Goal: Task Accomplishment & Management: Complete application form

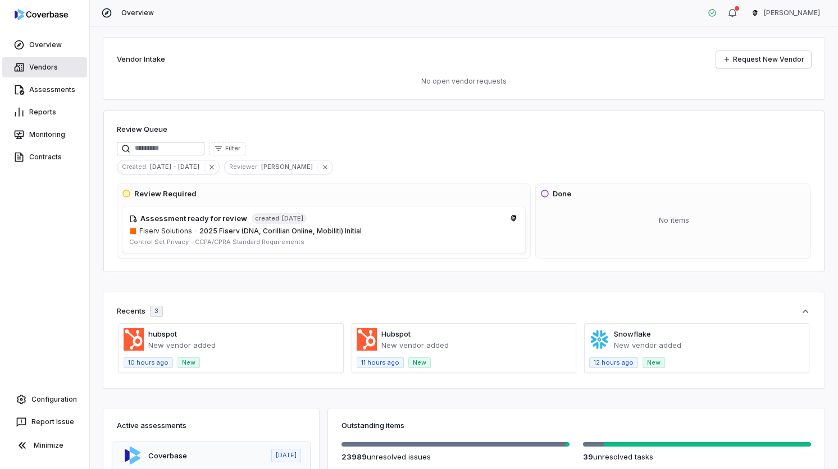
click at [68, 72] on link "Vendors" at bounding box center [44, 67] width 85 height 20
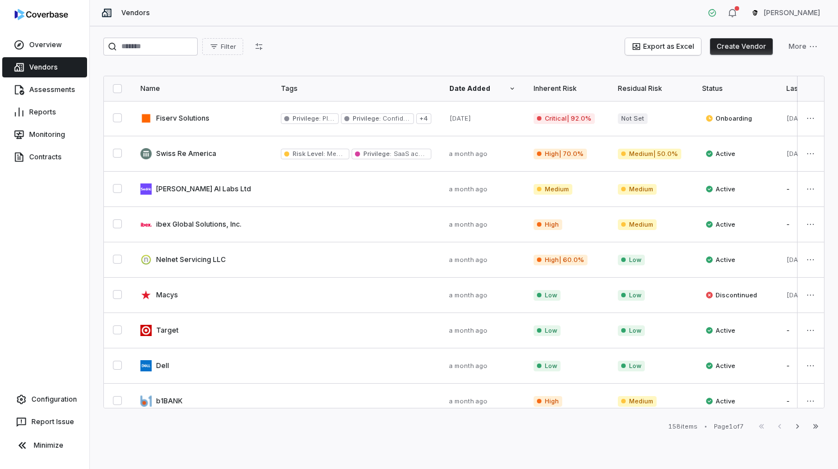
click at [742, 47] on button "Create Vendor" at bounding box center [741, 46] width 63 height 17
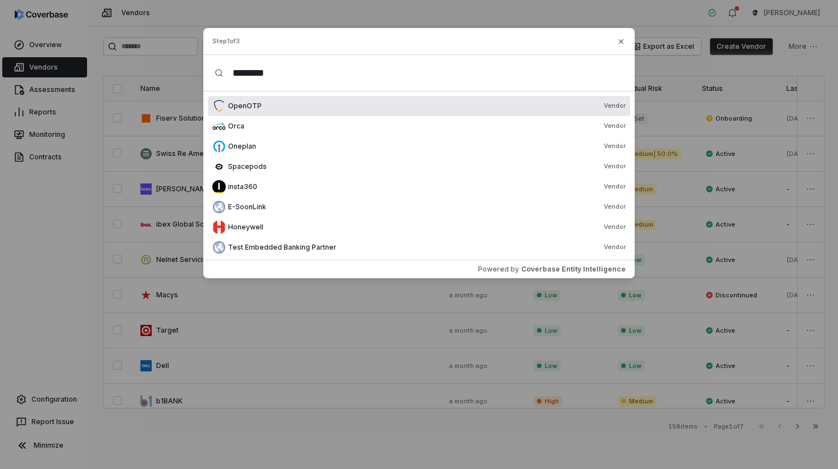
type input "*********"
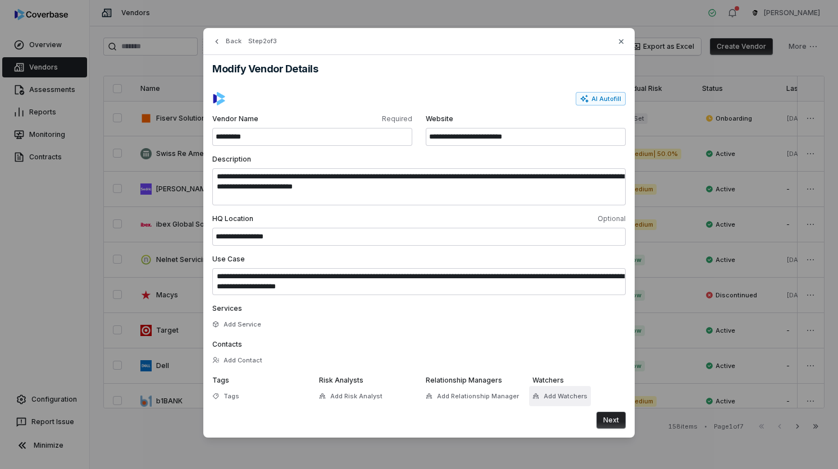
click at [546, 397] on button "Add Watchers" at bounding box center [560, 396] width 62 height 20
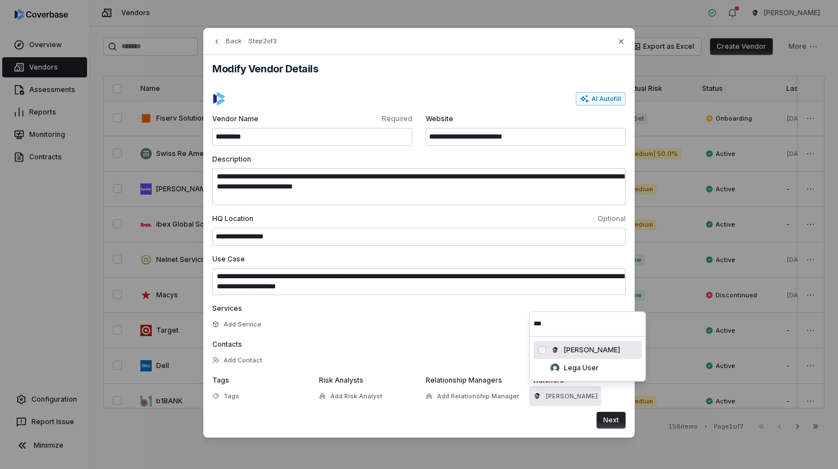
type input "***"
click at [612, 418] on button "Next" at bounding box center [610, 420] width 29 height 17
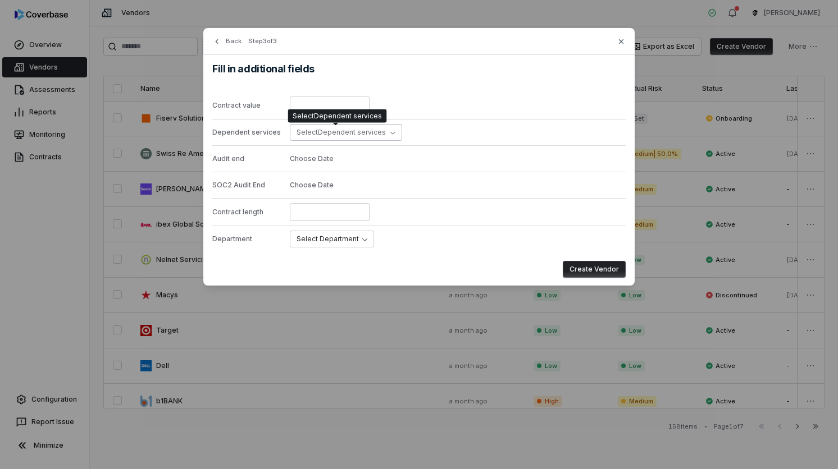
click at [342, 122] on div "Select Dependent services Select Dependent services" at bounding box center [337, 115] width 99 height 13
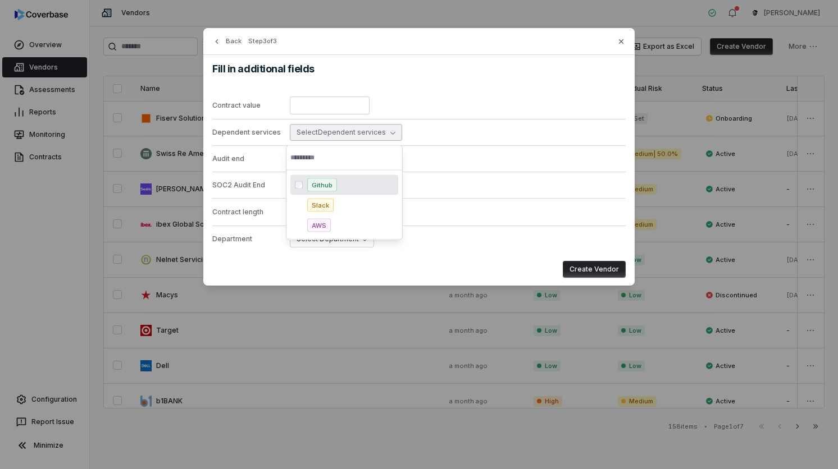
click at [336, 193] on div "Github" at bounding box center [344, 185] width 108 height 20
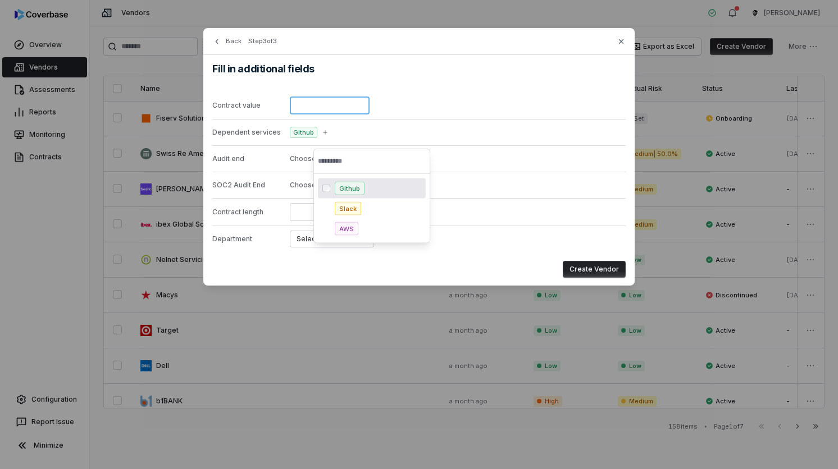
click at [344, 113] on input "number" at bounding box center [330, 106] width 80 height 18
type input "***"
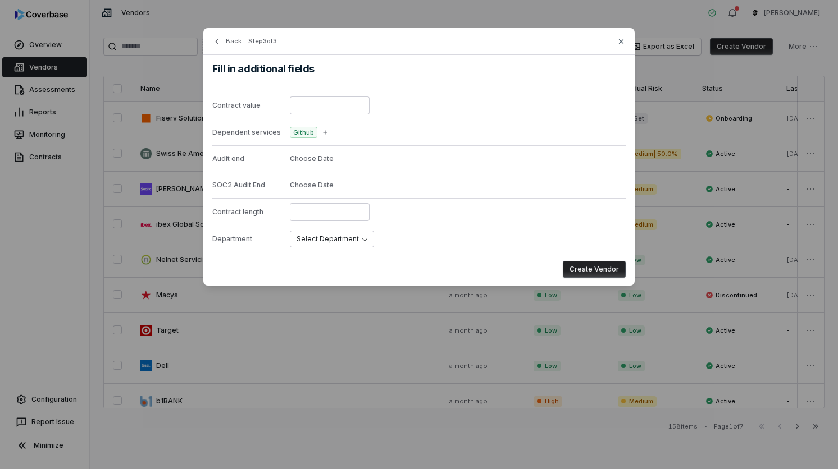
click at [456, 189] on div "SOC2 Audit End Choose Date" at bounding box center [418, 185] width 413 height 26
click at [583, 263] on button "Create Vendor" at bounding box center [594, 269] width 63 height 17
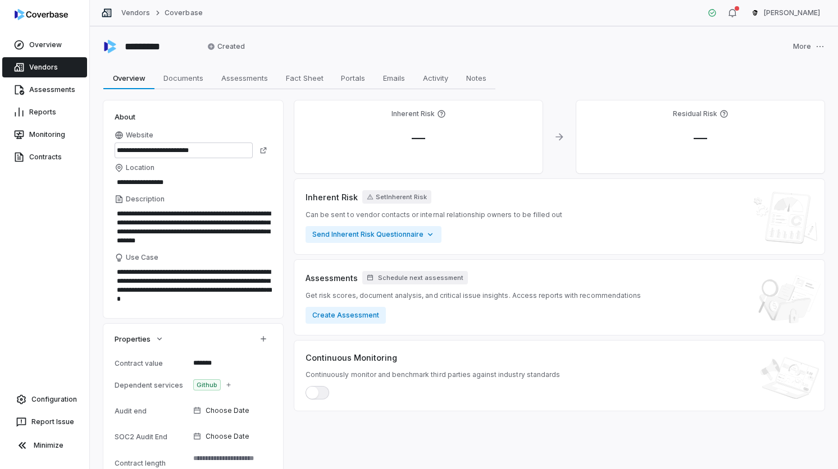
type textarea "*"
click at [364, 310] on button "Create Assessment" at bounding box center [345, 315] width 80 height 17
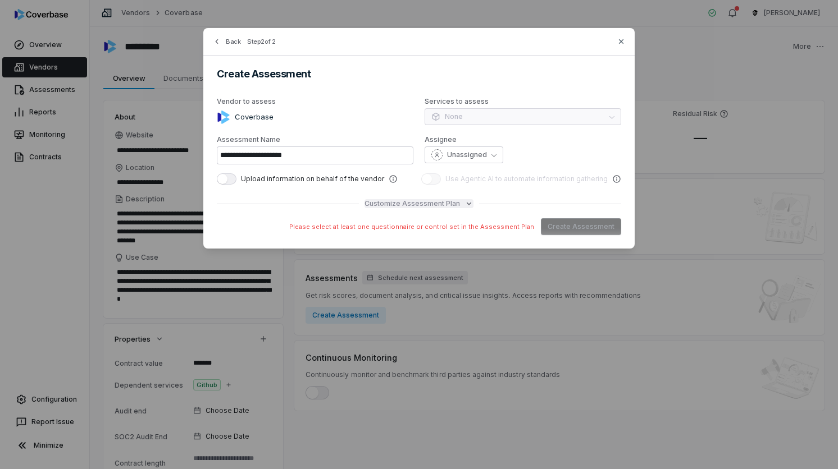
click at [450, 200] on span "Customize Assessment Plan" at bounding box center [411, 203] width 95 height 9
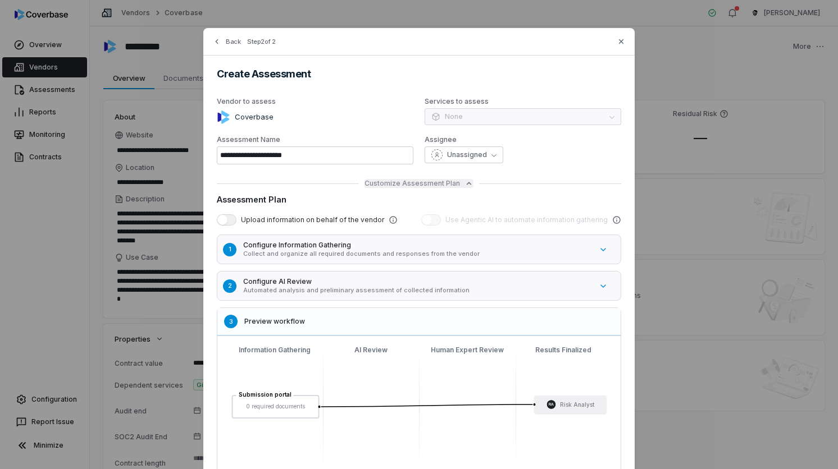
click at [414, 183] on span "Customize Assessment Plan" at bounding box center [411, 183] width 95 height 9
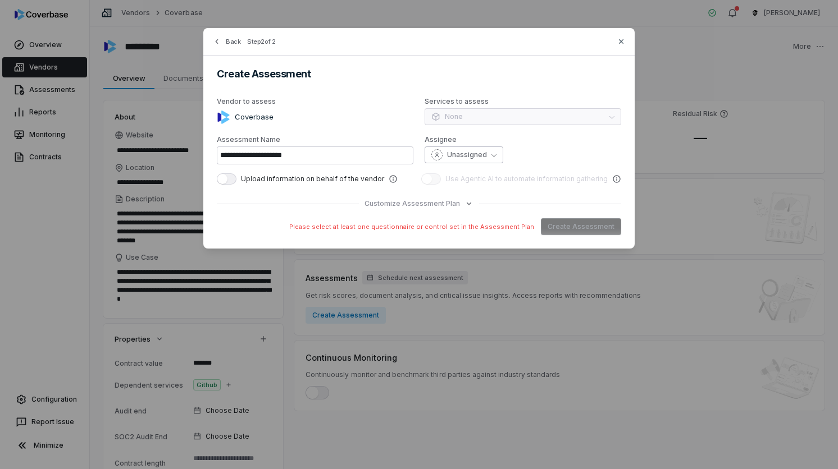
click at [458, 154] on span "Unassigned" at bounding box center [467, 154] width 40 height 9
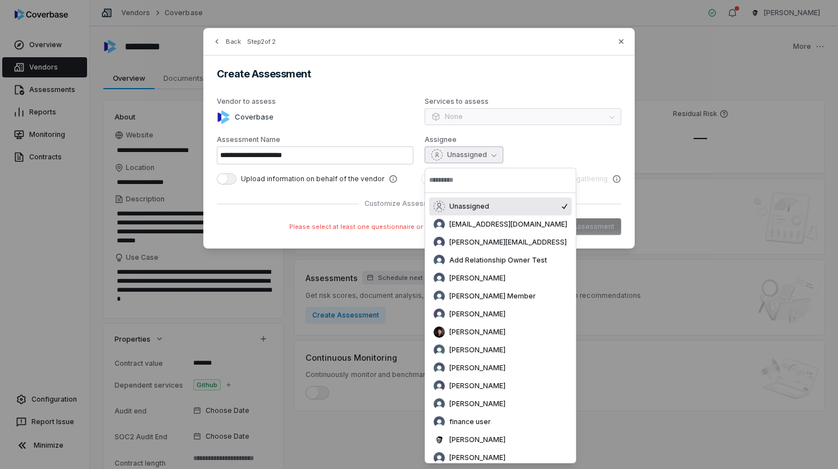
click at [458, 154] on span "Unassigned" at bounding box center [467, 154] width 40 height 9
click at [460, 121] on div "Services to assess None" at bounding box center [522, 111] width 197 height 29
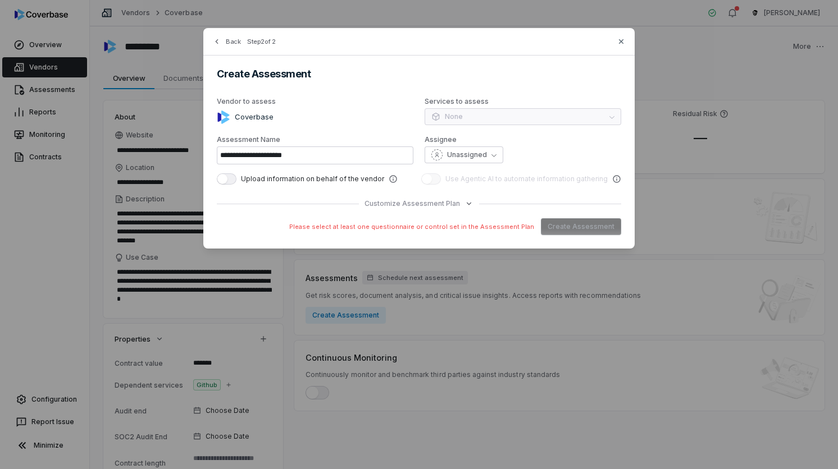
click at [462, 102] on label "Services to assess" at bounding box center [522, 101] width 197 height 9
click at [404, 202] on span "Customize Assessment Plan" at bounding box center [411, 203] width 95 height 9
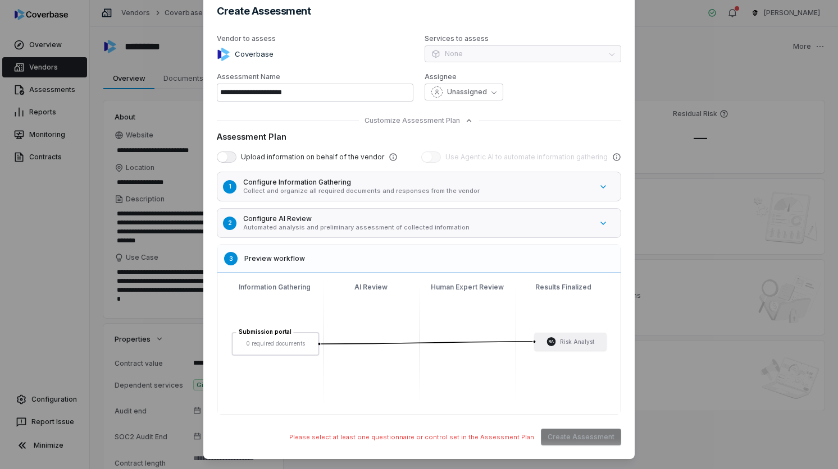
scroll to position [68, 0]
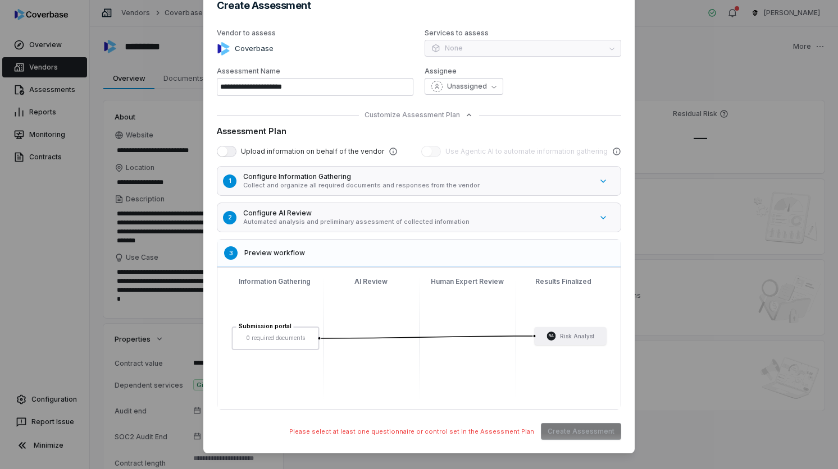
click at [389, 220] on p "Automated analysis and preliminary assessment of collected information" at bounding box center [417, 222] width 349 height 8
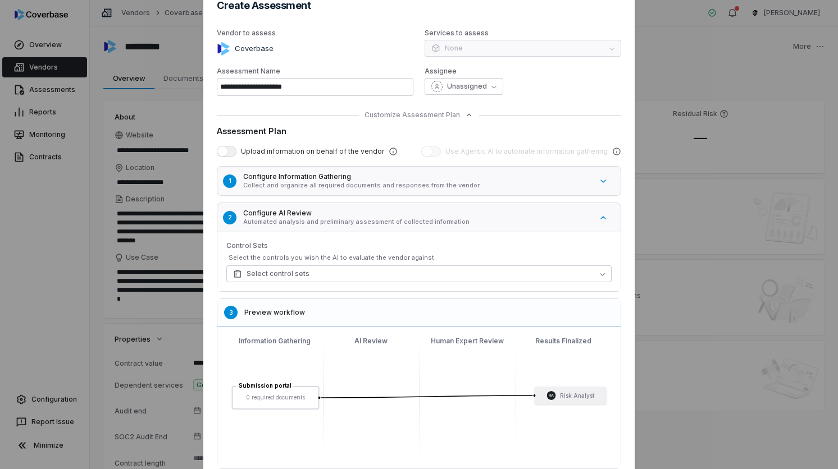
click at [478, 180] on h5 "Configure Information Gathering" at bounding box center [417, 176] width 349 height 9
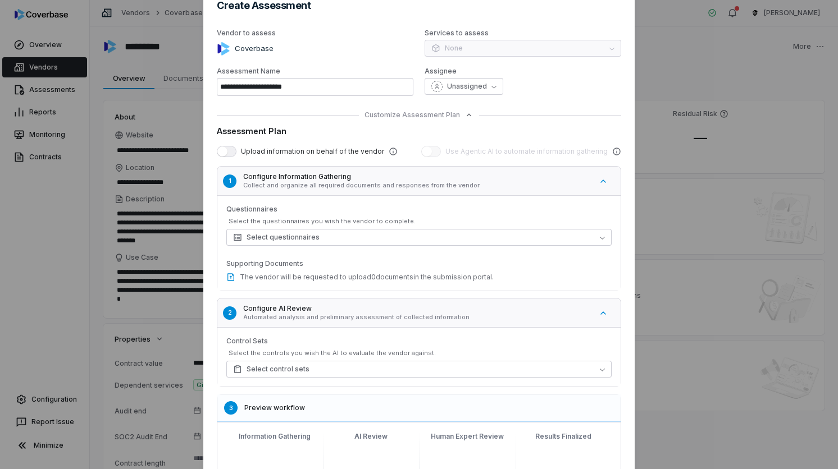
click at [372, 357] on div "Select the controls you wish the AI to evaluate the vendor against." at bounding box center [420, 353] width 383 height 8
click at [369, 370] on button "Select control sets" at bounding box center [418, 369] width 385 height 17
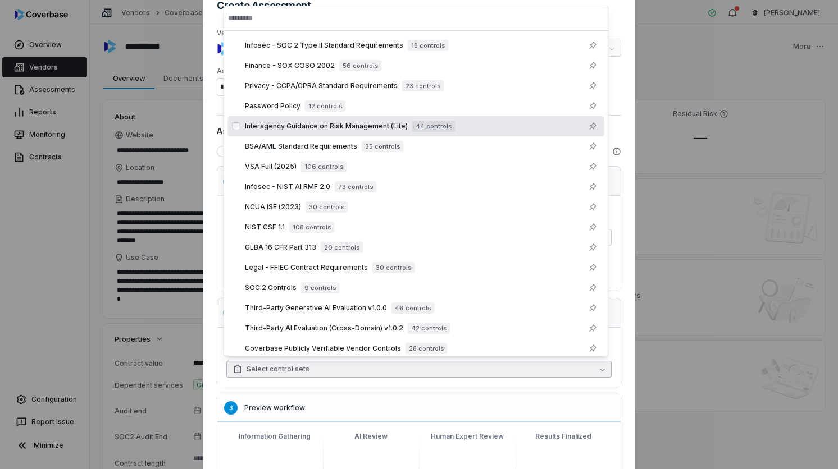
click at [354, 134] on div "Interagency Guidance on Risk Management (Lite) 44 controls" at bounding box center [416, 126] width 376 height 20
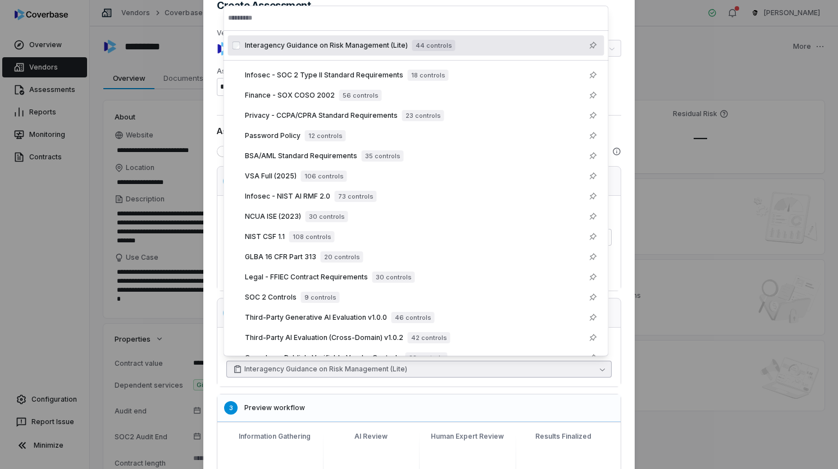
click at [306, 21] on input "text" at bounding box center [416, 18] width 376 height 25
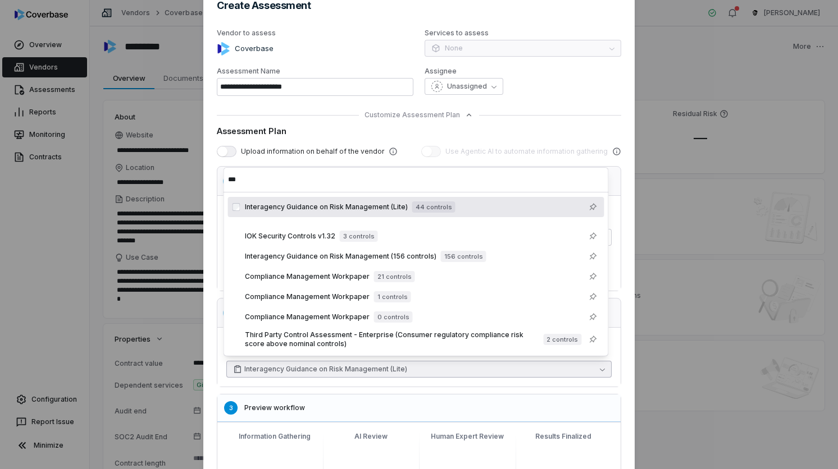
type input "***"
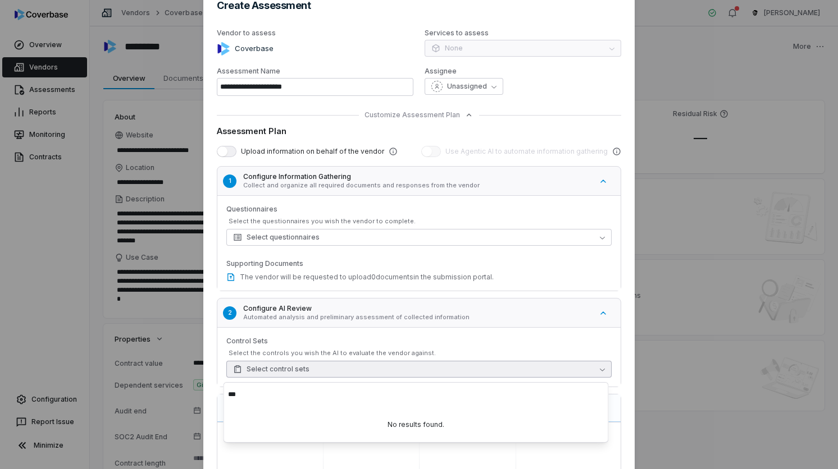
click at [255, 401] on input "***" at bounding box center [416, 394] width 376 height 25
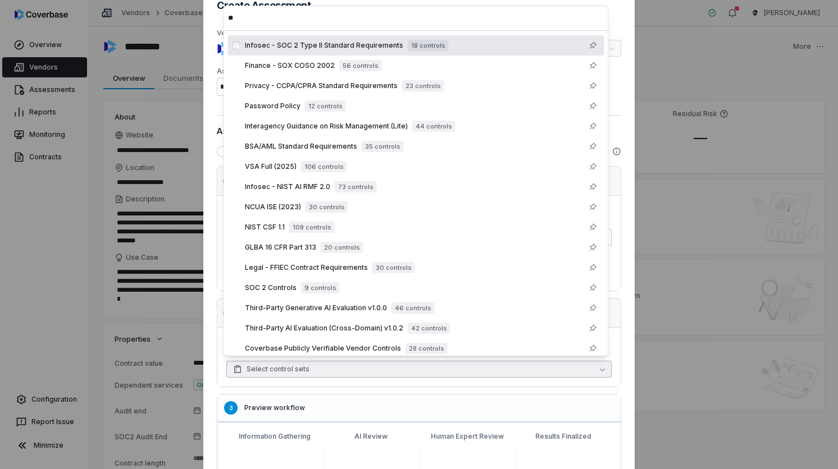
scroll to position [8, 0]
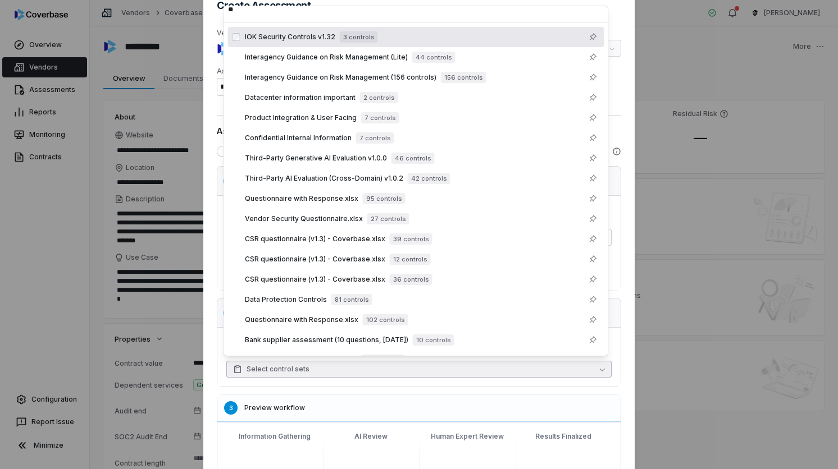
type input "***"
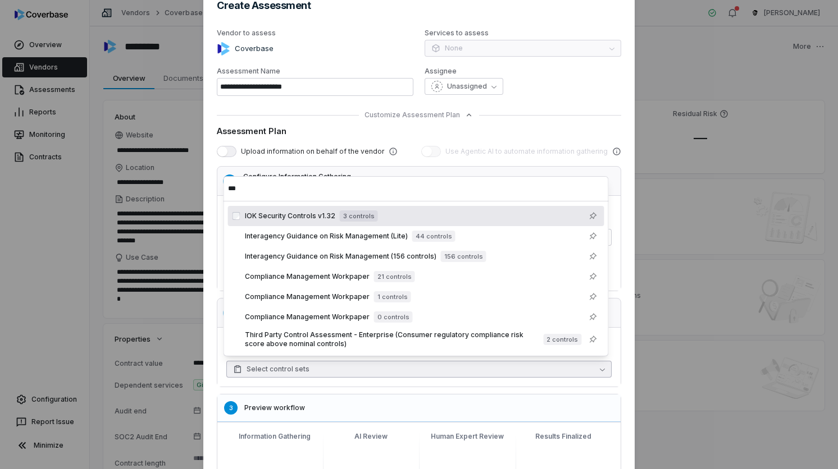
click at [254, 221] on div "IOK Security Controls v1.32 3 controls" at bounding box center [311, 216] width 133 height 11
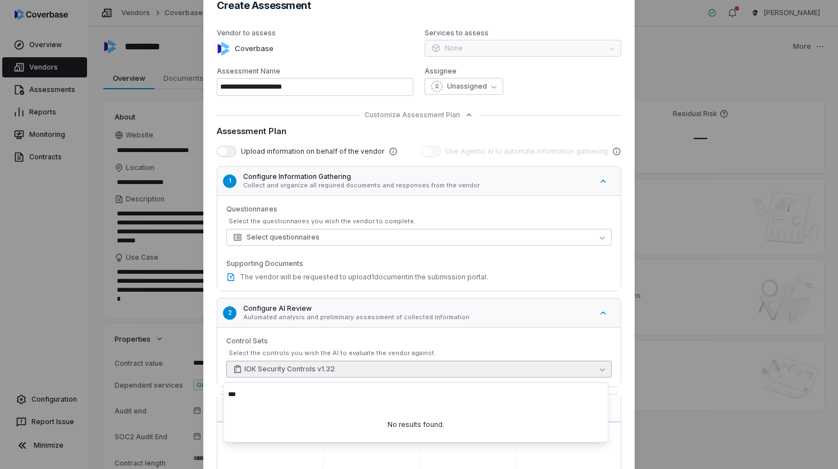
click at [215, 310] on button "2 Configure AI Review Automated analysis and preliminary assessment of collecte…" at bounding box center [424, 312] width 421 height 35
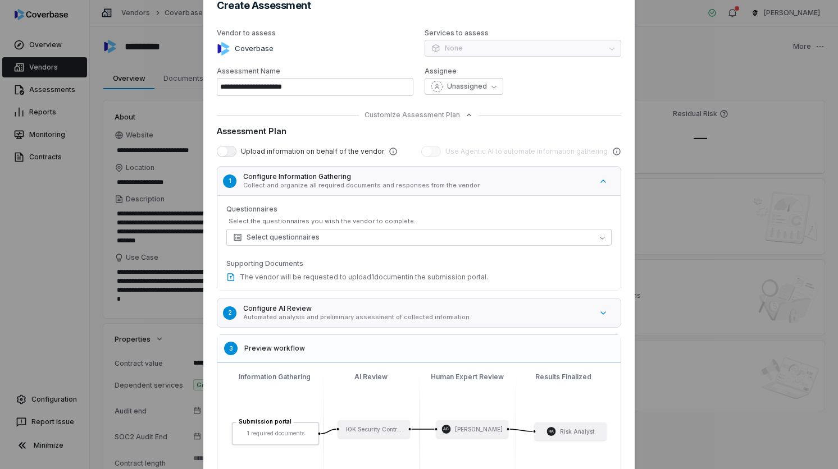
click at [291, 190] on button "1 Configure Information Gathering Collect and organize all required documents a…" at bounding box center [424, 180] width 421 height 35
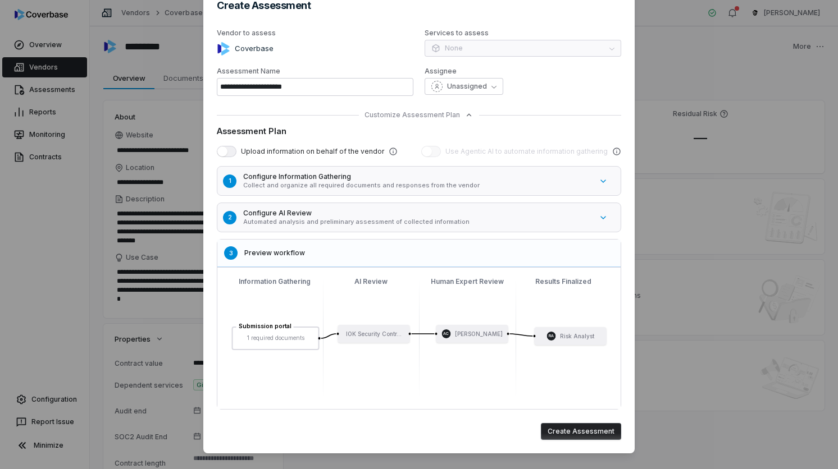
click at [566, 436] on button "Create Assessment" at bounding box center [581, 431] width 80 height 17
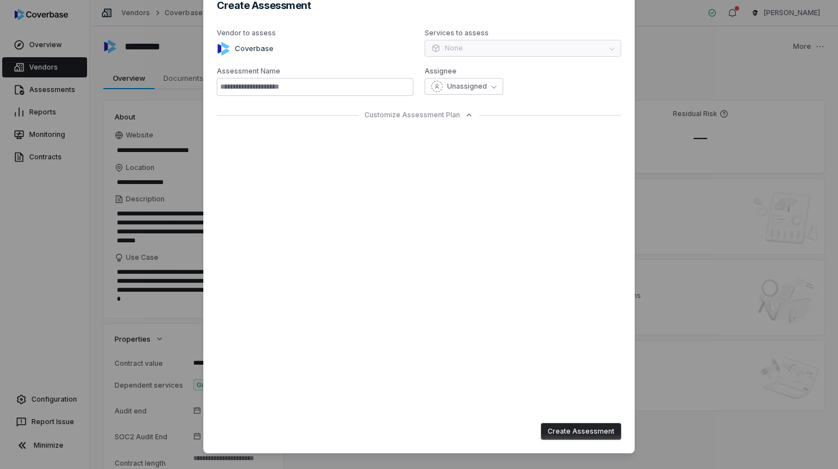
type input "**********"
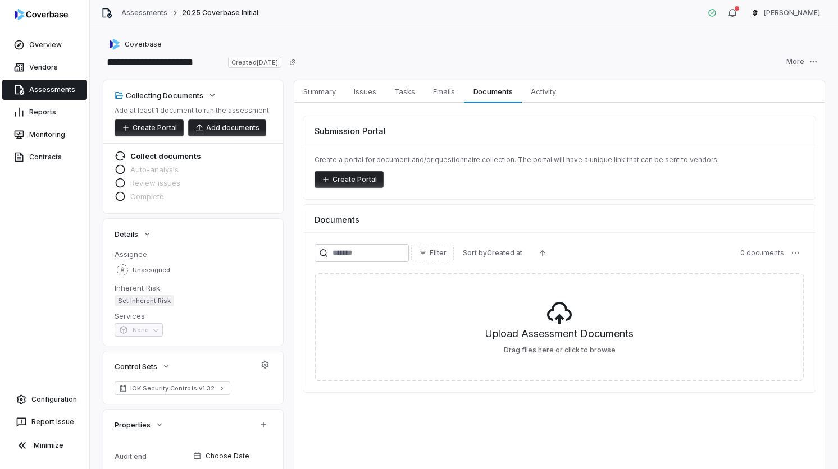
click at [229, 125] on button "Add documents" at bounding box center [227, 128] width 78 height 17
click at [249, 92] on div "Collecting Documents Add at least 1 document to run the assessment Create Porta…" at bounding box center [193, 111] width 157 height 49
click at [170, 120] on button "Create Portal" at bounding box center [149, 128] width 69 height 17
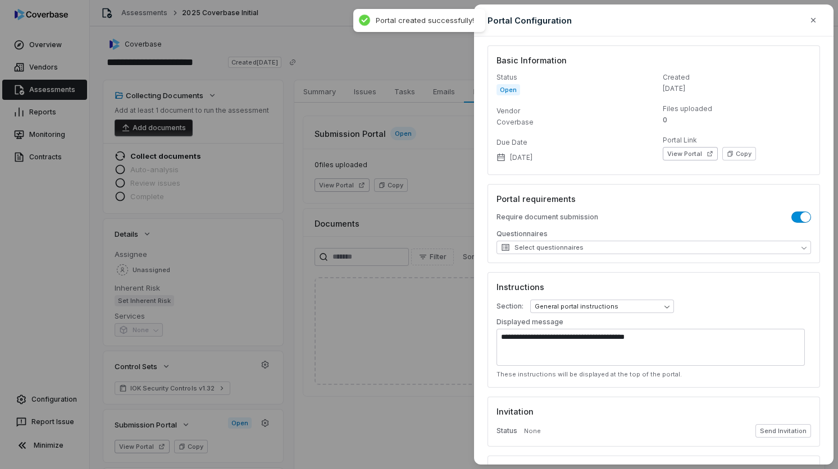
click at [349, 151] on div "**********" at bounding box center [419, 234] width 838 height 469
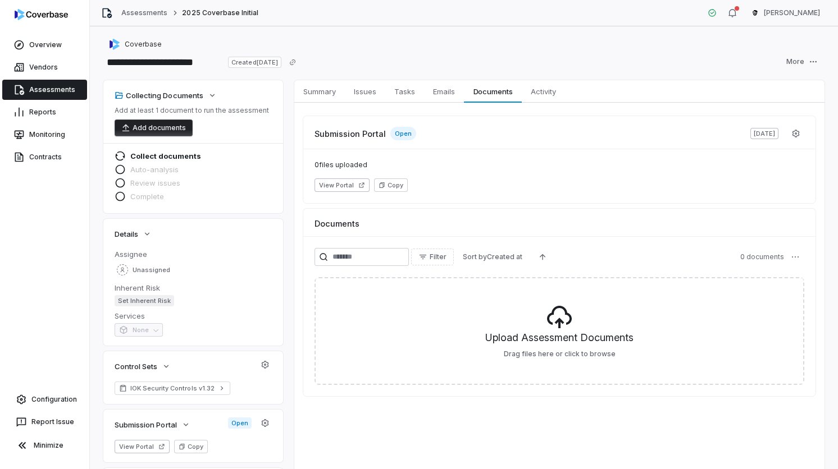
click at [327, 140] on div "Submission Portal Open" at bounding box center [365, 133] width 102 height 13
click at [380, 140] on div "Submission Portal Open" at bounding box center [365, 133] width 102 height 13
click at [363, 188] on button "View Portal" at bounding box center [341, 185] width 55 height 13
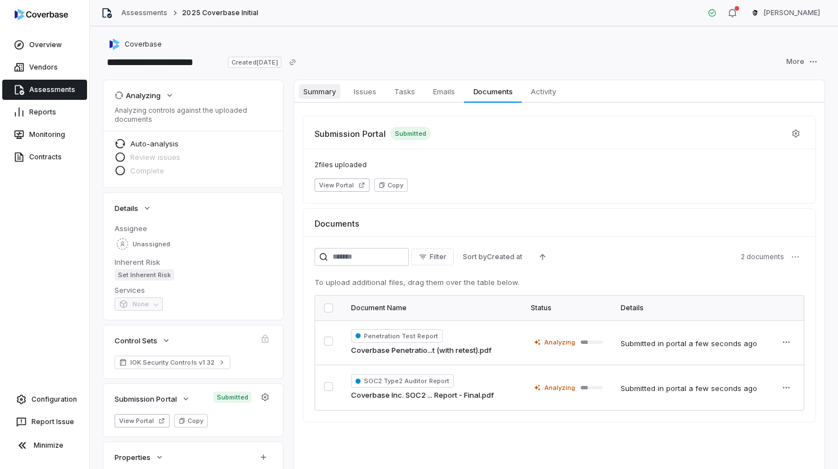
click at [339, 86] on span "Summary" at bounding box center [320, 91] width 42 height 15
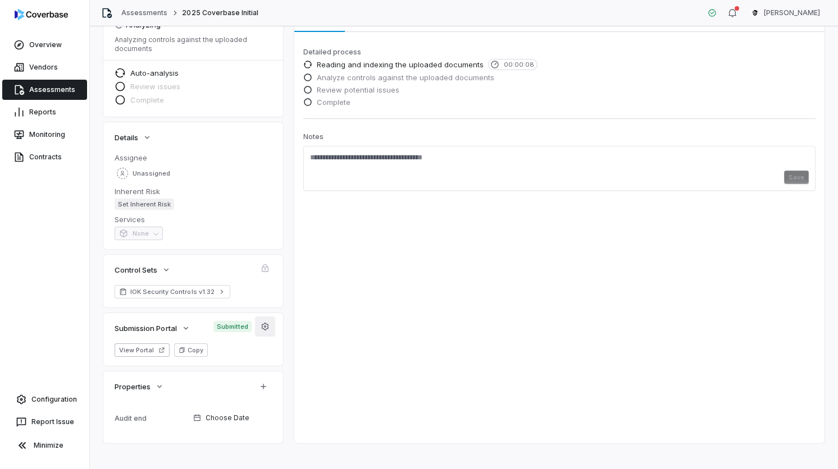
scroll to position [81, 0]
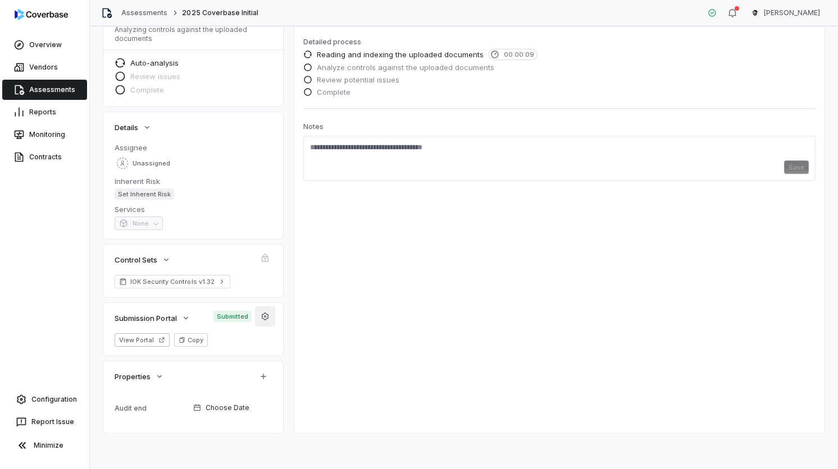
click at [256, 392] on div "Audit end Choose Date" at bounding box center [193, 408] width 157 height 33
click at [157, 382] on button "Properties" at bounding box center [139, 377] width 56 height 24
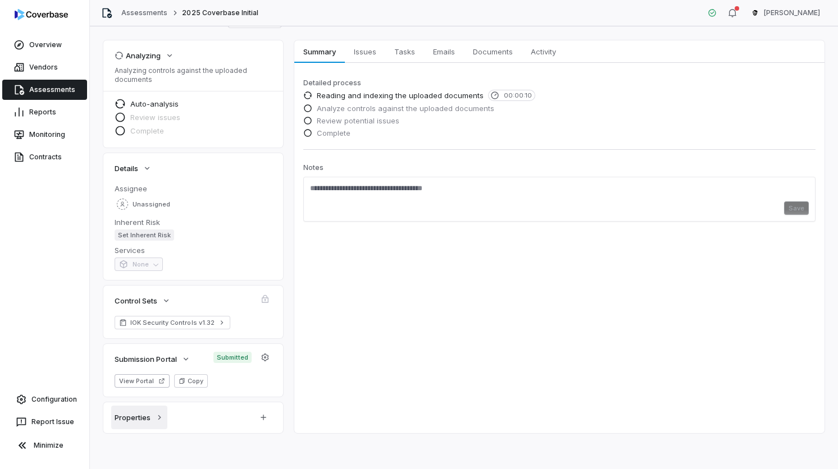
scroll to position [40, 0]
click at [158, 382] on icon "button" at bounding box center [161, 381] width 7 height 7
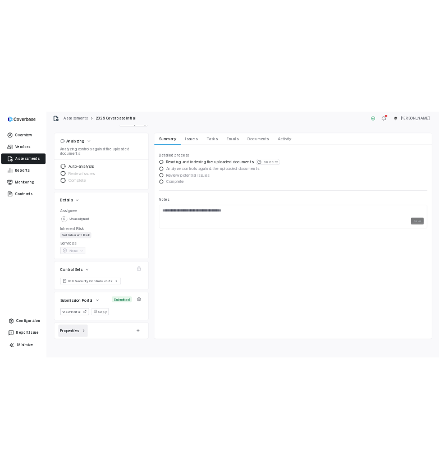
scroll to position [39, 0]
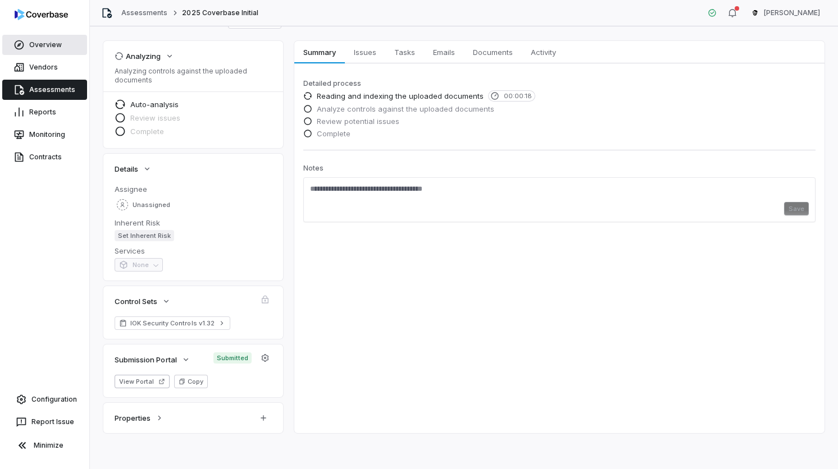
click at [68, 45] on link "Overview" at bounding box center [44, 45] width 85 height 20
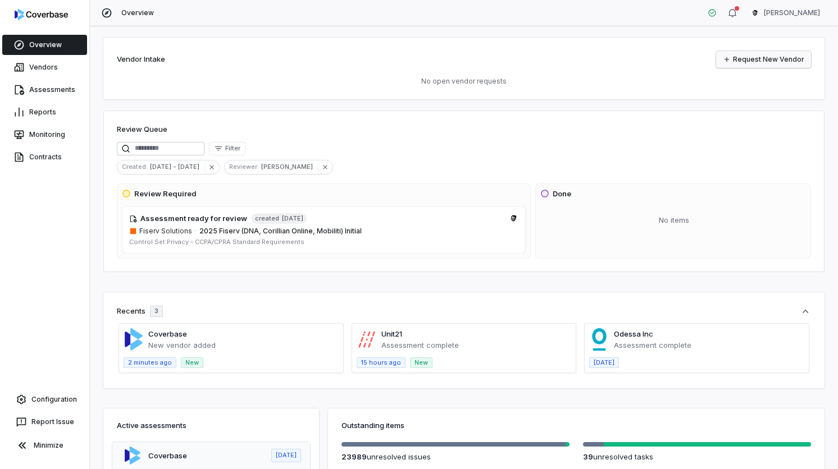
click at [733, 54] on link "Request New Vendor" at bounding box center [763, 59] width 95 height 17
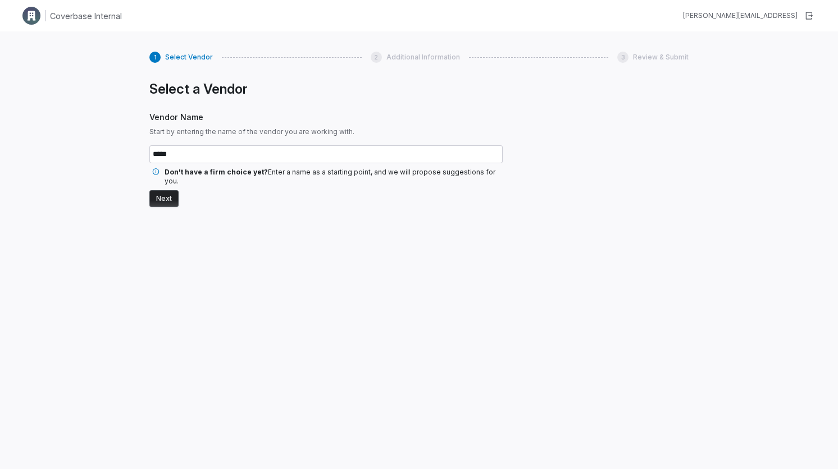
type input "*****"
click at [149, 190] on button "Next" at bounding box center [163, 198] width 29 height 17
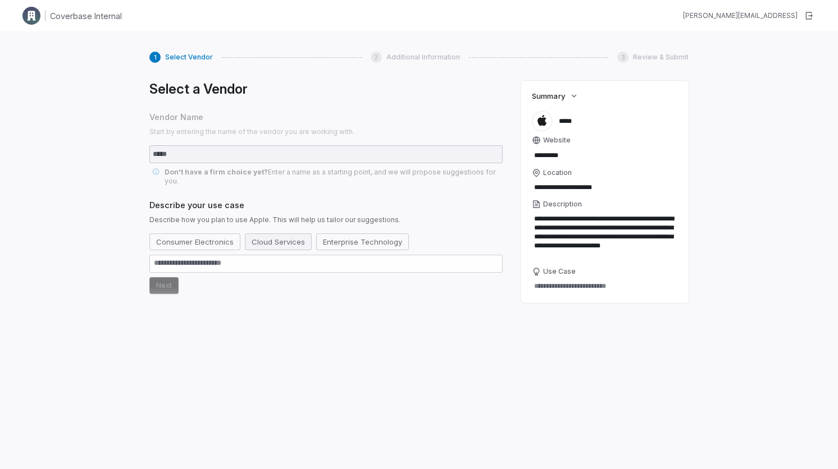
click at [267, 234] on button "Cloud Services" at bounding box center [278, 242] width 67 height 17
click at [153, 277] on button "Next" at bounding box center [163, 285] width 29 height 17
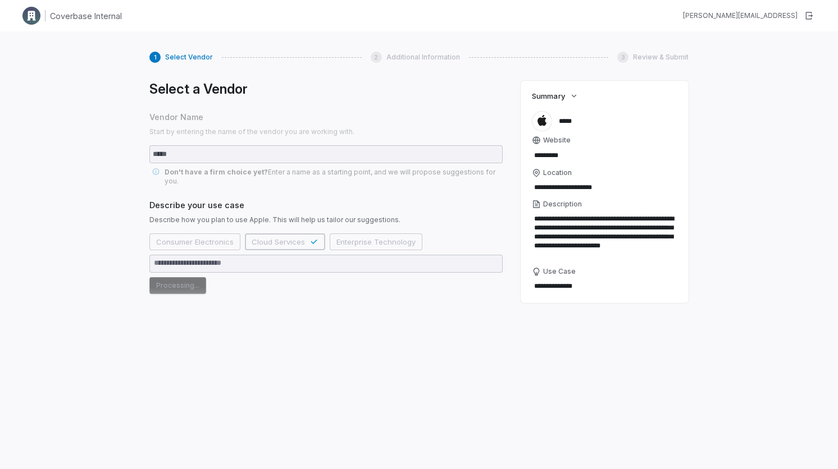
type textarea "*"
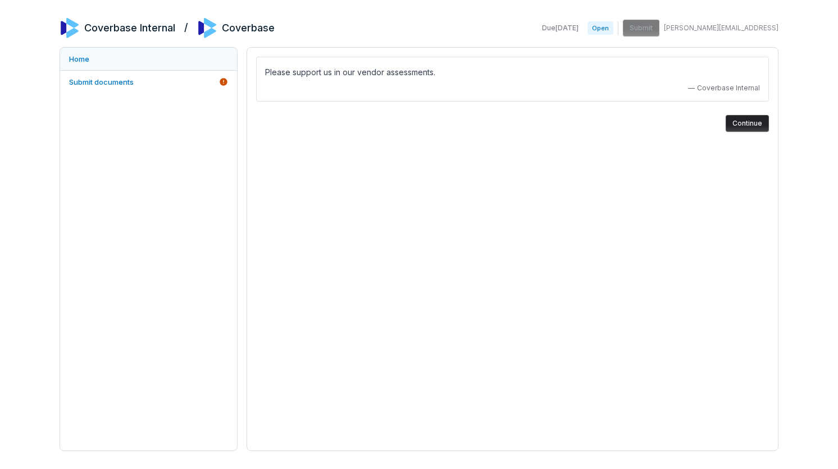
click at [132, 63] on link "Home" at bounding box center [148, 59] width 177 height 22
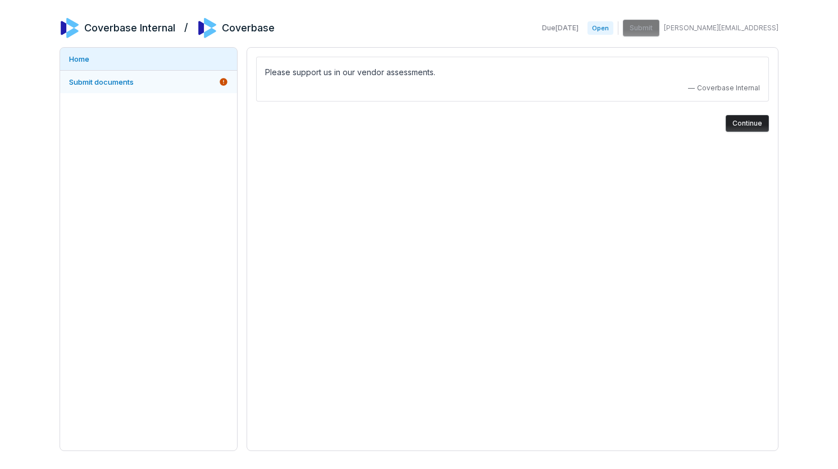
click at [133, 81] on span "Submit documents" at bounding box center [101, 81] width 65 height 9
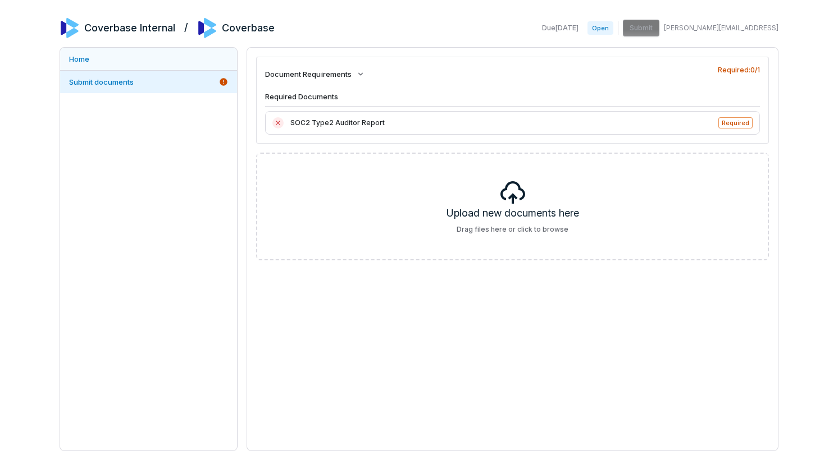
click at [135, 59] on link "Home" at bounding box center [148, 59] width 177 height 22
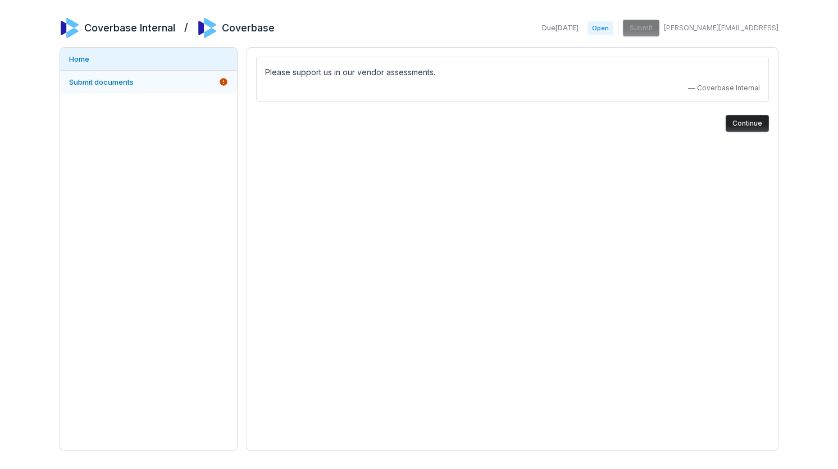
click at [127, 83] on span "Submit documents" at bounding box center [101, 81] width 65 height 9
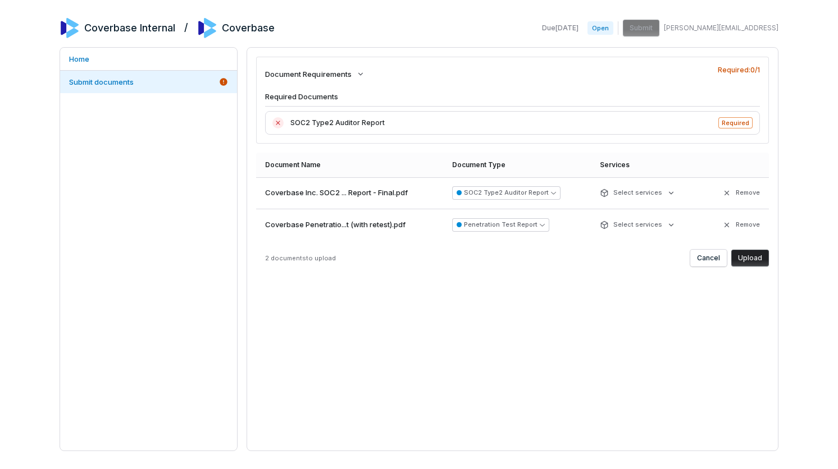
click at [753, 255] on button "Upload" at bounding box center [750, 258] width 38 height 17
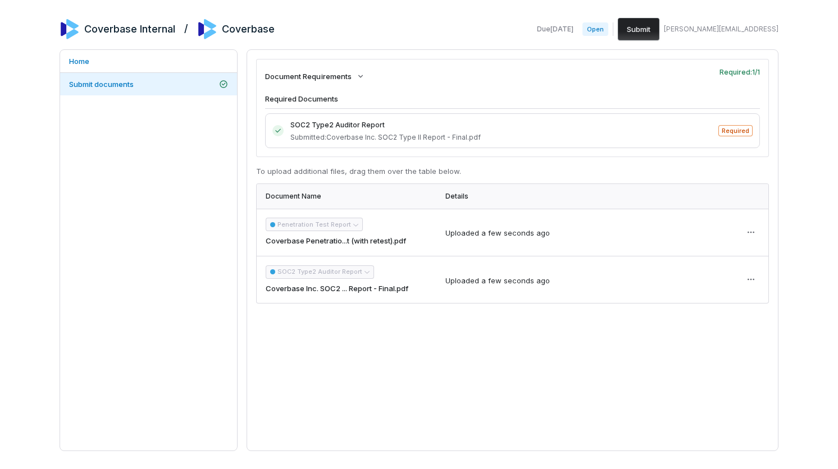
click at [659, 38] on button "Submit" at bounding box center [639, 29] width 42 height 22
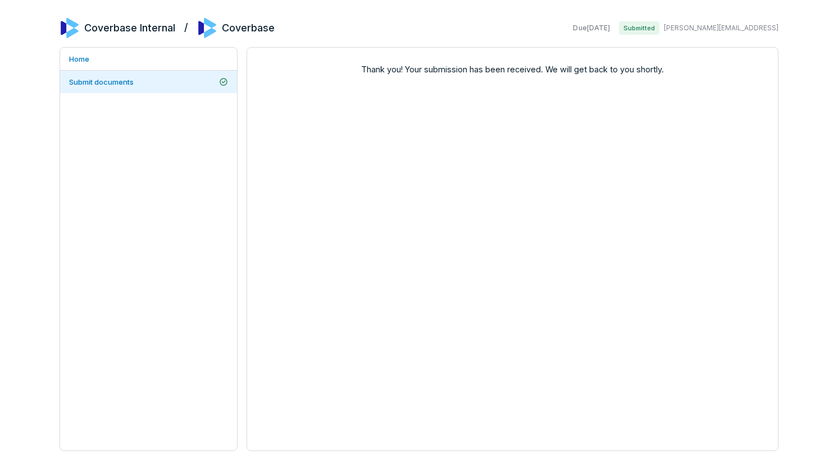
click at [684, 90] on div "Thank you! Your submission has been received. We will get back to you shortly." at bounding box center [512, 249] width 532 height 404
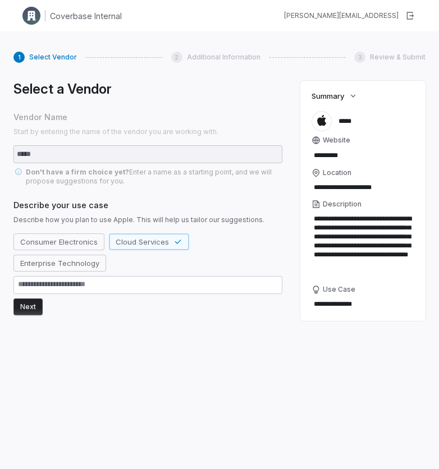
click at [40, 299] on button "Next" at bounding box center [27, 307] width 29 height 17
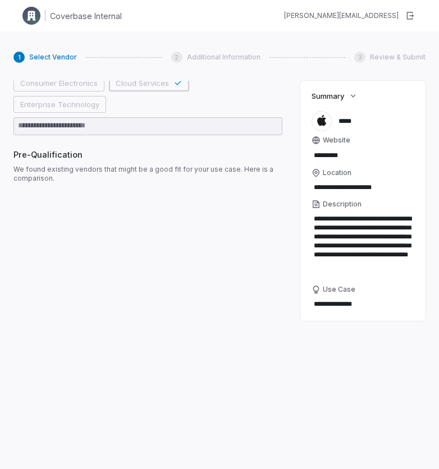
scroll to position [168, 0]
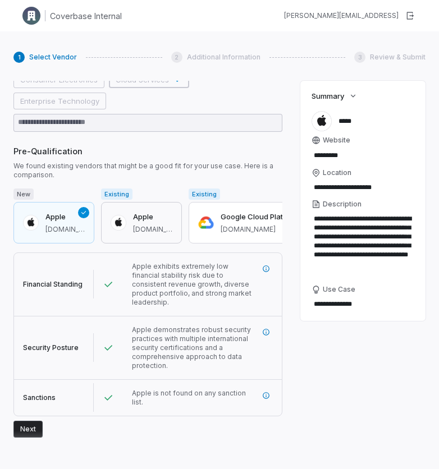
click at [136, 233] on button "Apple apple.com" at bounding box center [141, 223] width 81 height 42
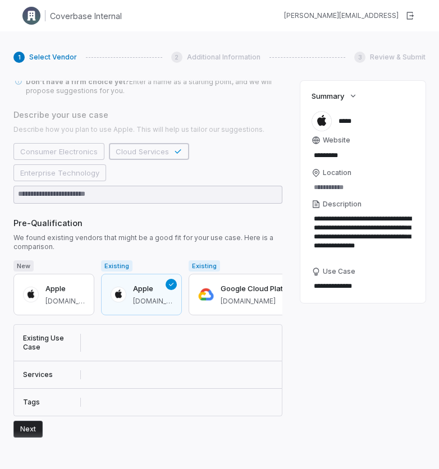
click at [29, 431] on button "Next" at bounding box center [27, 429] width 29 height 17
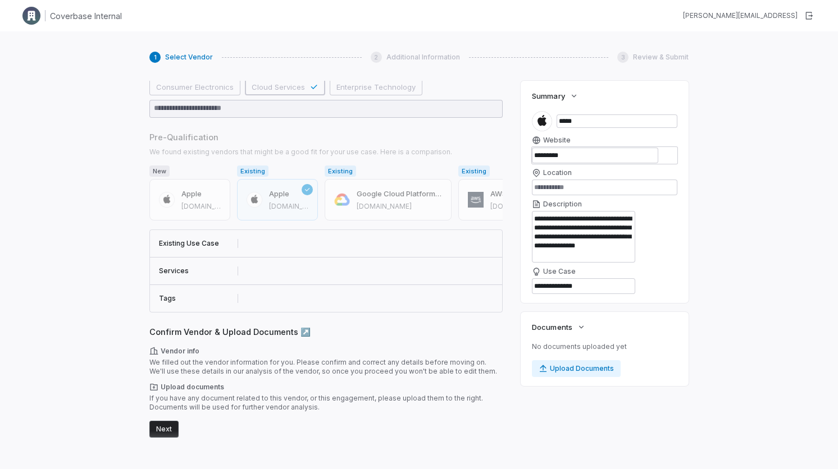
scroll to position [161, 0]
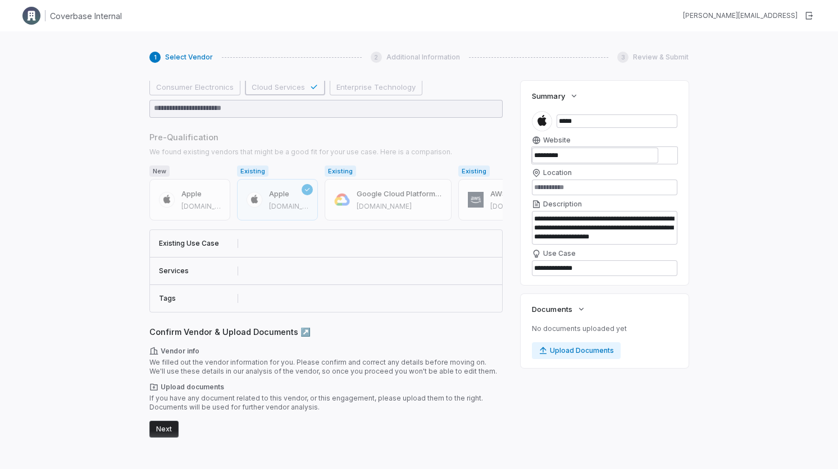
click at [307, 327] on span "Confirm Vendor & Upload Documents ↗️" at bounding box center [325, 332] width 353 height 12
click at [173, 431] on button "Next" at bounding box center [163, 429] width 29 height 17
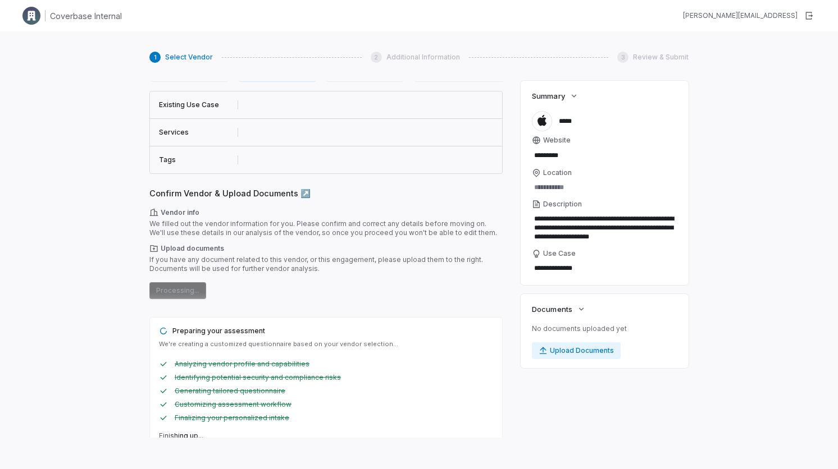
scroll to position [0, 0]
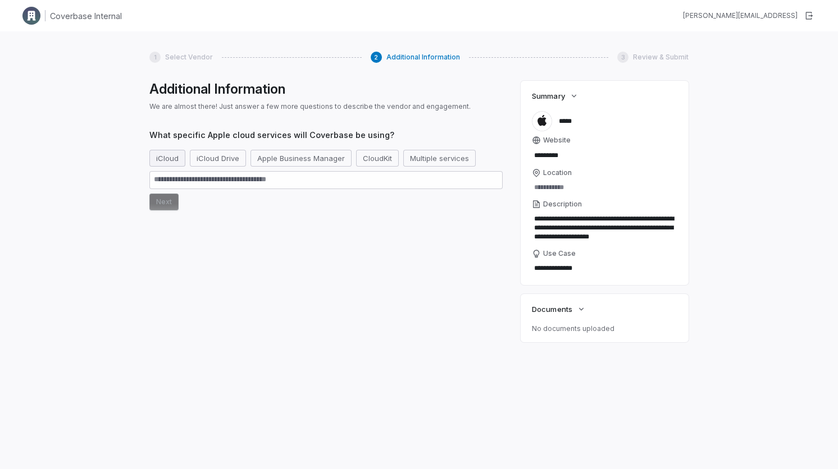
click at [177, 166] on button "iCloud" at bounding box center [167, 158] width 36 height 17
click at [212, 159] on button "iCloud Drive" at bounding box center [231, 158] width 56 height 17
click at [167, 205] on button "Next" at bounding box center [163, 202] width 29 height 17
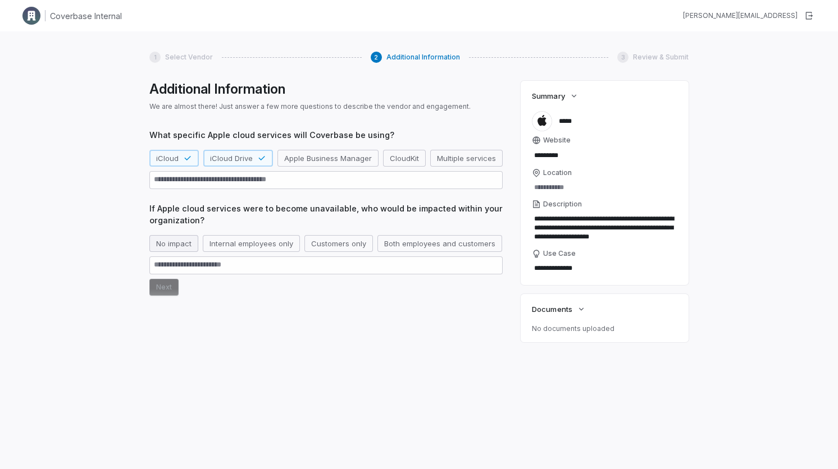
click at [191, 249] on button "No impact" at bounding box center [173, 243] width 49 height 17
click at [166, 305] on button "Next" at bounding box center [163, 308] width 29 height 17
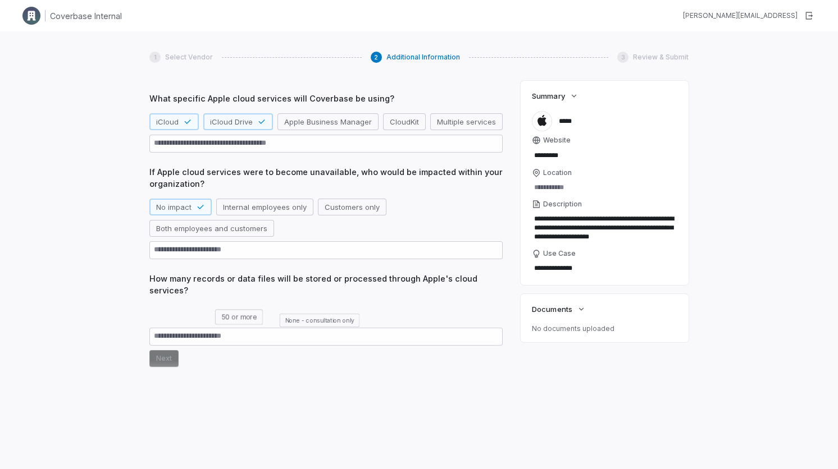
scroll to position [58, 0]
click at [274, 314] on button "None - consultation only" at bounding box center [319, 313] width 100 height 17
click at [164, 352] on button "Next" at bounding box center [163, 357] width 29 height 17
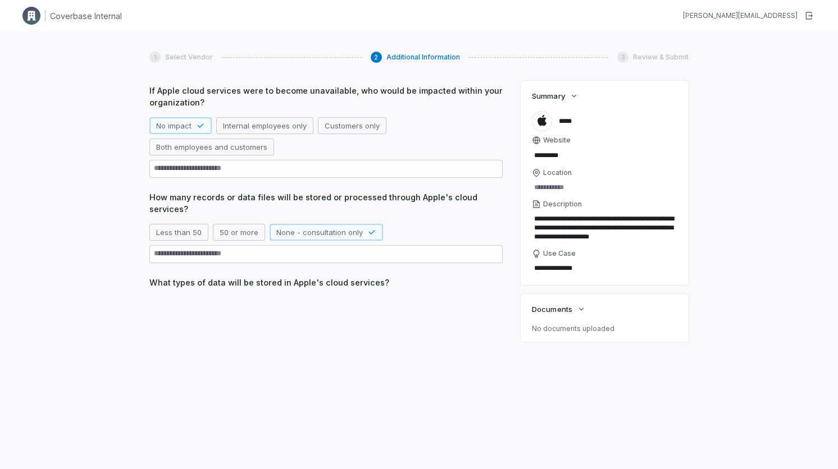
scroll to position [139, 0]
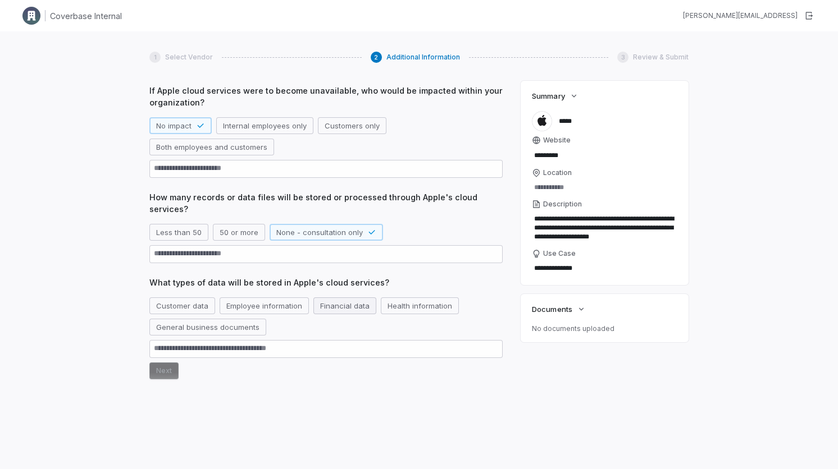
click at [348, 305] on button "Financial data" at bounding box center [344, 306] width 63 height 17
click at [162, 366] on button "Next" at bounding box center [163, 371] width 29 height 17
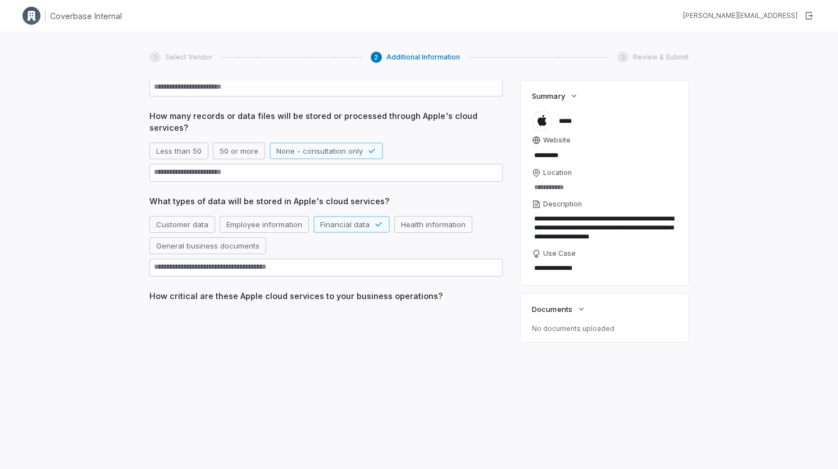
scroll to position [221, 0]
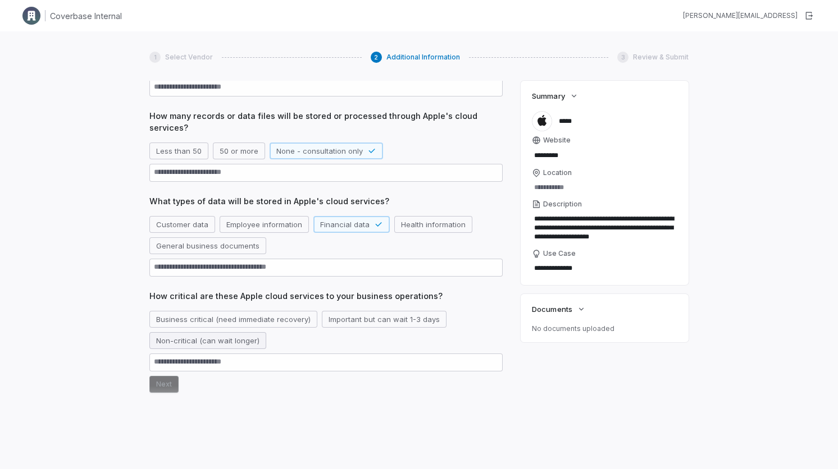
click at [212, 349] on button "Non-critical (can wait longer)" at bounding box center [207, 340] width 117 height 17
click at [161, 380] on button "Next" at bounding box center [163, 384] width 29 height 17
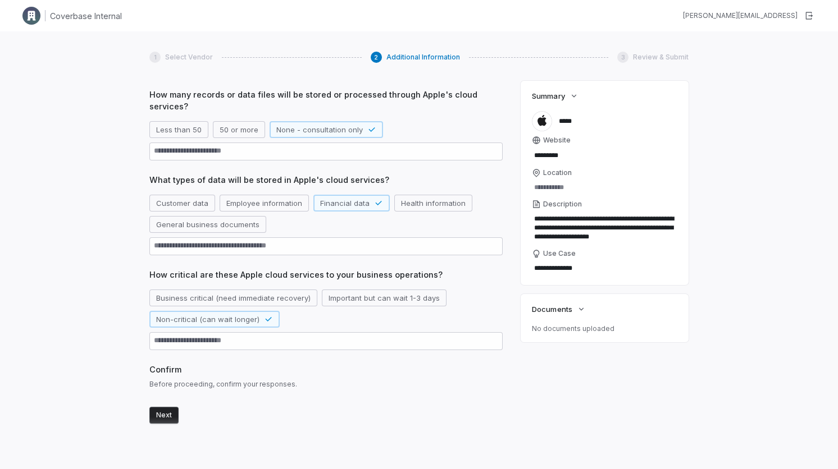
scroll to position [255, 0]
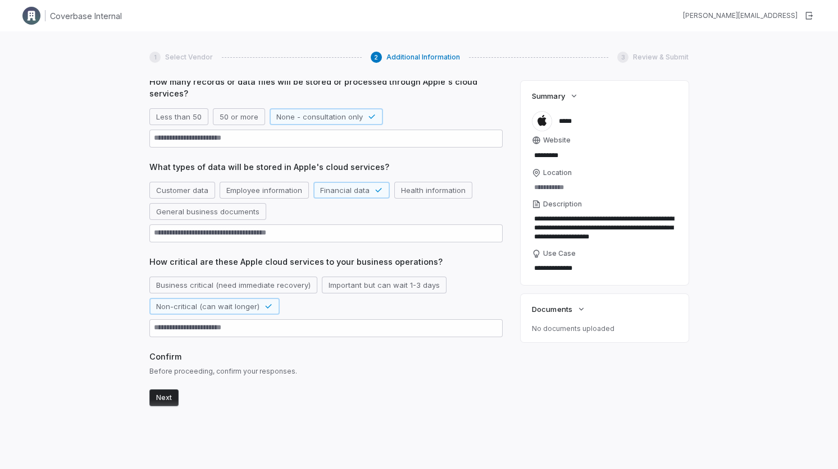
click at [158, 400] on button "Next" at bounding box center [163, 398] width 29 height 17
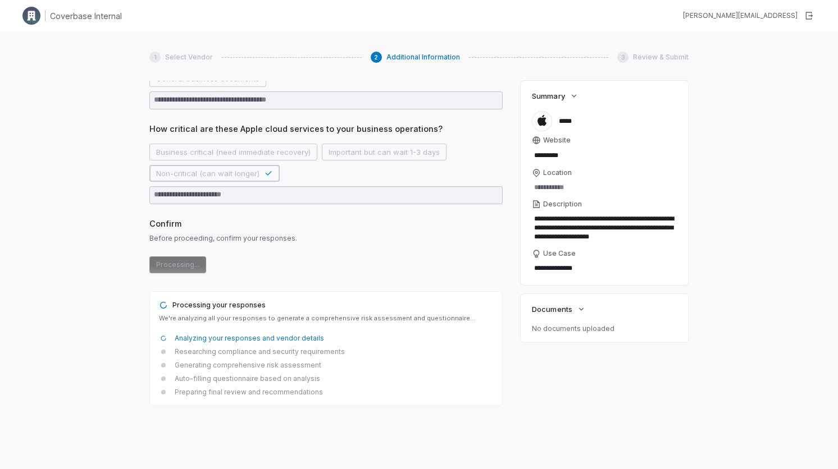
scroll to position [387, 0]
click at [277, 151] on div "Business critical (need immediate recovery)" at bounding box center [233, 152] width 168 height 17
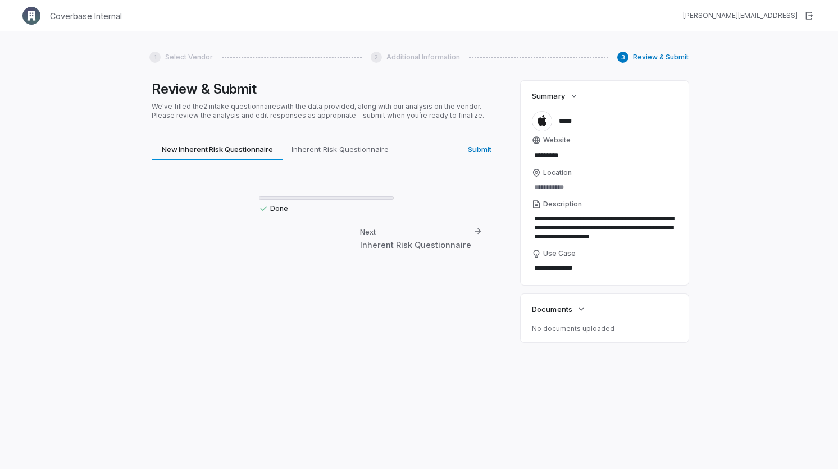
click at [357, 191] on div "Done Next Inherent Risk Questionnaire" at bounding box center [326, 215] width 349 height 108
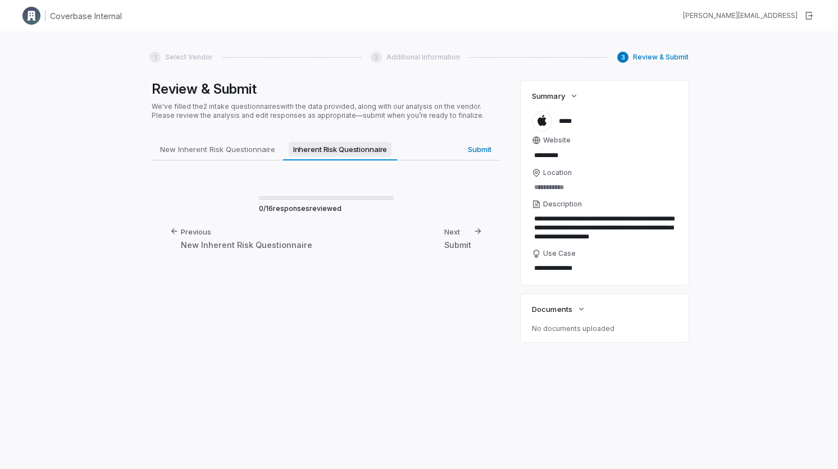
click at [351, 149] on span "Inherent Risk Questionnaire" at bounding box center [340, 149] width 103 height 15
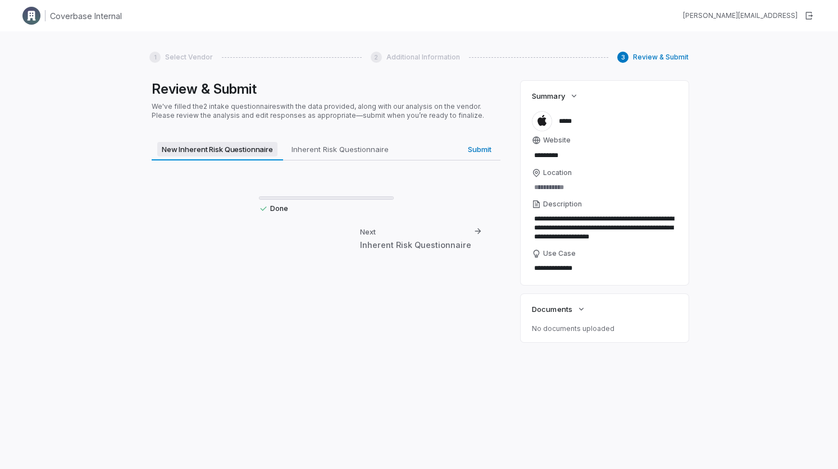
click at [245, 149] on span "New Inherent Risk Questionnaire" at bounding box center [217, 149] width 120 height 15
click at [330, 146] on span "Inherent Risk Questionnaire" at bounding box center [340, 149] width 106 height 15
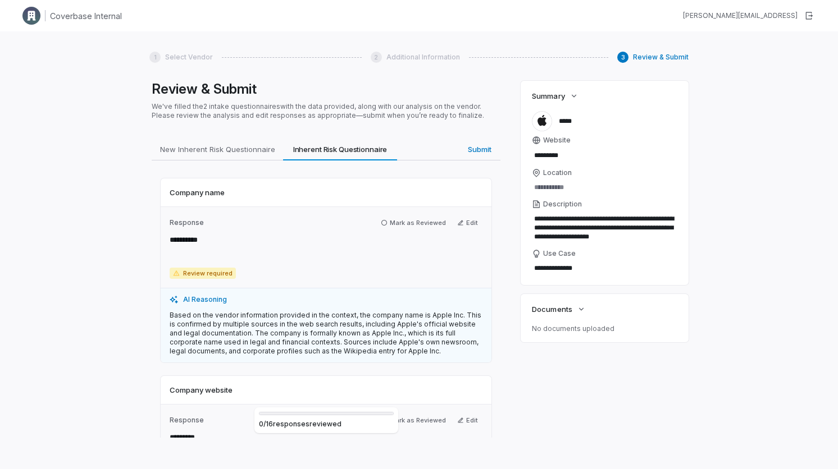
click at [384, 214] on div "**********" at bounding box center [326, 247] width 331 height 81
click at [390, 225] on button "Mark as Reviewed" at bounding box center [413, 222] width 74 height 13
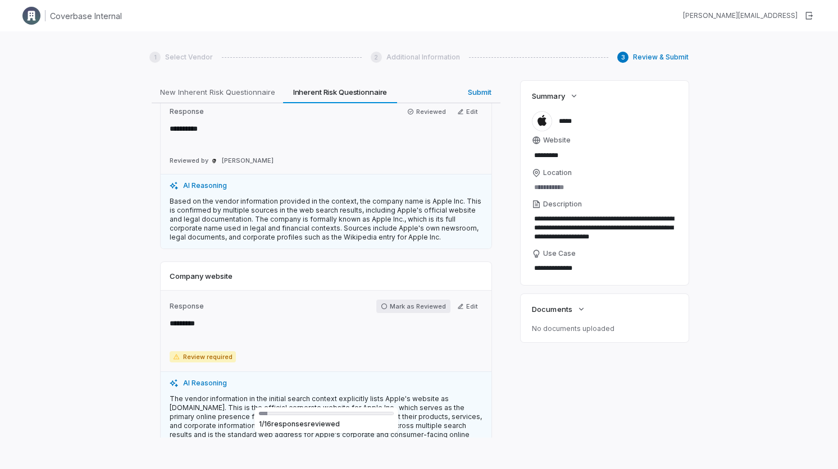
click at [421, 303] on button "Mark as Reviewed" at bounding box center [413, 306] width 74 height 13
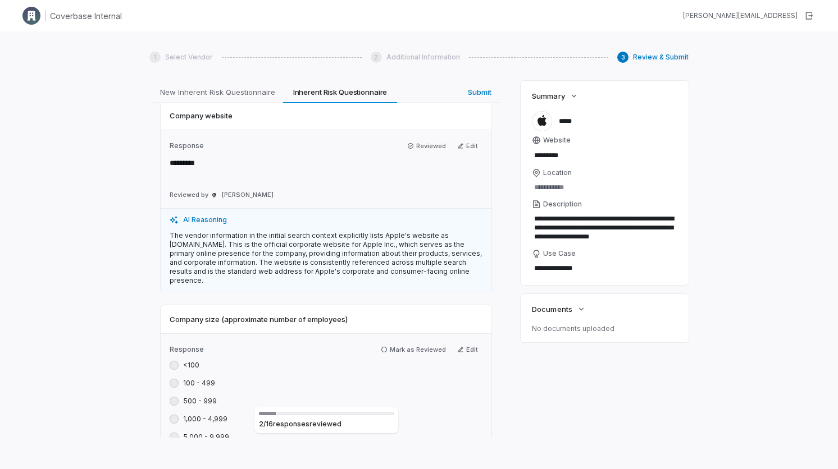
scroll to position [367, 0]
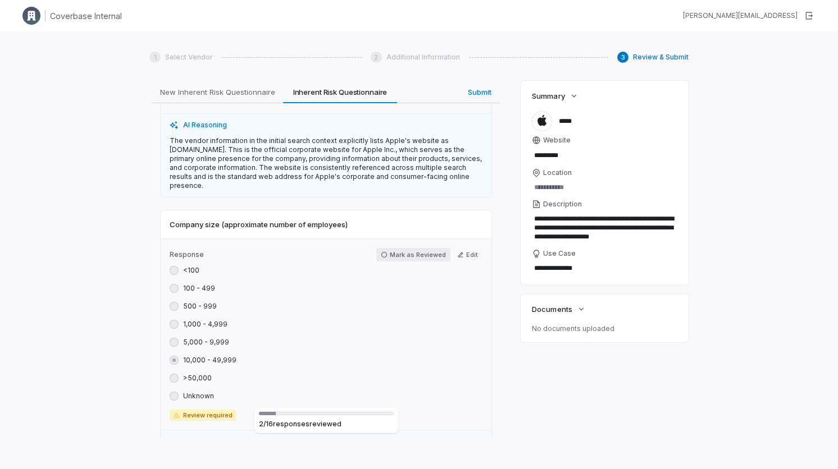
click at [415, 248] on button "Mark as Reviewed" at bounding box center [413, 254] width 74 height 13
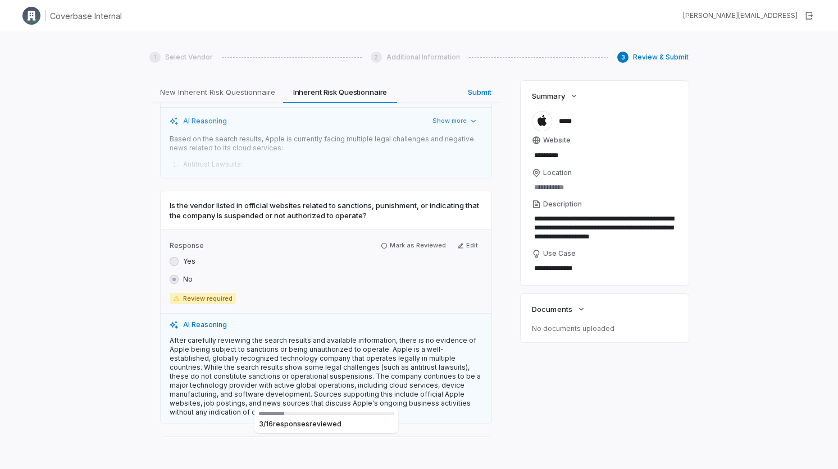
scroll to position [3760, 0]
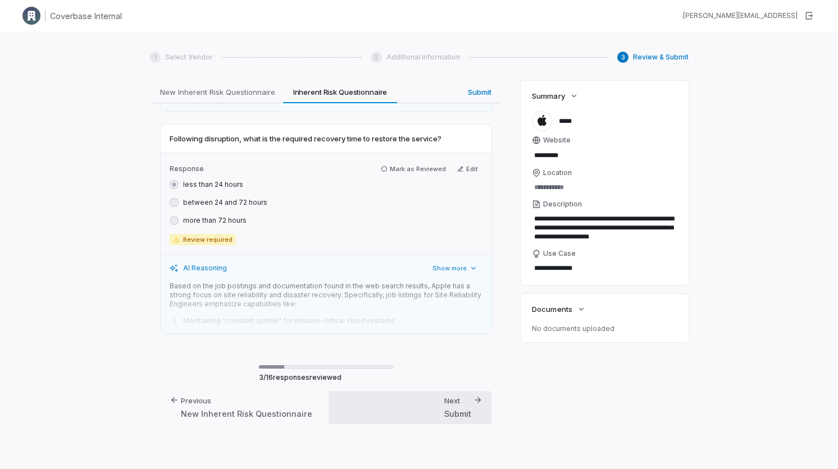
click at [438, 413] on div "Submit" at bounding box center [457, 414] width 27 height 12
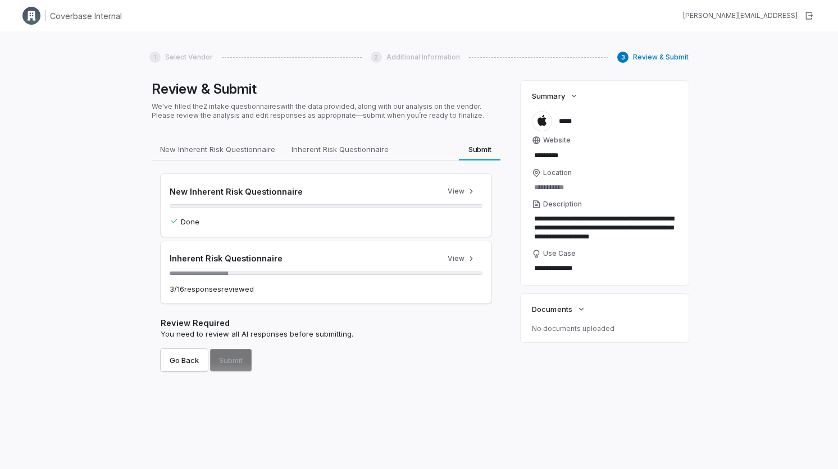
click at [223, 354] on div "Go Back Submit" at bounding box center [326, 360] width 331 height 22
drag, startPoint x: 190, startPoint y: 360, endPoint x: 377, endPoint y: 235, distance: 225.2
click at [298, 245] on div "New Inherent Risk Questionnaire View Done Inherent Risk Questionnaire View 3 / …" at bounding box center [326, 273] width 331 height 198
click at [438, 259] on icon "button" at bounding box center [471, 258] width 9 height 9
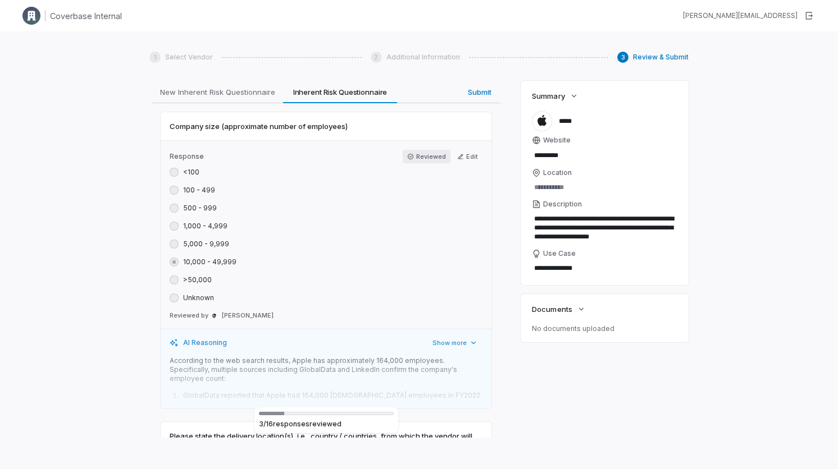
scroll to position [614, 0]
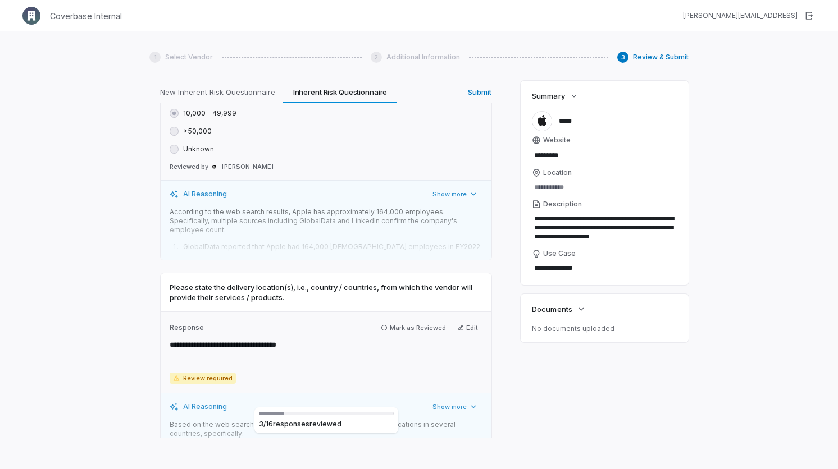
click at [411, 318] on div "**********" at bounding box center [326, 352] width 331 height 81
click at [414, 321] on button "Mark as Reviewed" at bounding box center [413, 327] width 74 height 13
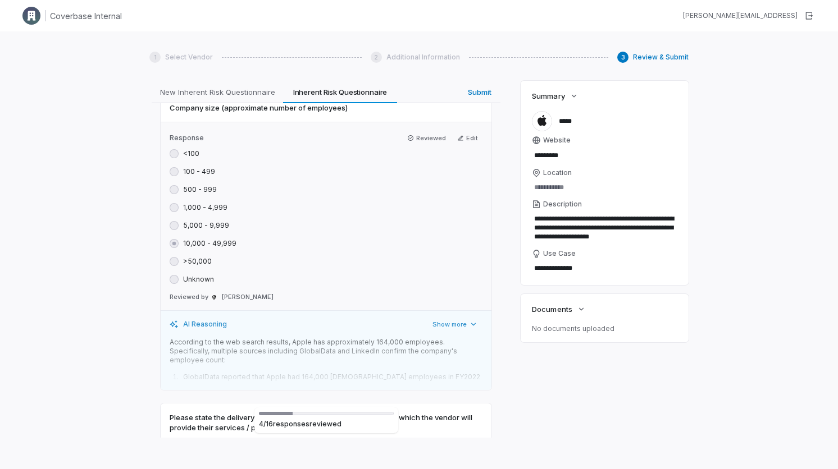
scroll to position [737, 0]
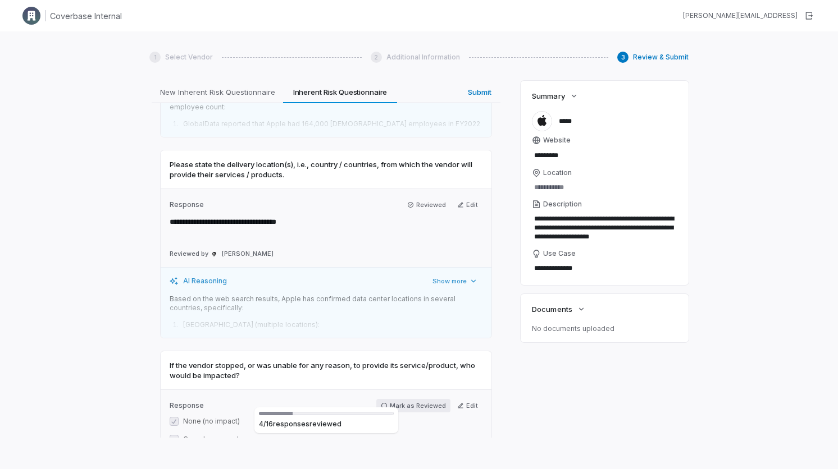
click at [398, 399] on button "Mark as Reviewed" at bounding box center [413, 405] width 74 height 13
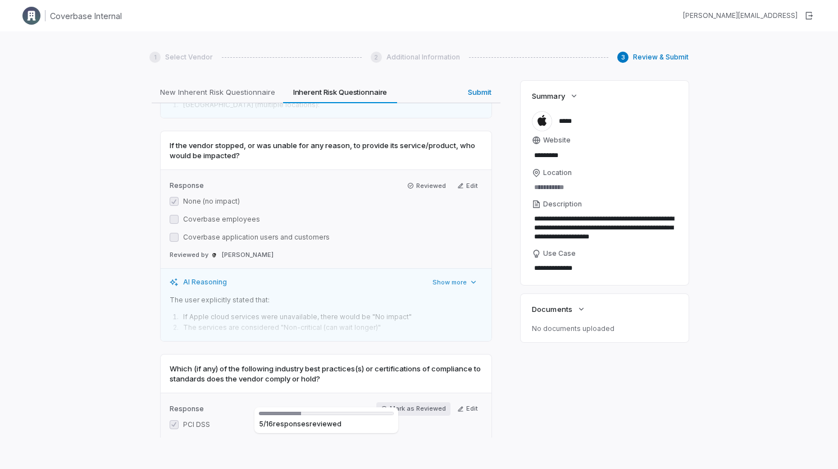
click at [408, 403] on button "Mark as Reviewed" at bounding box center [413, 409] width 74 height 13
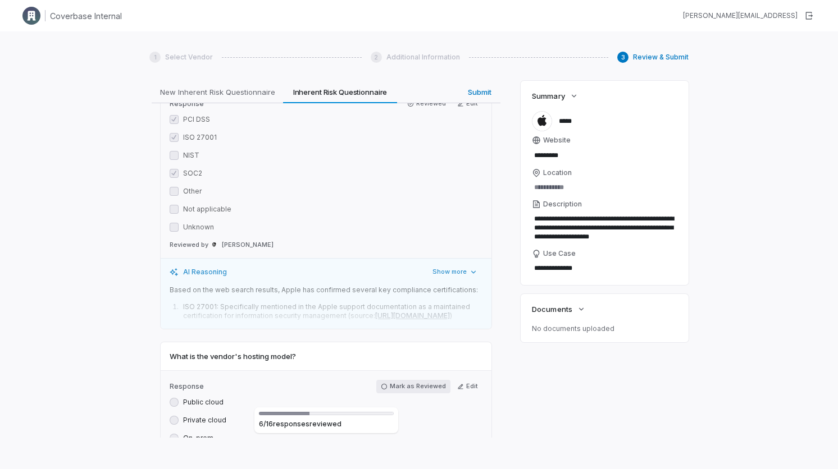
click at [409, 380] on button "Mark as Reviewed" at bounding box center [413, 386] width 74 height 13
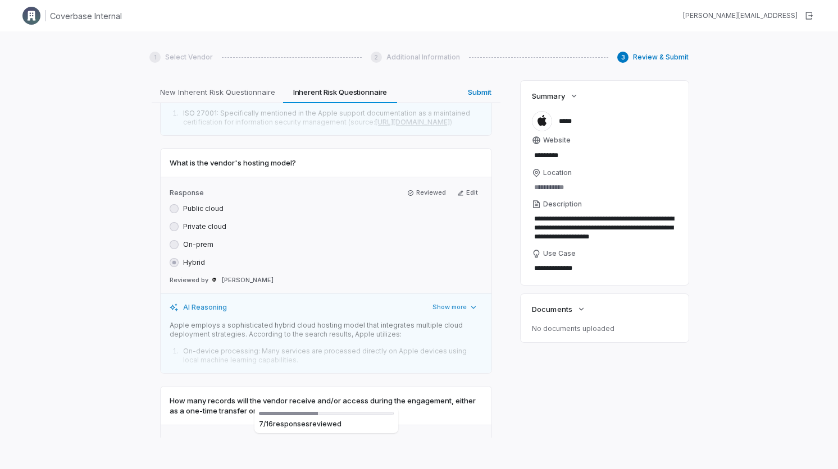
scroll to position [1511, 0]
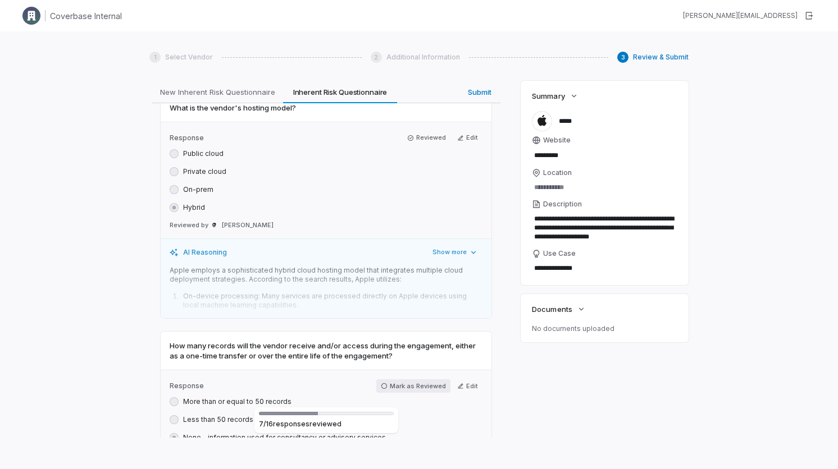
click at [406, 380] on button "Mark as Reviewed" at bounding box center [413, 386] width 74 height 13
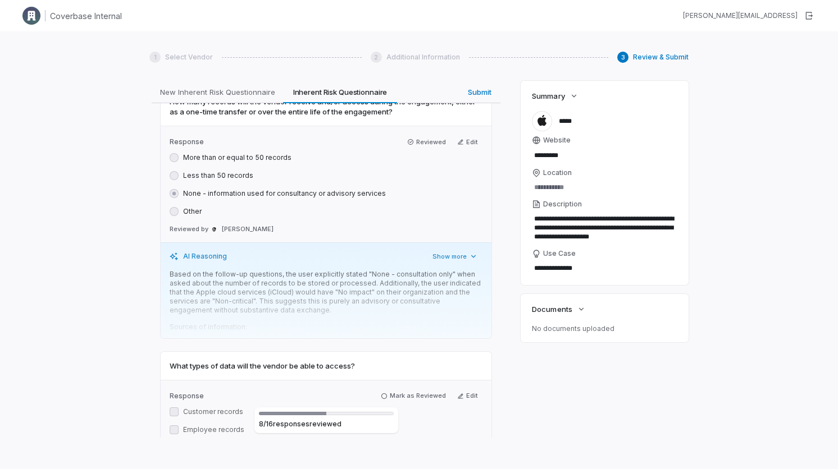
scroll to position [1943, 0]
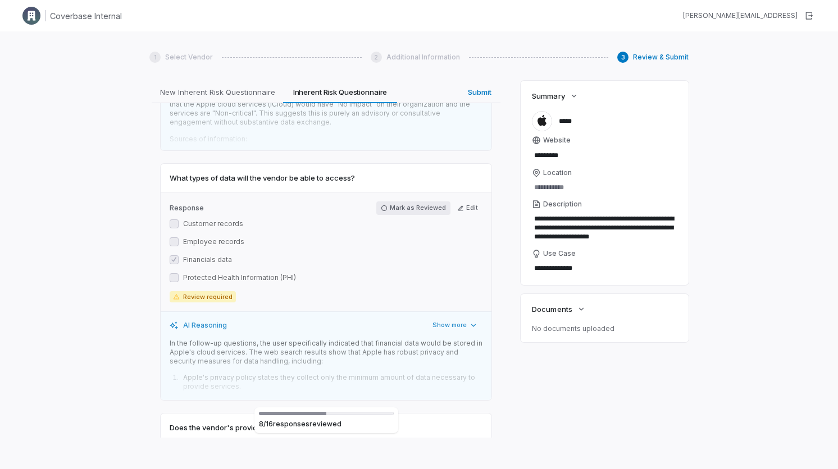
click at [411, 202] on button "Mark as Reviewed" at bounding box center [413, 208] width 74 height 13
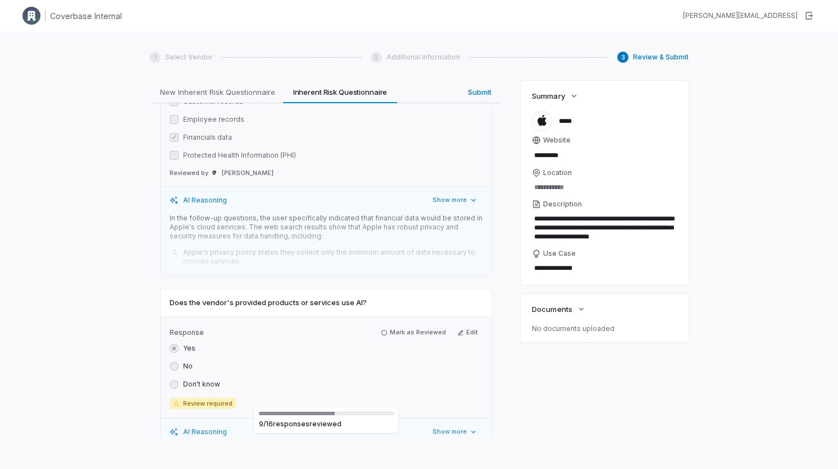
scroll to position [2101, 0]
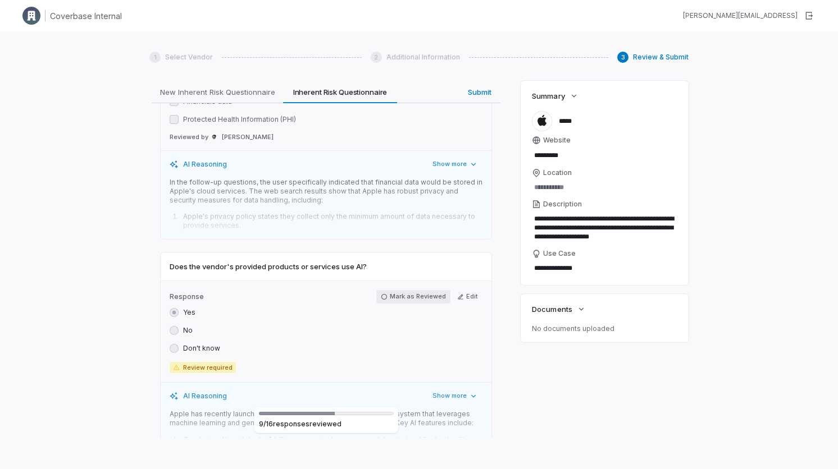
click at [405, 290] on button "Mark as Reviewed" at bounding box center [413, 296] width 74 height 13
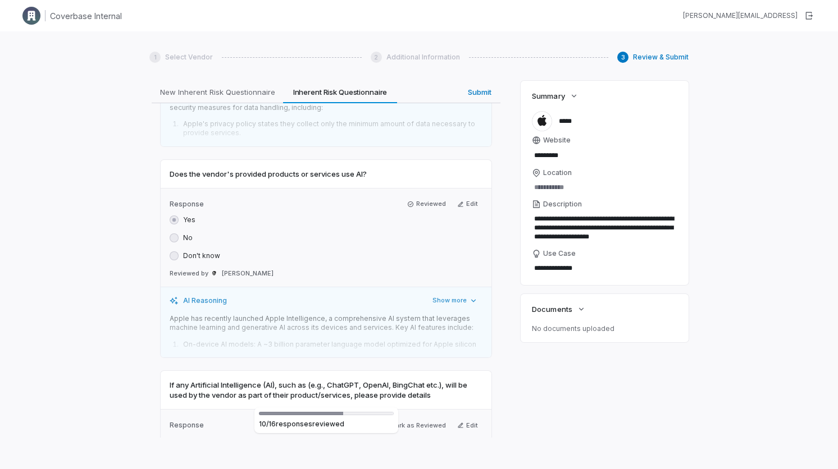
scroll to position [2233, 0]
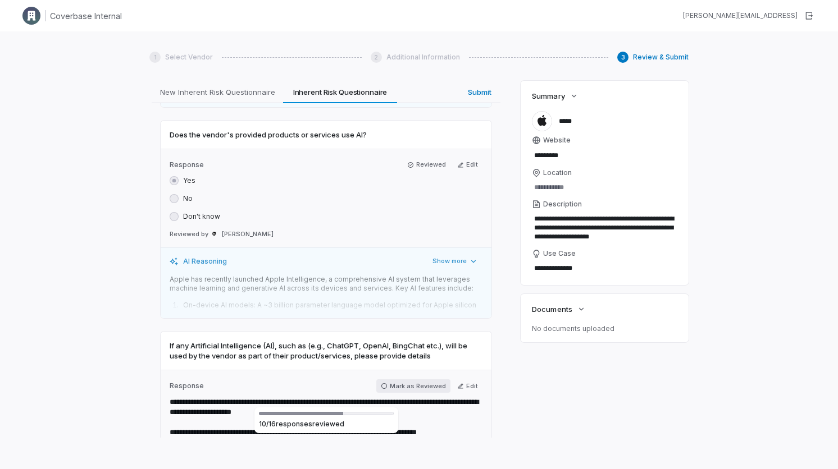
click at [404, 380] on button "Mark as Reviewed" at bounding box center [413, 386] width 74 height 13
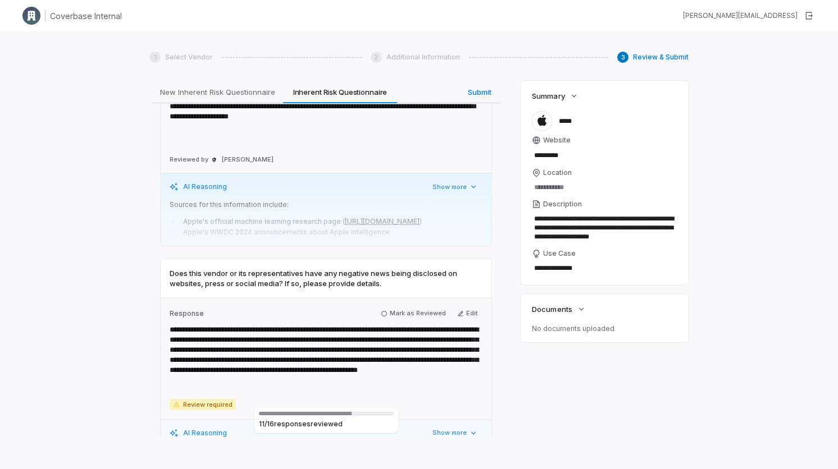
scroll to position [2776, 0]
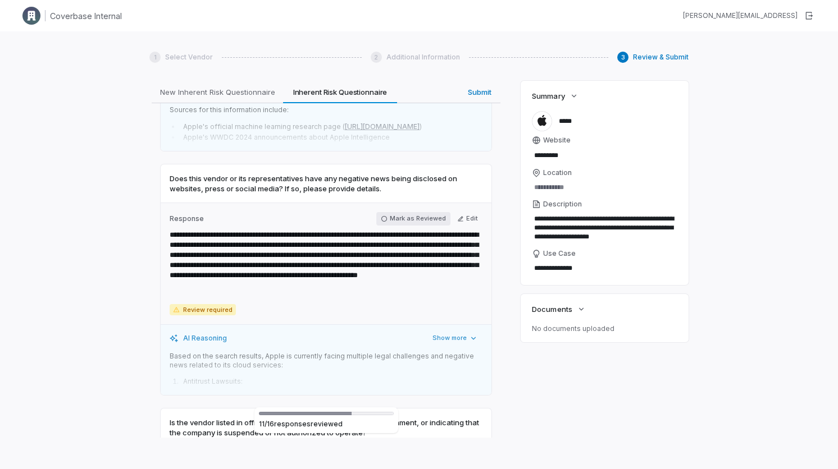
click at [406, 223] on button "Mark as Reviewed" at bounding box center [413, 218] width 74 height 13
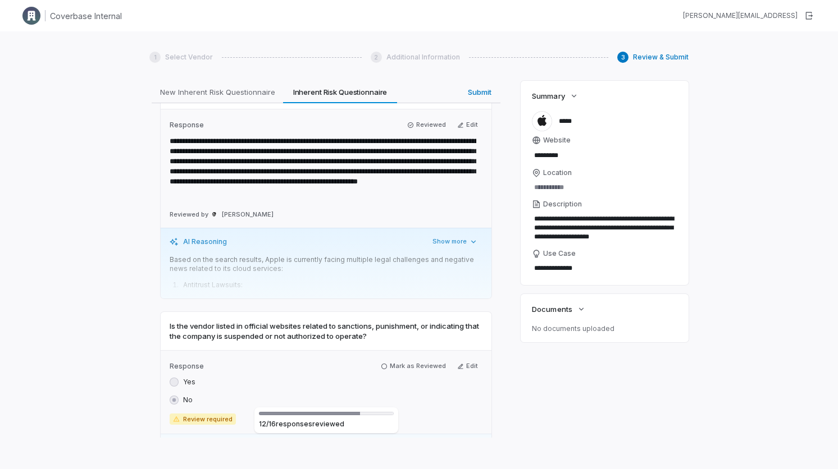
scroll to position [2949, 0]
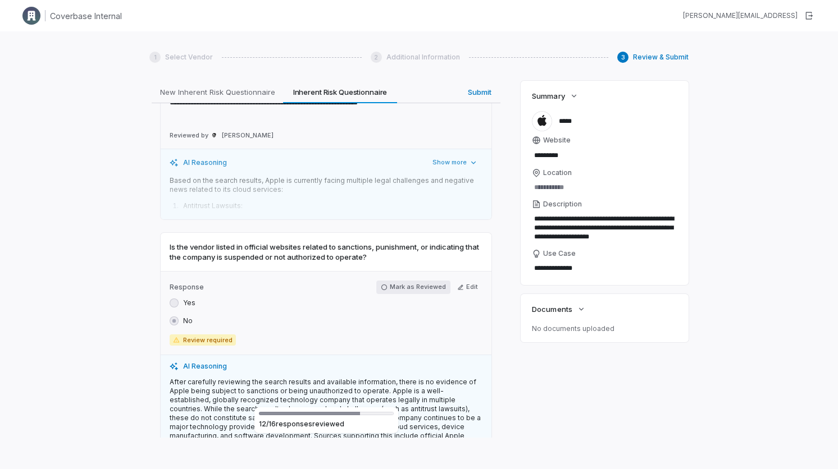
click at [410, 293] on button "Mark as Reviewed" at bounding box center [413, 287] width 74 height 13
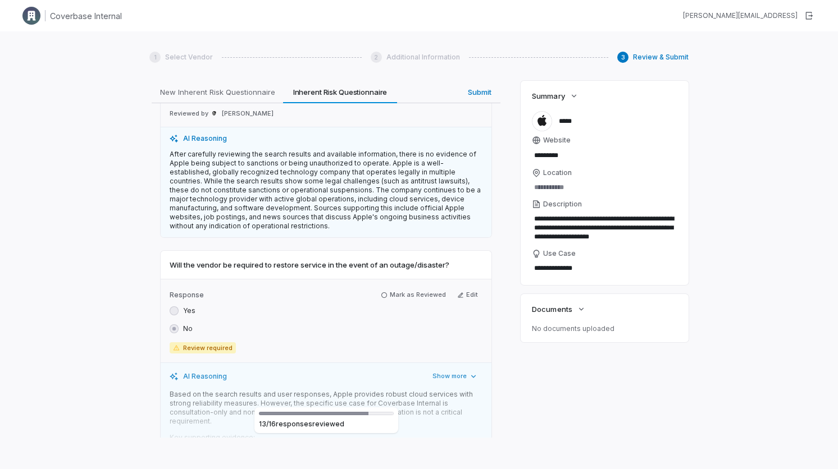
scroll to position [3328, 0]
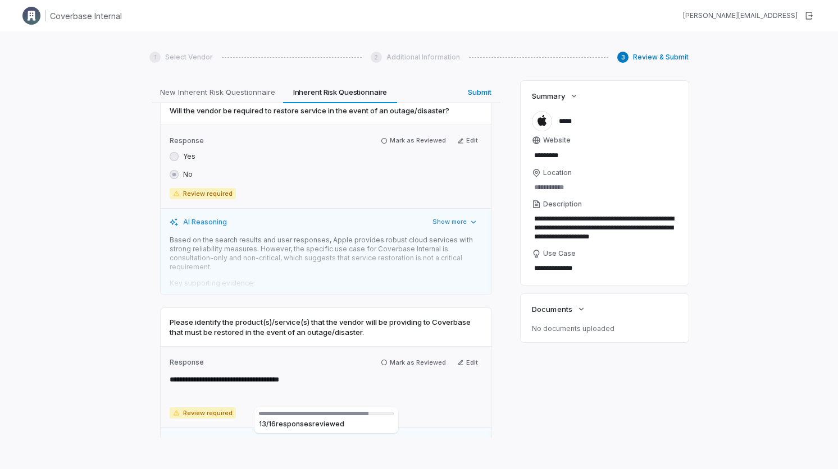
click at [408, 370] on div "**********" at bounding box center [326, 386] width 331 height 81
click at [408, 353] on div "**********" at bounding box center [326, 386] width 331 height 81
click at [408, 365] on button "Mark as Reviewed" at bounding box center [413, 362] width 74 height 13
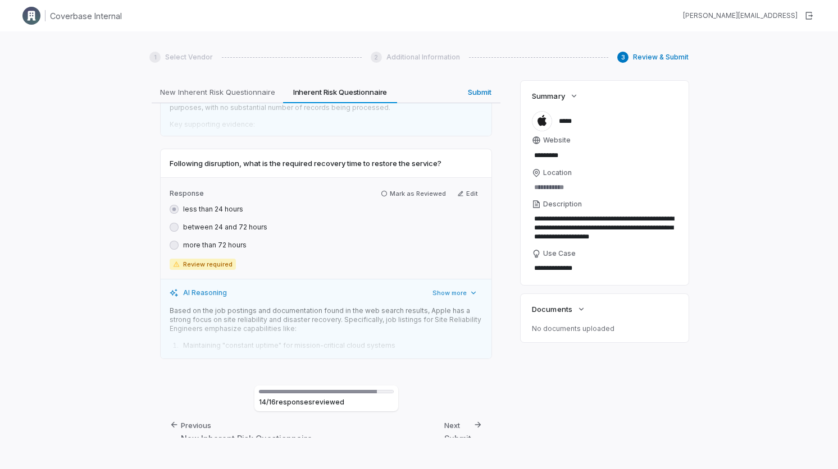
scroll to position [3713, 0]
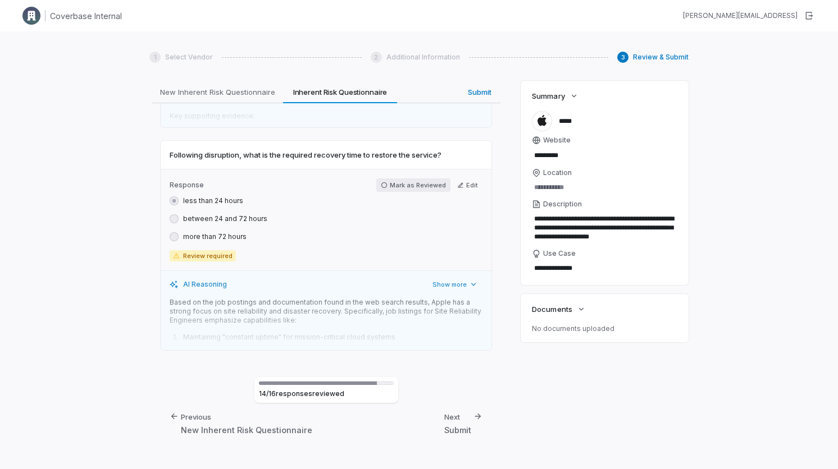
click at [425, 183] on button "Mark as Reviewed" at bounding box center [413, 185] width 74 height 13
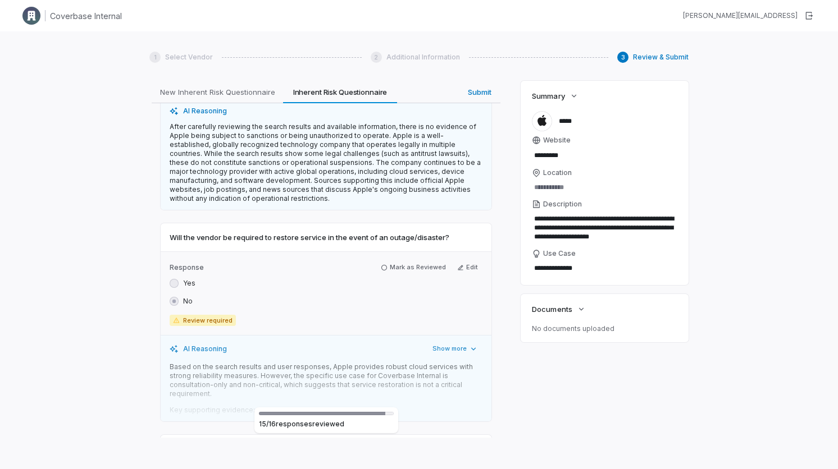
scroll to position [3187, 0]
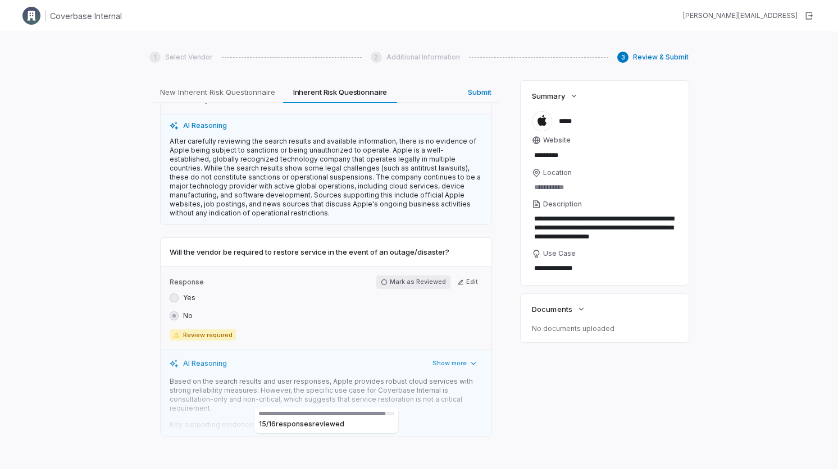
click at [412, 284] on button "Mark as Reviewed" at bounding box center [413, 282] width 74 height 13
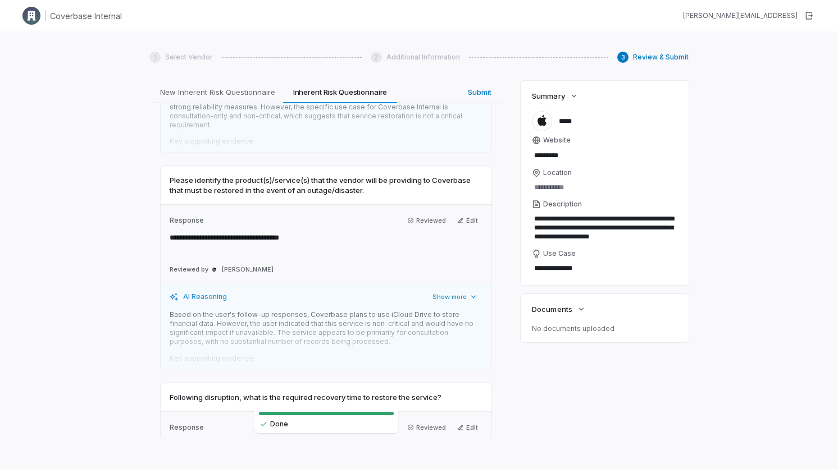
scroll to position [3723, 0]
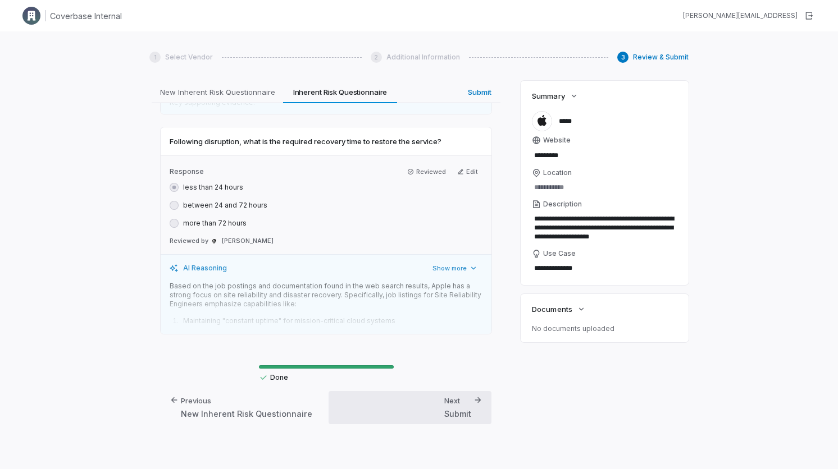
click at [438, 404] on div "Next" at bounding box center [452, 401] width 16 height 10
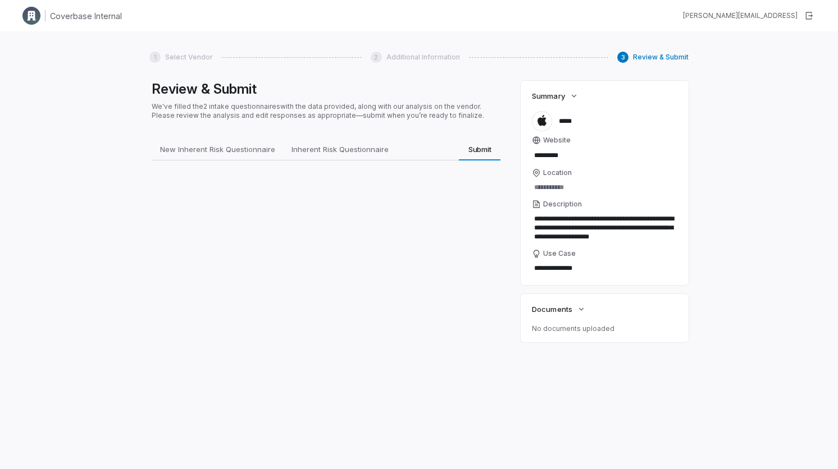
scroll to position [0, 0]
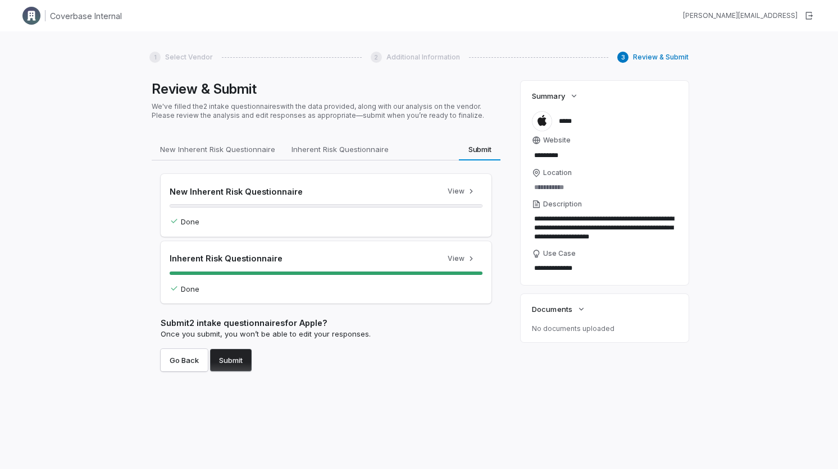
click at [237, 363] on button "Submit" at bounding box center [231, 360] width 42 height 22
type textarea "*"
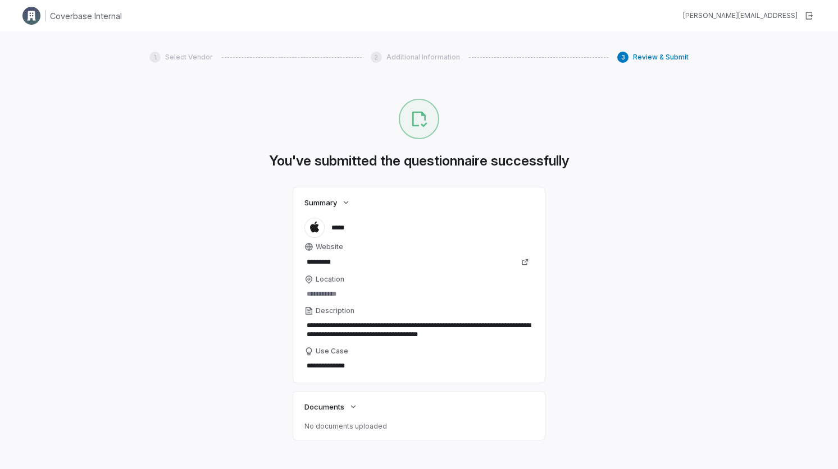
scroll to position [43, 0]
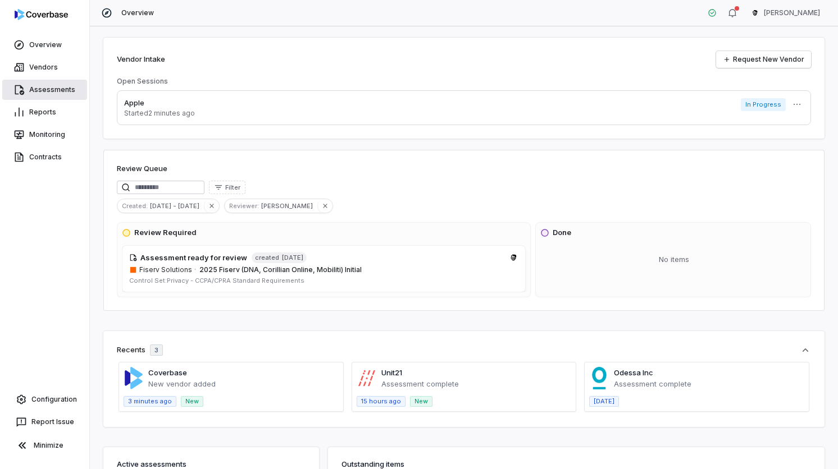
click at [39, 92] on link "Assessments" at bounding box center [44, 90] width 85 height 20
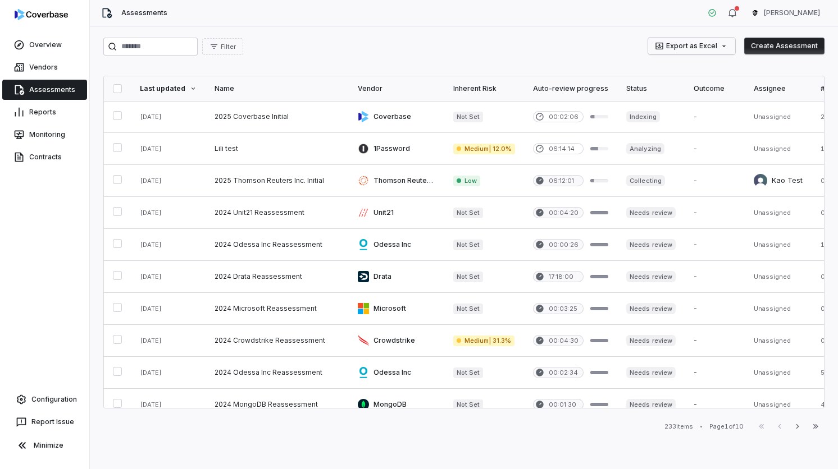
click at [671, 45] on html "Overview Vendors Assessments Reports Monitoring Contracts Configuration Report …" at bounding box center [419, 234] width 838 height 469
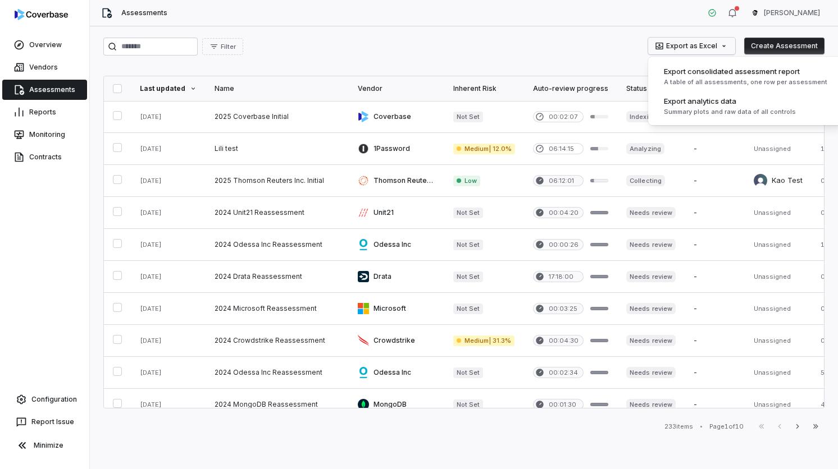
click at [671, 45] on html "Overview Vendors Assessments Reports Monitoring Contracts Configuration Report …" at bounding box center [419, 234] width 838 height 469
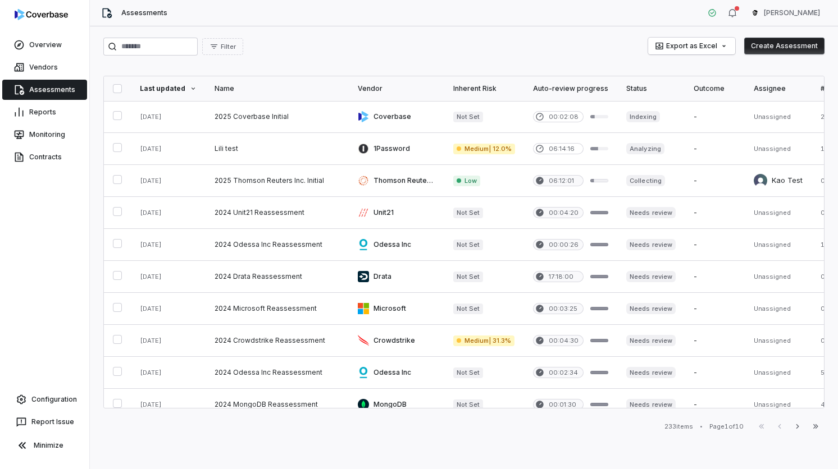
click at [531, 53] on div "Filter Export as Excel Create Assessment" at bounding box center [463, 47] width 721 height 18
click at [38, 70] on link "Vendors" at bounding box center [44, 67] width 85 height 20
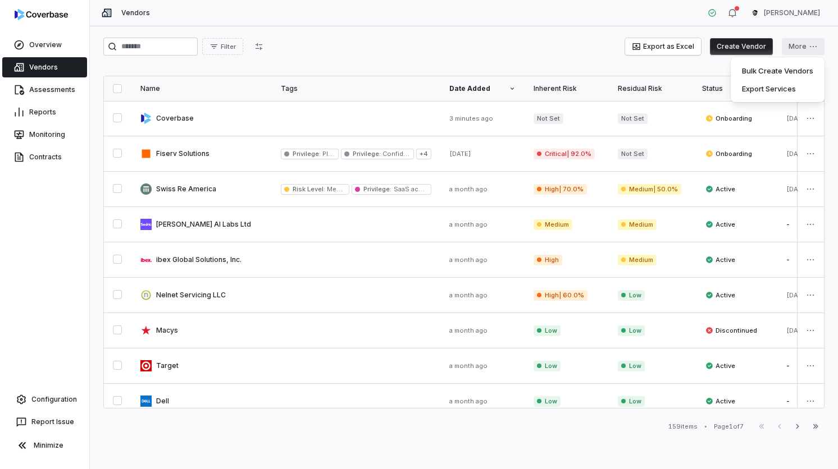
click at [812, 54] on html "Overview Vendors Assessments Reports Monitoring Contracts Configuration Report …" at bounding box center [419, 234] width 838 height 469
click at [669, 54] on button "Export as Excel" at bounding box center [663, 46] width 76 height 17
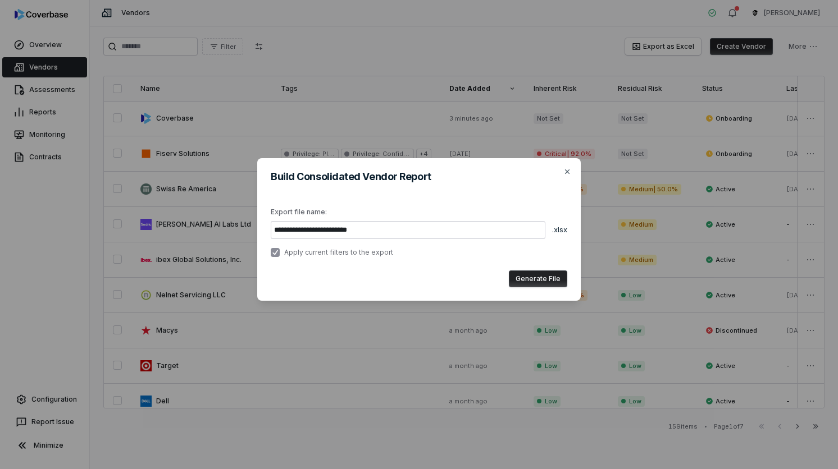
click at [669, 54] on div "**********" at bounding box center [419, 234] width 838 height 469
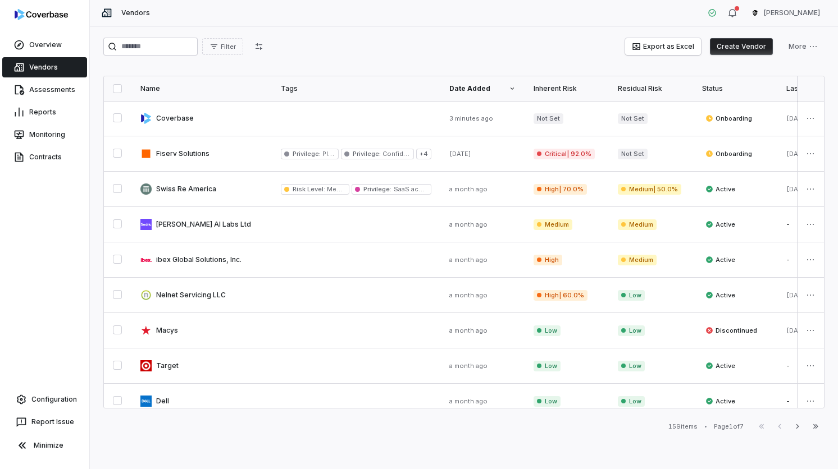
click at [811, 56] on div "Filter Export as Excel Create Vendor More" at bounding box center [463, 49] width 721 height 22
click at [806, 56] on div "Filter Export as Excel Create Vendor More" at bounding box center [463, 49] width 721 height 22
click at [806, 35] on div "Filter Export as Excel Create Vendor More Name Tags Date Added Inherent Risk Re…" at bounding box center [464, 247] width 748 height 443
click at [804, 53] on html "Overview Vendors Assessments Reports Monitoring Contracts Configuration Report …" at bounding box center [419, 234] width 838 height 469
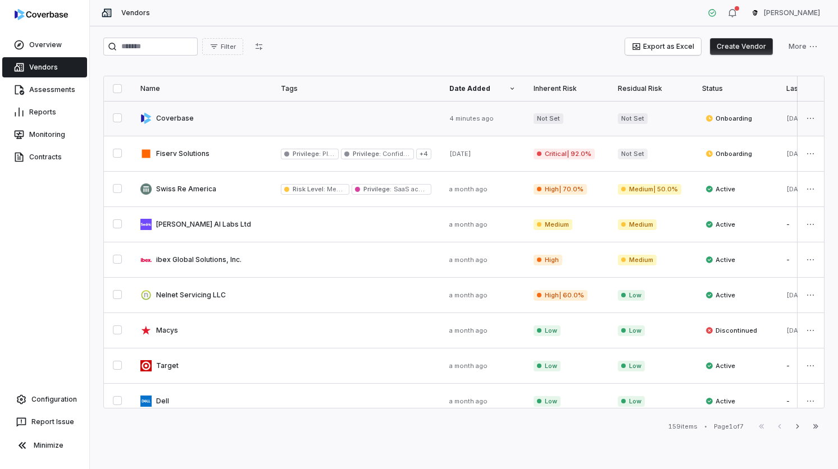
click at [176, 111] on link at bounding box center [201, 118] width 140 height 35
type textarea "*"
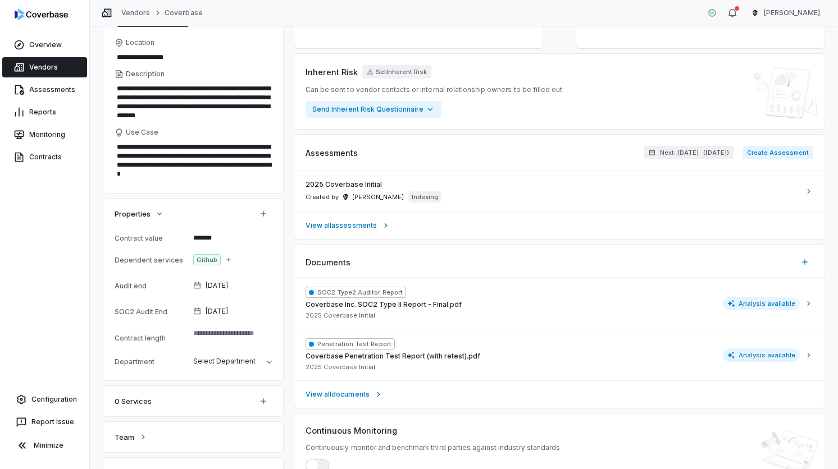
scroll to position [116, 0]
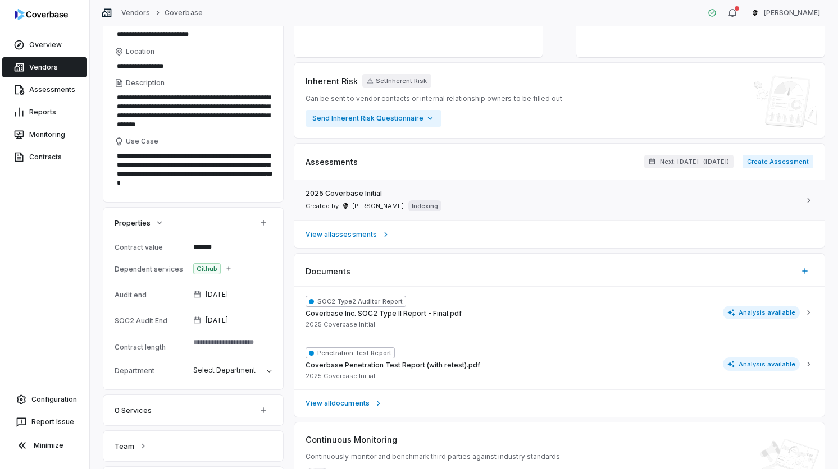
click at [423, 199] on div "2025 Coverbase Initial Created by Gus Cuddy Indexing" at bounding box center [552, 200] width 494 height 22
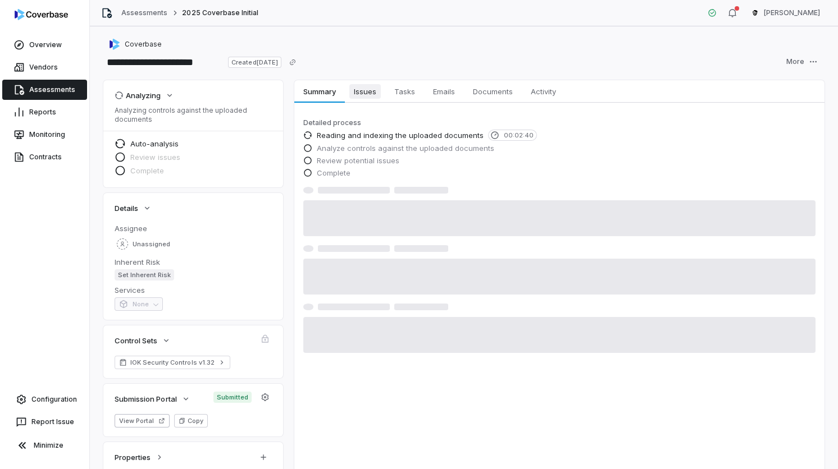
click at [360, 87] on span "Issues" at bounding box center [364, 91] width 31 height 15
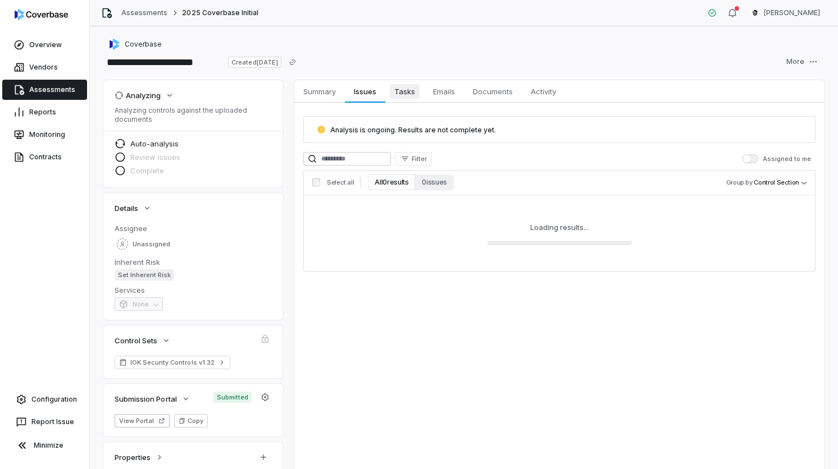
click at [406, 92] on span "Tasks" at bounding box center [405, 91] width 30 height 15
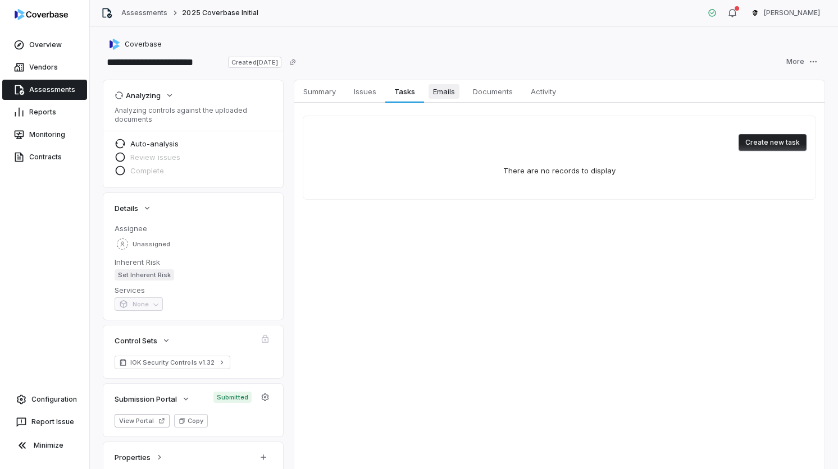
click at [433, 90] on span "Emails" at bounding box center [443, 91] width 31 height 15
click at [382, 88] on link "Issues Issues" at bounding box center [365, 91] width 40 height 22
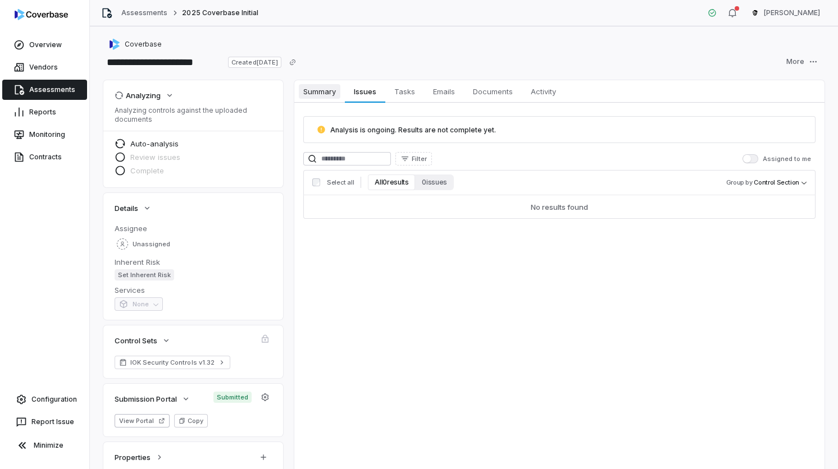
click at [331, 84] on link "Summary Summary" at bounding box center [319, 91] width 51 height 22
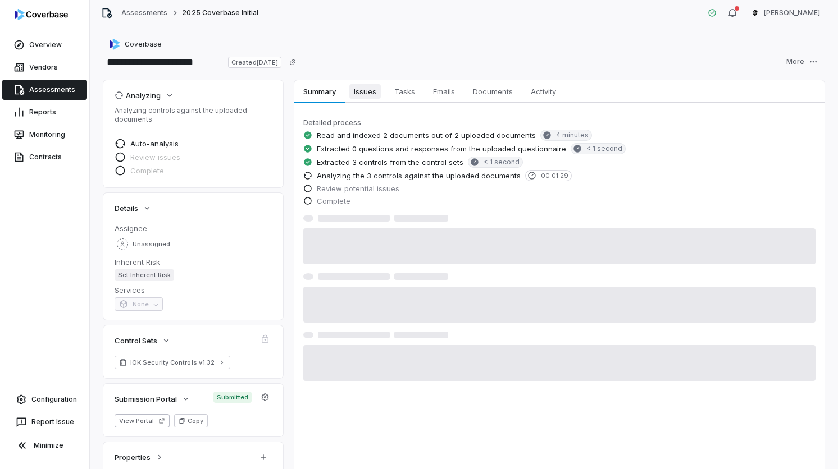
click at [373, 93] on span "Issues" at bounding box center [364, 91] width 31 height 15
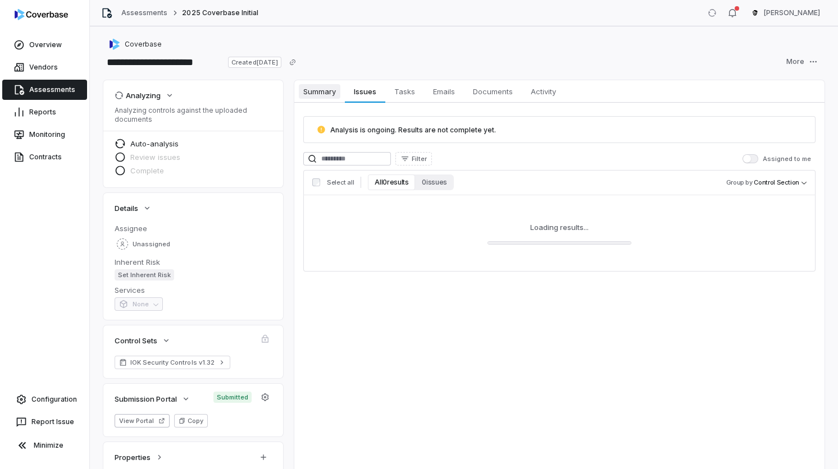
click at [337, 93] on span "Summary" at bounding box center [320, 91] width 42 height 15
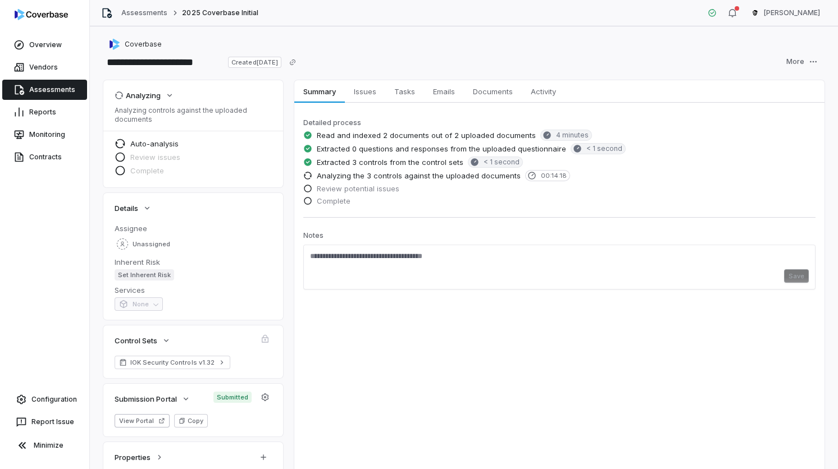
click at [364, 103] on div "Detailed process Read and indexed 2 documents out of 2 uploaded documents 4 min…" at bounding box center [559, 214] width 530 height 223
click at [365, 98] on span "Issues" at bounding box center [364, 91] width 31 height 15
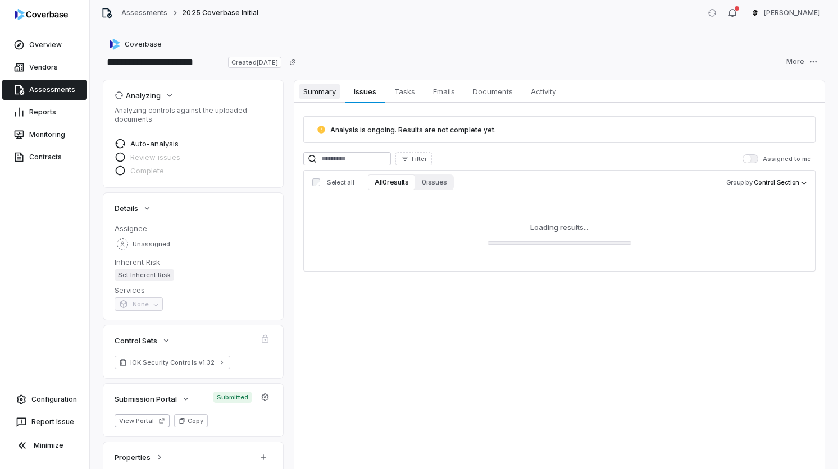
click at [338, 92] on span "Summary" at bounding box center [320, 91] width 42 height 15
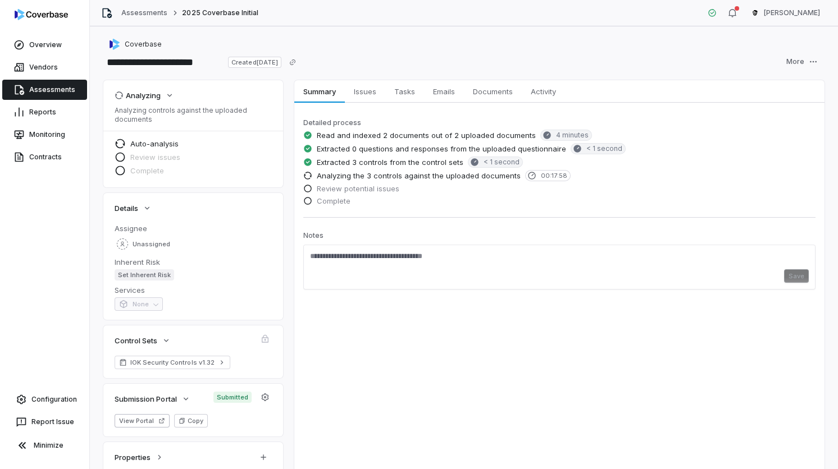
click at [34, 95] on link "Assessments" at bounding box center [44, 90] width 85 height 20
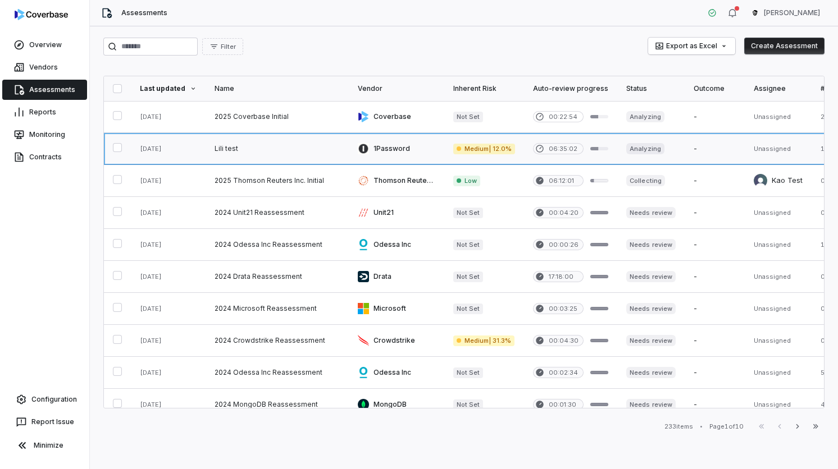
click at [241, 153] on link at bounding box center [276, 148] width 143 height 31
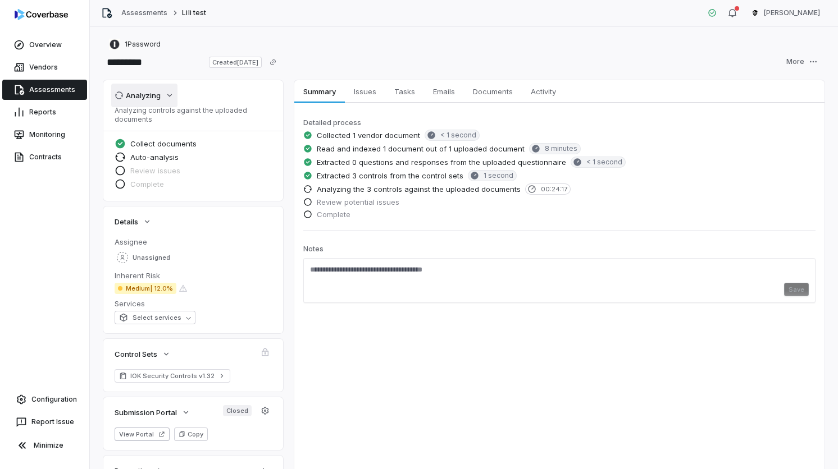
click at [153, 99] on div "Analyzing" at bounding box center [138, 95] width 46 height 10
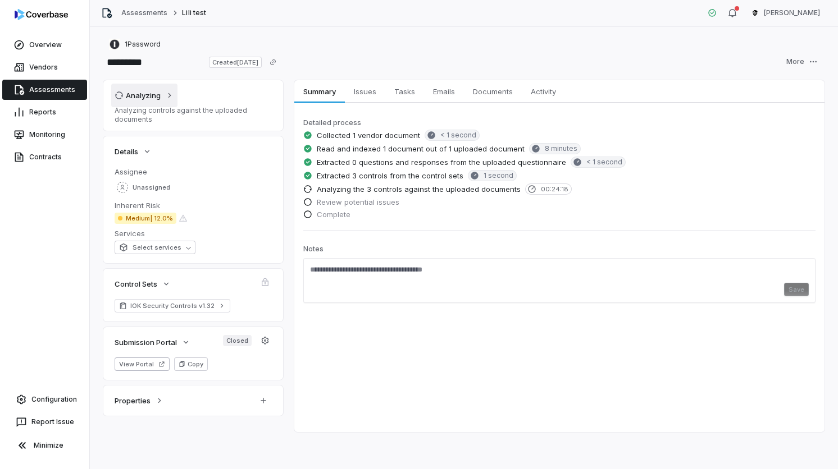
click at [153, 99] on div "Analyzing" at bounding box center [138, 95] width 46 height 10
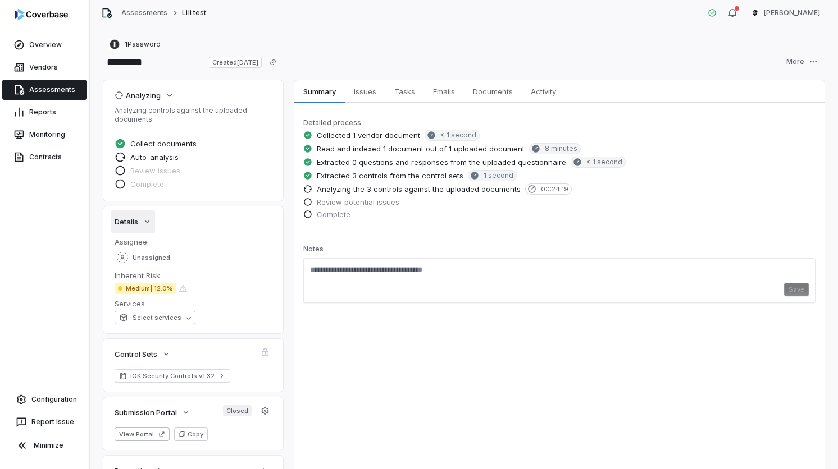
click at [134, 222] on span "Details" at bounding box center [127, 222] width 24 height 10
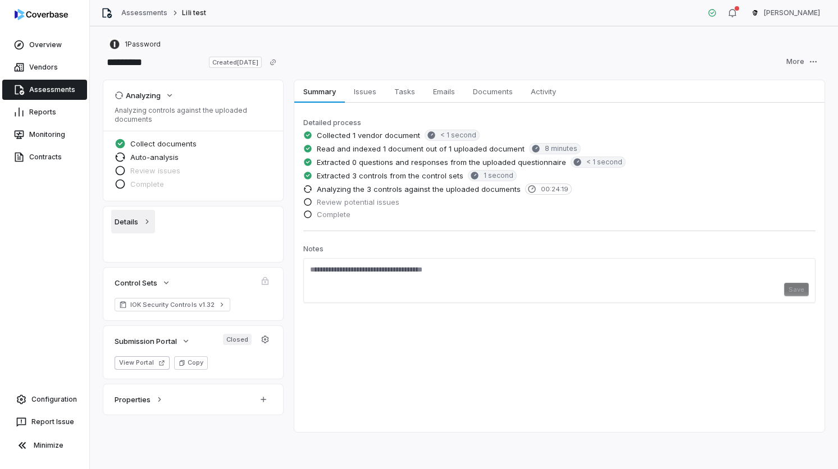
click at [134, 222] on span "Details" at bounding box center [127, 222] width 24 height 10
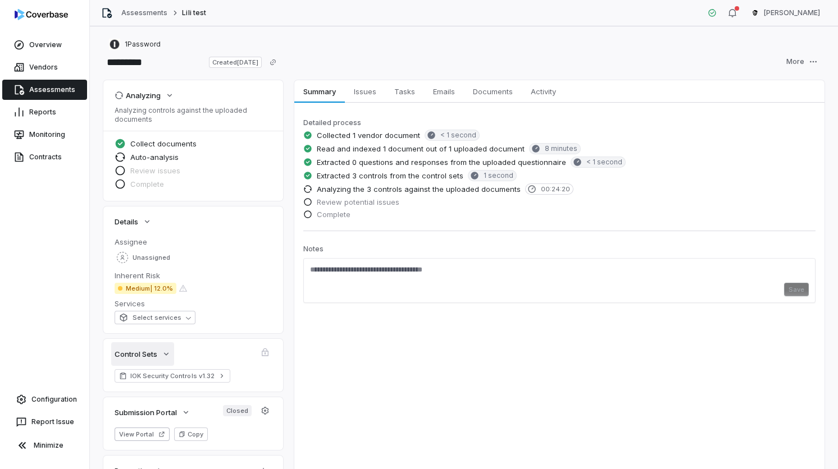
click at [147, 354] on span "Control Sets" at bounding box center [136, 354] width 43 height 10
click at [159, 418] on button "Submission Portal" at bounding box center [152, 413] width 83 height 24
click at [149, 97] on div "Analyzing" at bounding box center [138, 95] width 46 height 10
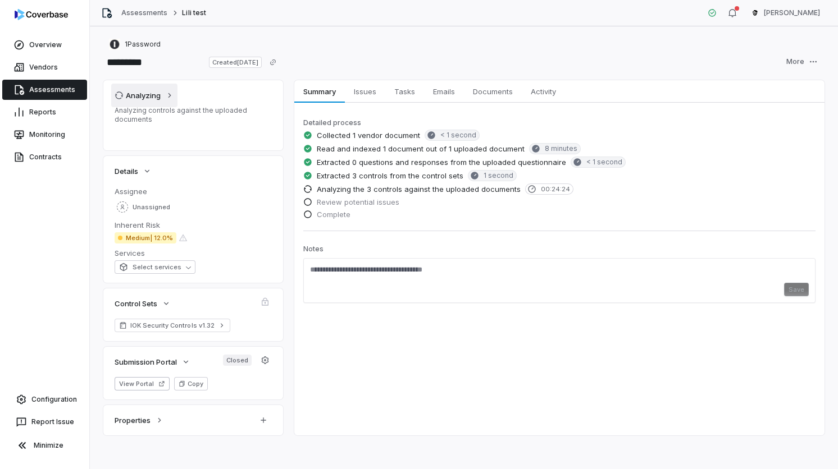
click at [149, 97] on div "Analyzing" at bounding box center [138, 95] width 46 height 10
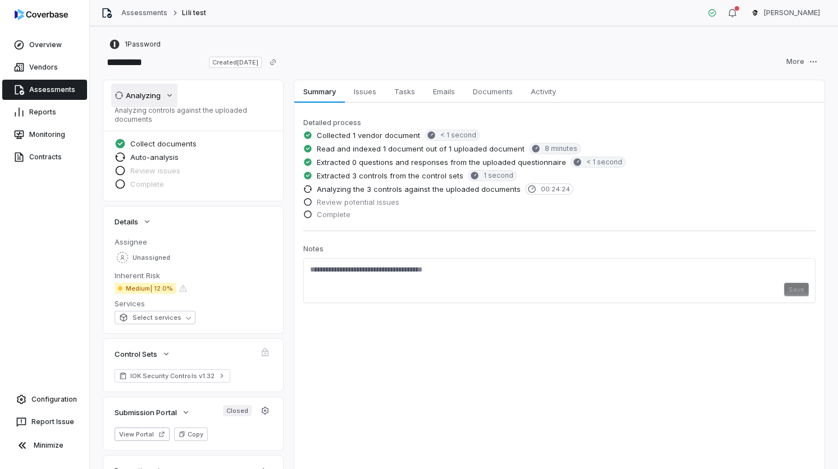
click at [149, 97] on div "Analyzing" at bounding box center [138, 95] width 46 height 10
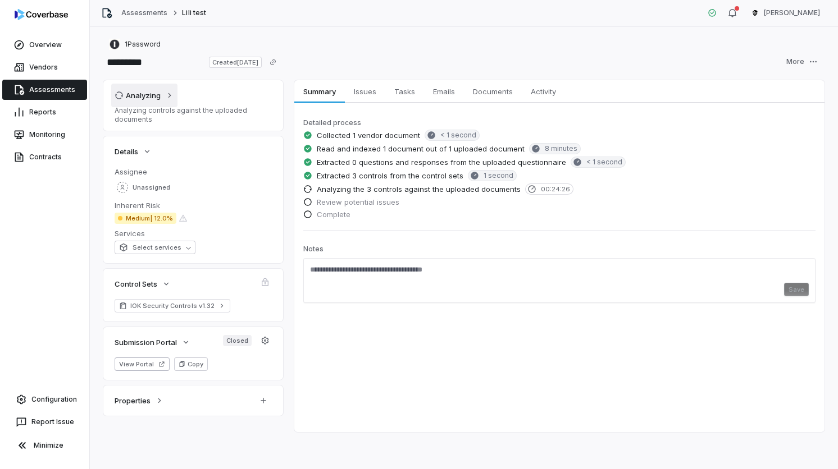
click at [145, 94] on div "Analyzing" at bounding box center [138, 95] width 46 height 10
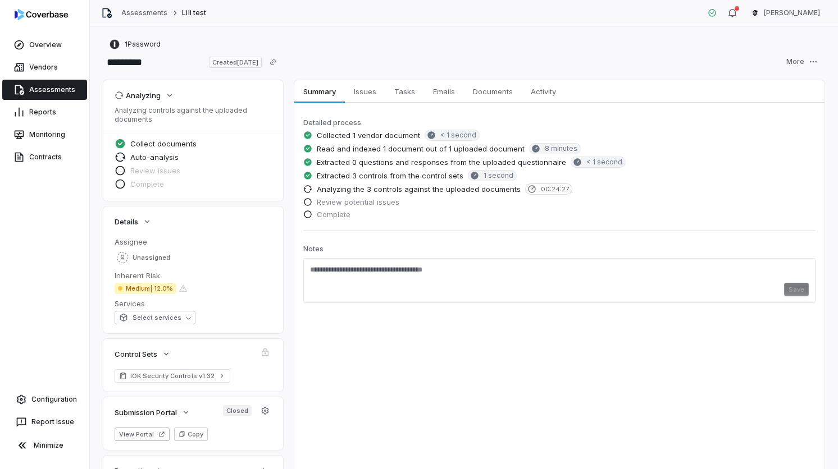
click at [64, 88] on link "Assessments" at bounding box center [44, 90] width 85 height 20
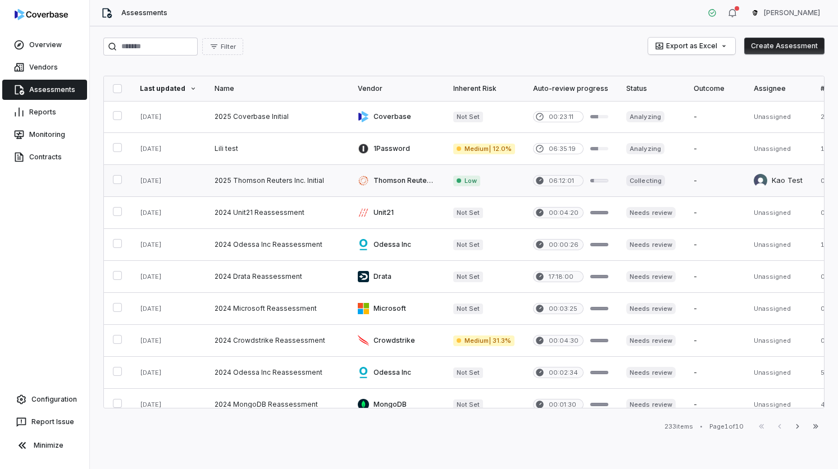
click at [267, 174] on link at bounding box center [276, 180] width 143 height 31
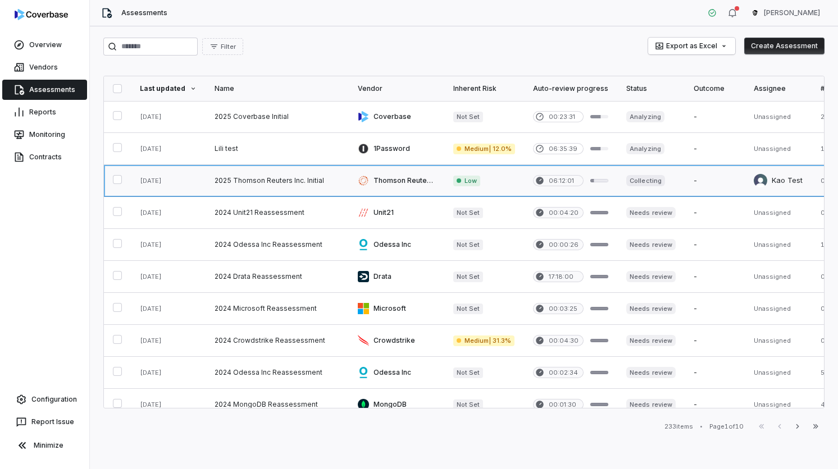
click at [301, 177] on link at bounding box center [276, 180] width 143 height 31
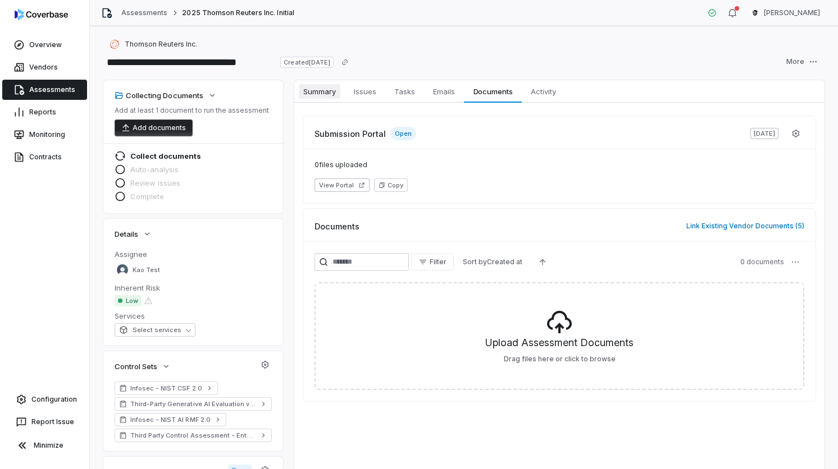
click at [328, 98] on span "Summary" at bounding box center [320, 91] width 42 height 15
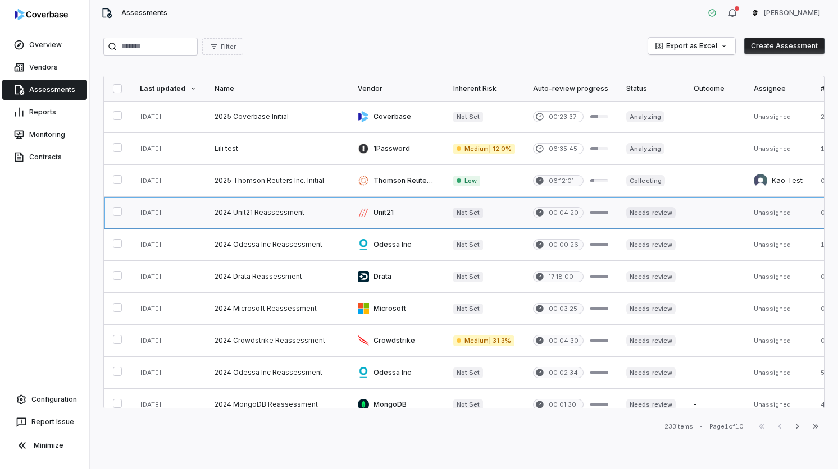
click at [280, 207] on link at bounding box center [276, 212] width 143 height 31
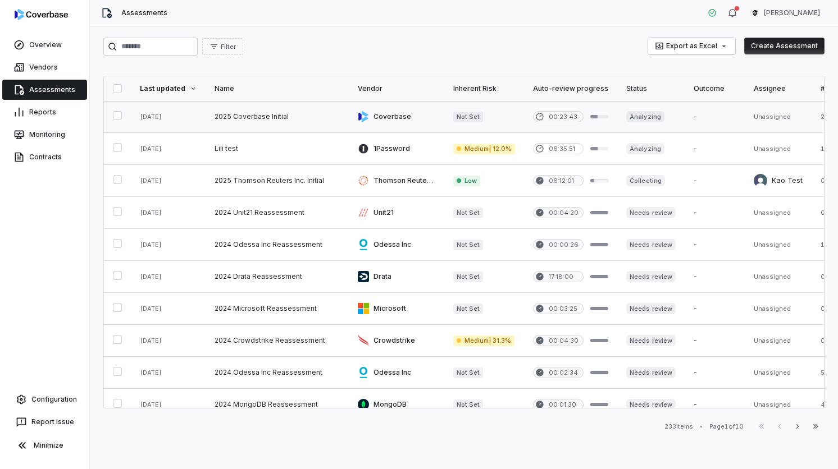
click at [428, 117] on link at bounding box center [396, 116] width 95 height 31
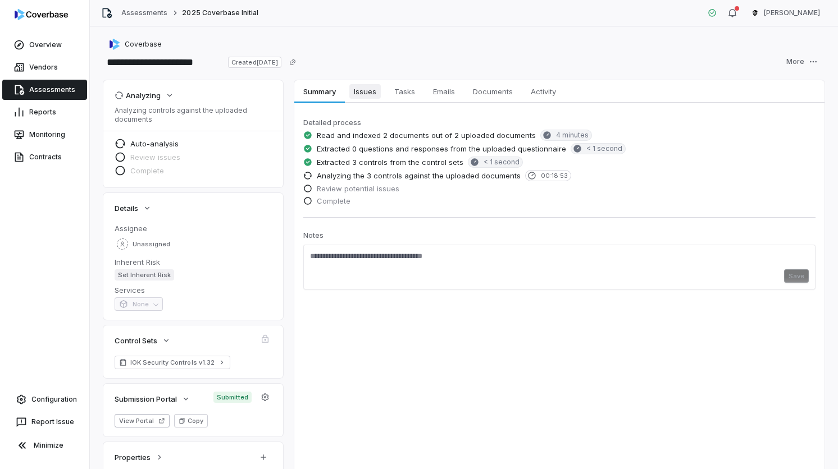
click at [368, 89] on span "Issues" at bounding box center [364, 91] width 31 height 15
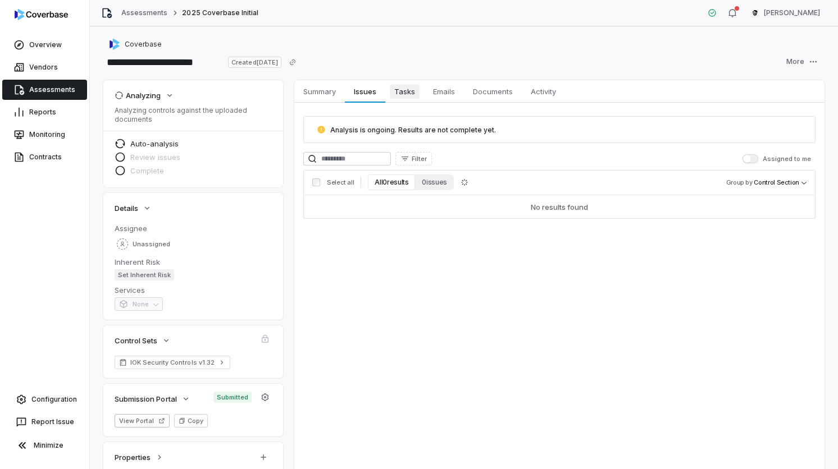
click at [412, 90] on span "Tasks" at bounding box center [405, 91] width 30 height 15
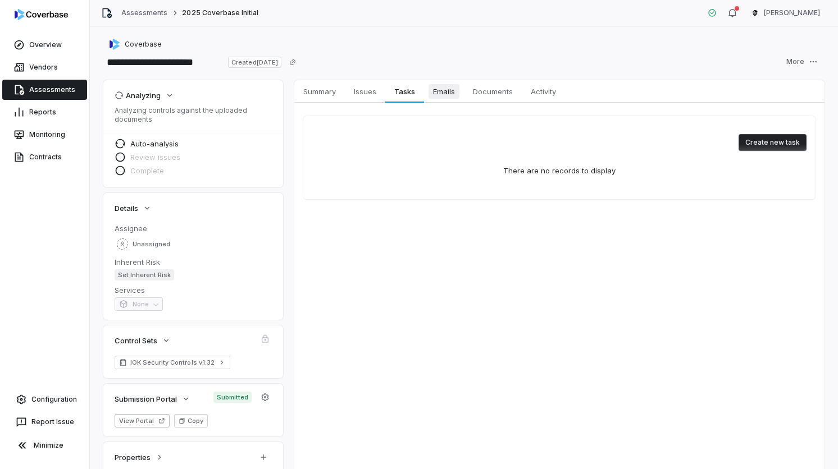
click at [447, 90] on span "Emails" at bounding box center [443, 91] width 31 height 15
click at [493, 90] on span "Documents" at bounding box center [492, 91] width 49 height 15
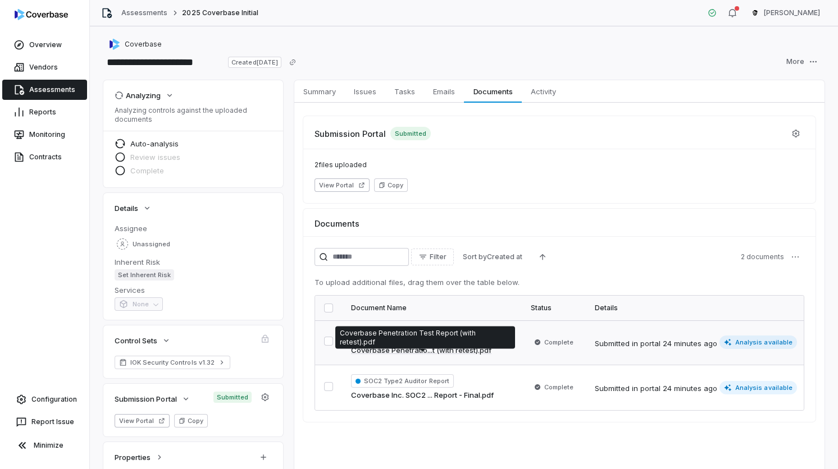
click at [480, 351] on link "Coverbase Penetratio...t (with retest).pdf" at bounding box center [421, 350] width 140 height 11
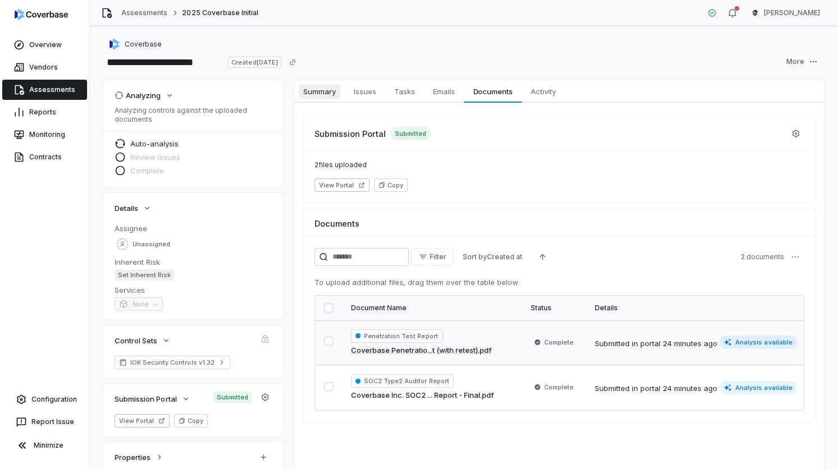
click at [333, 94] on span "Summary" at bounding box center [320, 91] width 42 height 15
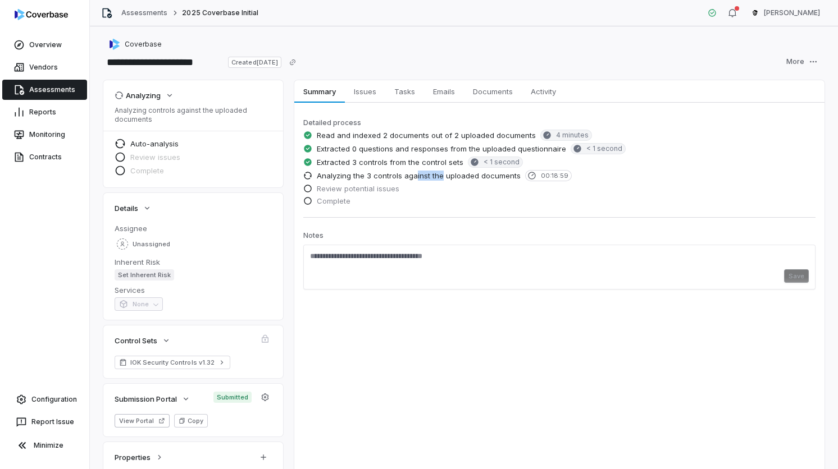
drag, startPoint x: 441, startPoint y: 172, endPoint x: 518, endPoint y: 172, distance: 77.5
click at [497, 172] on span "Analyzing the 3 controls against the uploaded documents" at bounding box center [419, 176] width 204 height 10
click at [518, 172] on div "Analyzing the 3 controls against the uploaded documents 00:19:00" at bounding box center [559, 176] width 512 height 13
click at [550, 172] on span "00:19:00" at bounding box center [555, 176] width 28 height 8
click at [63, 97] on link "Assessments" at bounding box center [44, 90] width 85 height 20
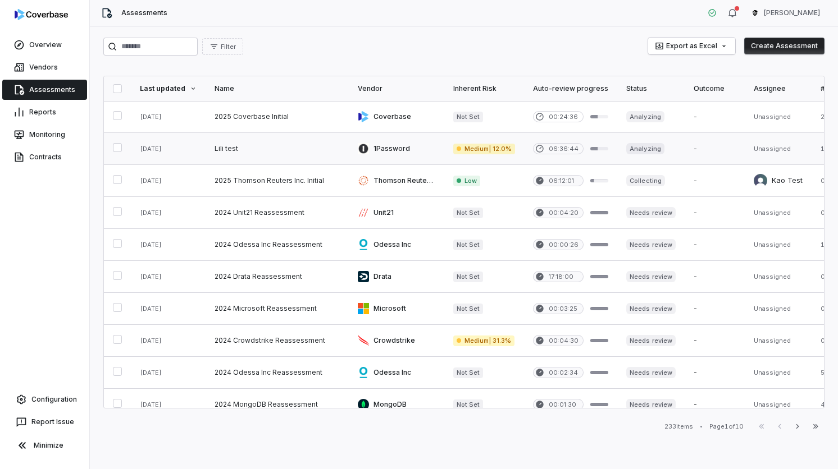
click at [227, 140] on link at bounding box center [276, 148] width 143 height 31
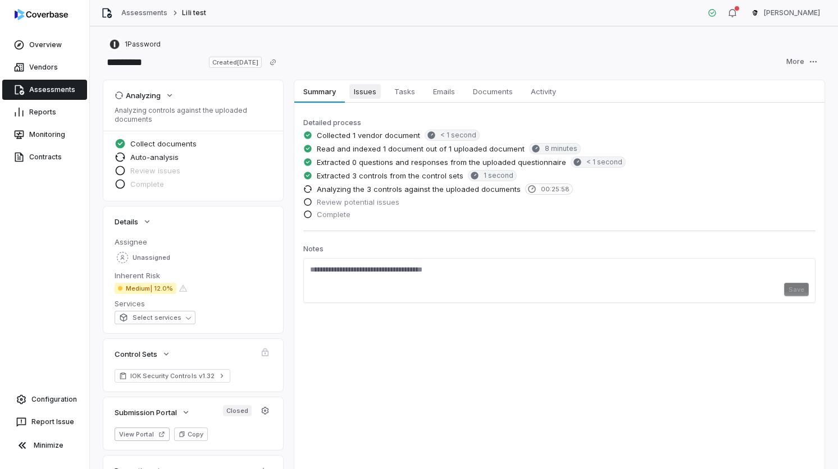
click at [364, 98] on span "Issues" at bounding box center [364, 91] width 31 height 15
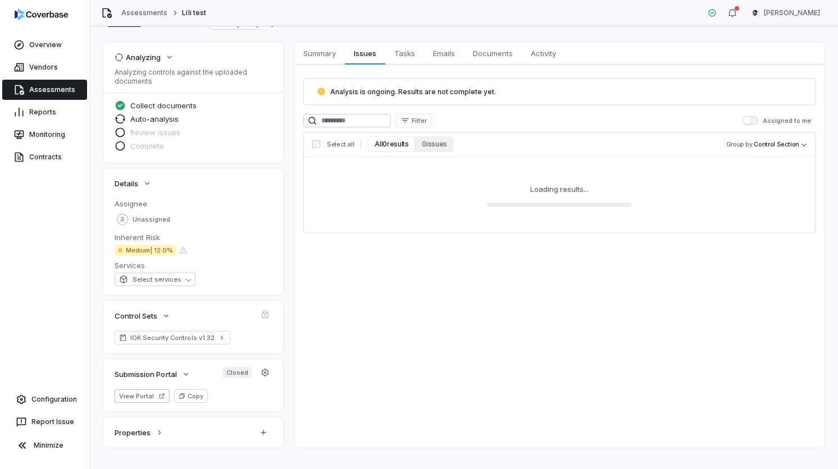
scroll to position [44, 0]
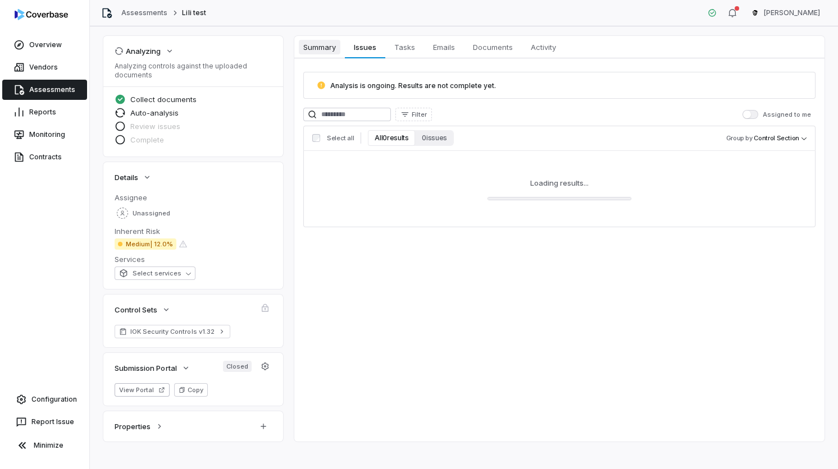
click at [312, 42] on span "Summary" at bounding box center [320, 47] width 42 height 15
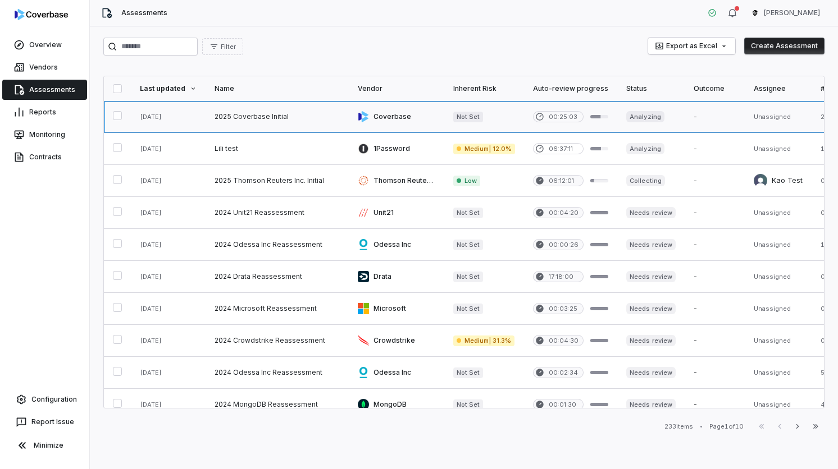
click at [409, 122] on link at bounding box center [396, 116] width 95 height 31
click at [278, 110] on link at bounding box center [276, 116] width 143 height 31
click at [647, 125] on link at bounding box center [650, 116] width 67 height 31
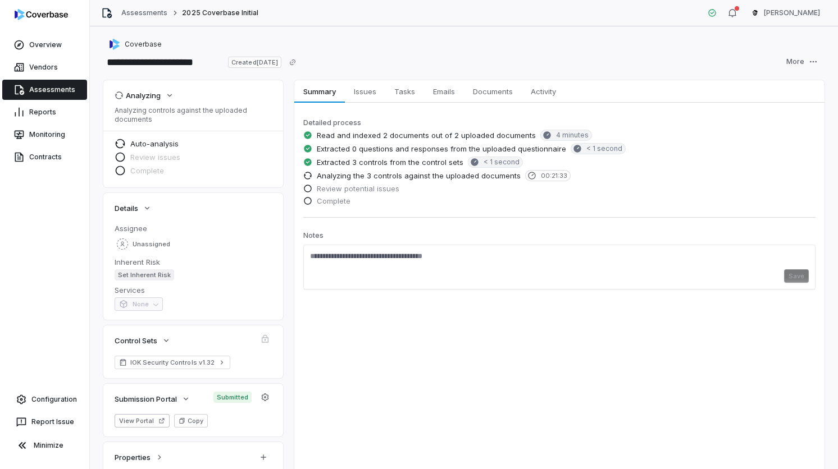
click at [541, 173] on span "00:21:33" at bounding box center [554, 176] width 26 height 8
click at [541, 173] on span "00:21:34" at bounding box center [554, 176] width 27 height 8
click at [490, 185] on div "Review potential issues" at bounding box center [559, 190] width 512 height 12
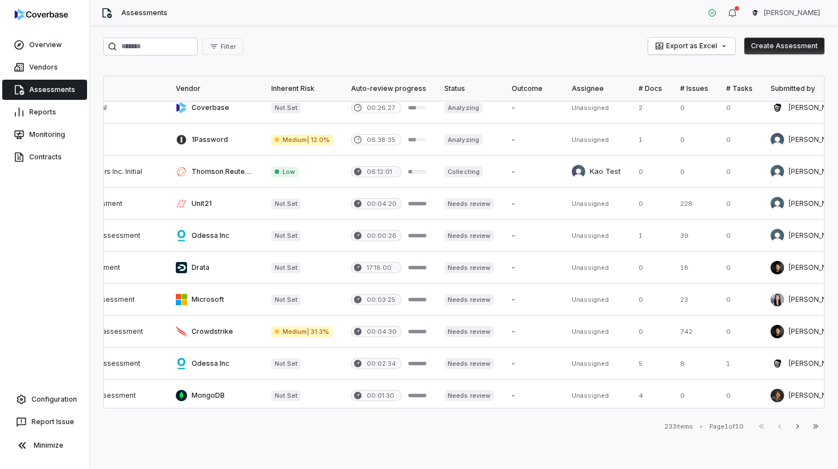
scroll to position [9, 0]
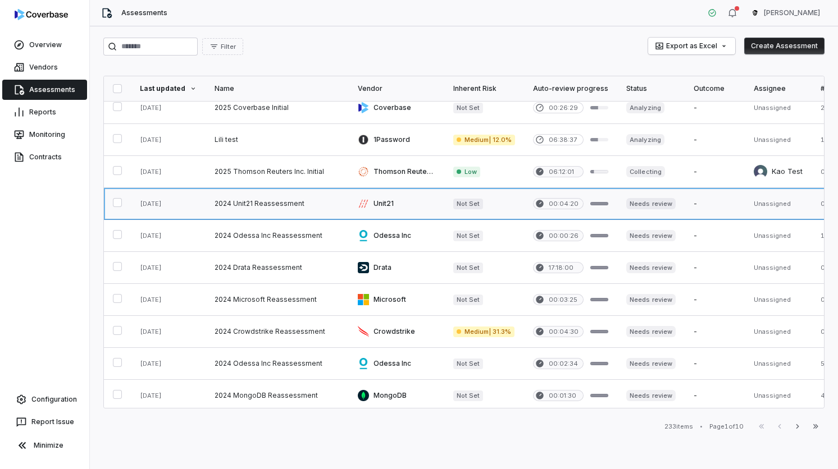
click at [272, 207] on link at bounding box center [276, 203] width 143 height 31
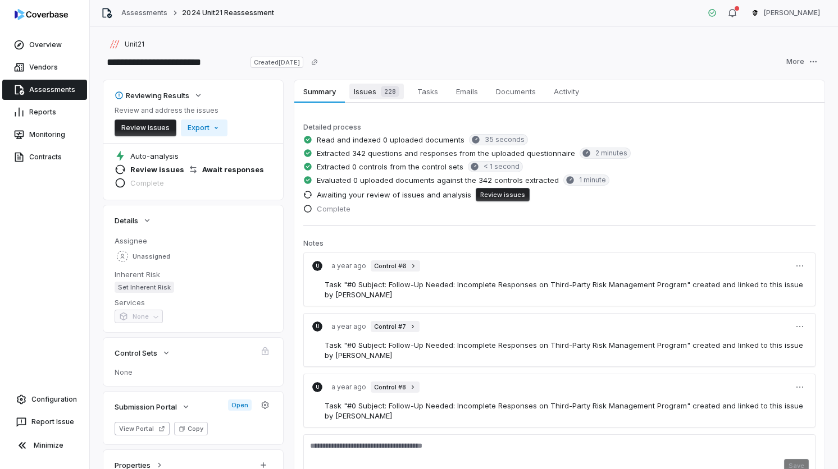
click at [387, 90] on span "228" at bounding box center [390, 91] width 19 height 11
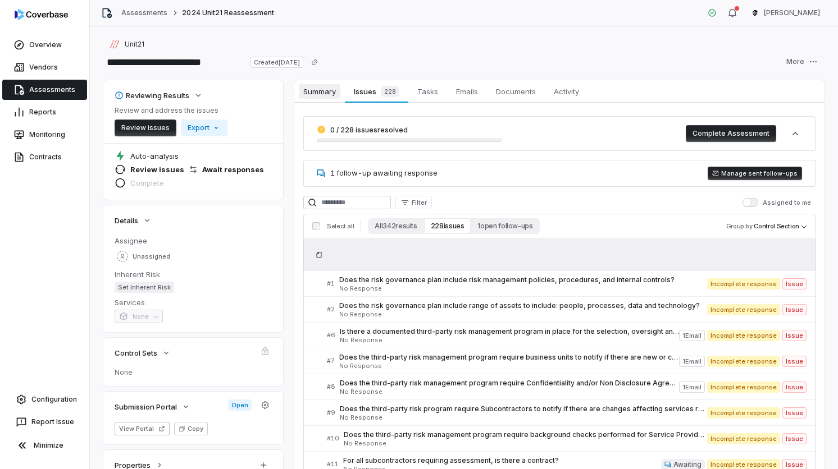
click at [324, 91] on span "Summary" at bounding box center [320, 91] width 42 height 15
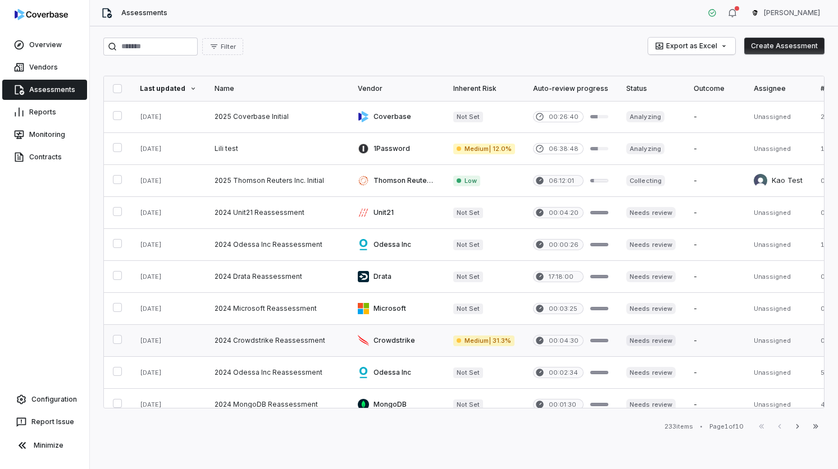
click at [247, 342] on link at bounding box center [276, 340] width 143 height 31
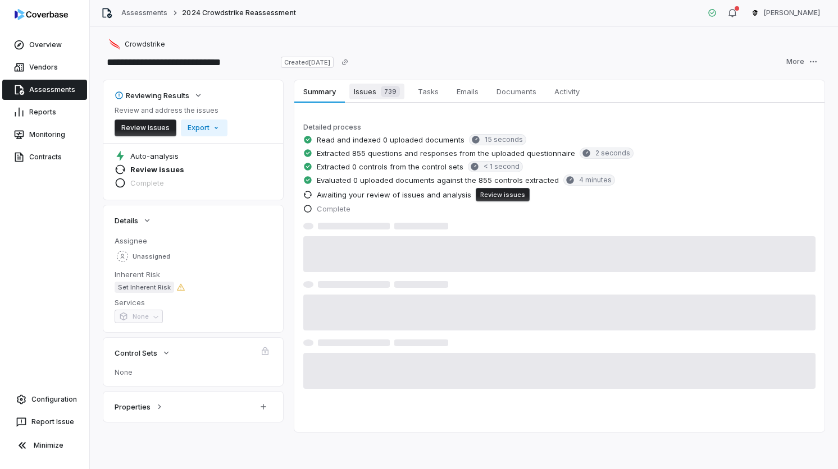
click at [362, 99] on link "Issues 739 Issues 739" at bounding box center [377, 91] width 64 height 22
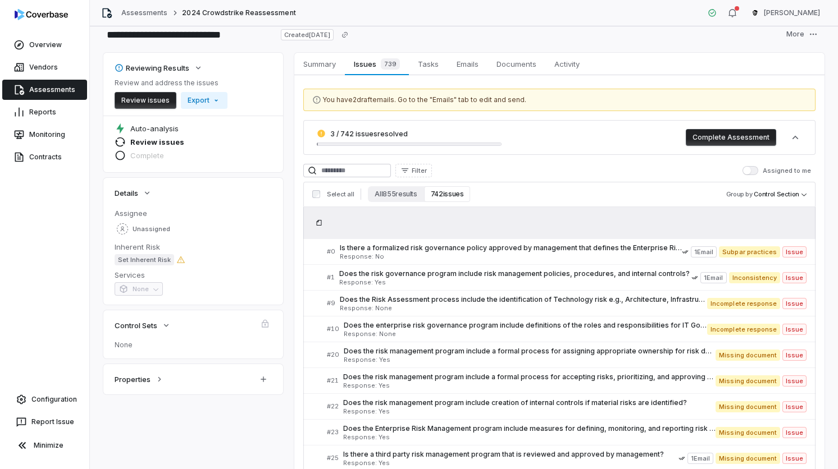
scroll to position [29, 0]
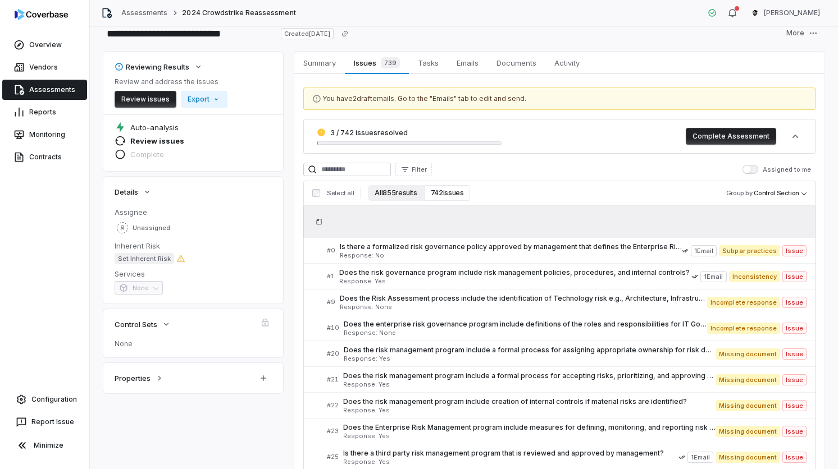
click at [401, 190] on button "All 855 results" at bounding box center [396, 193] width 56 height 16
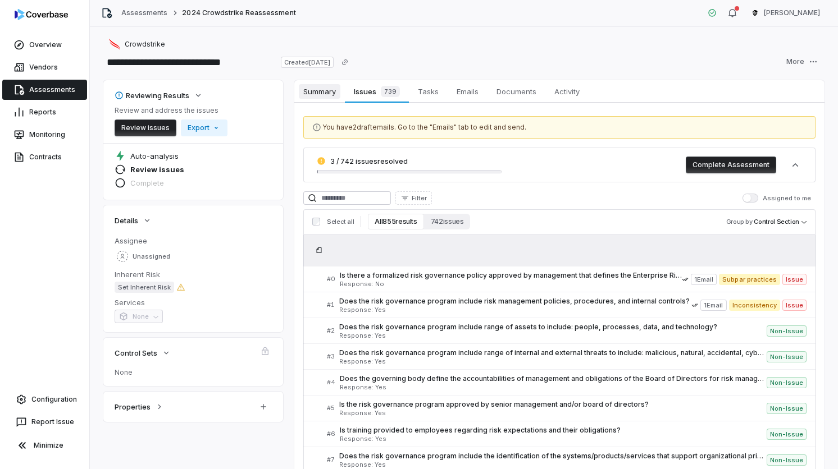
click at [323, 88] on span "Summary" at bounding box center [320, 91] width 42 height 15
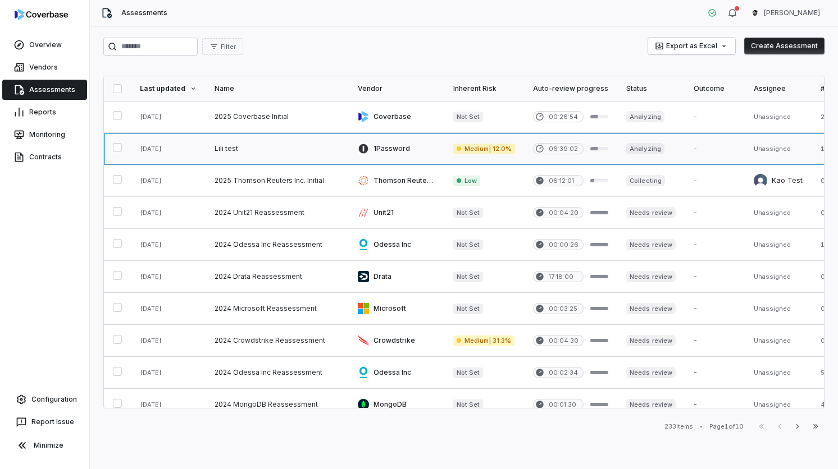
click at [426, 135] on link at bounding box center [396, 148] width 95 height 31
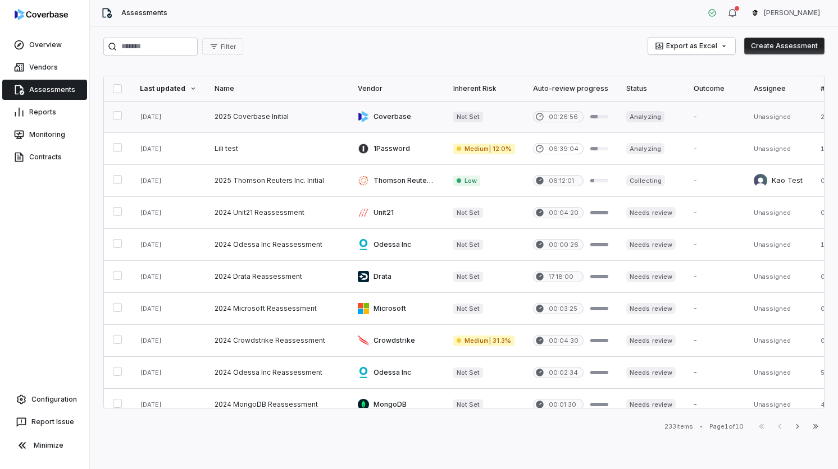
click at [413, 121] on link at bounding box center [396, 116] width 95 height 31
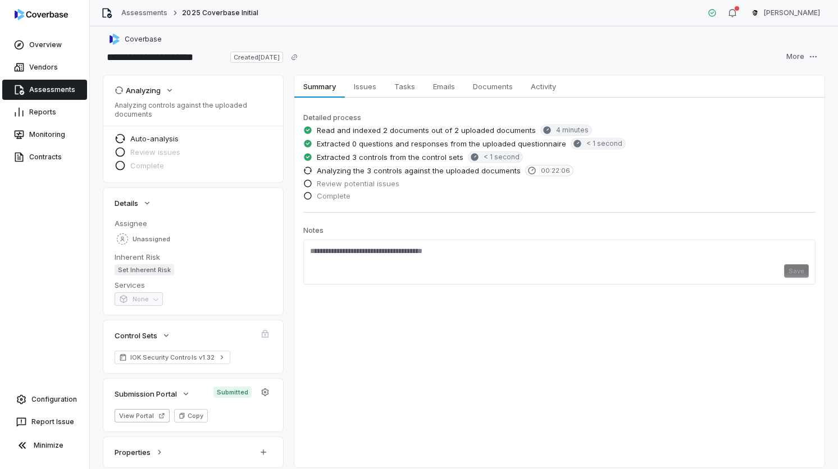
scroll to position [7, 0]
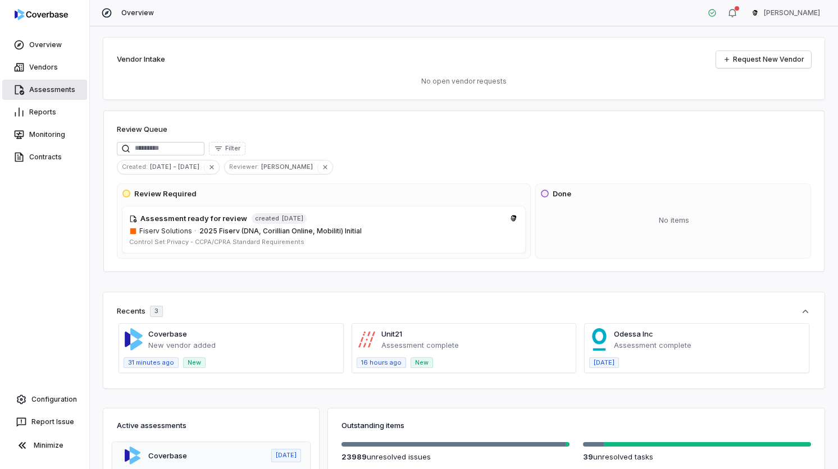
click at [32, 84] on link "Assessments" at bounding box center [44, 90] width 85 height 20
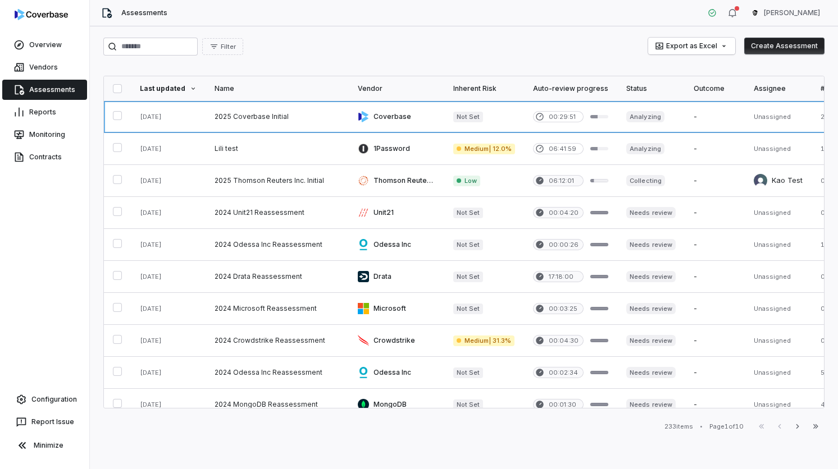
click at [218, 117] on link at bounding box center [276, 116] width 143 height 31
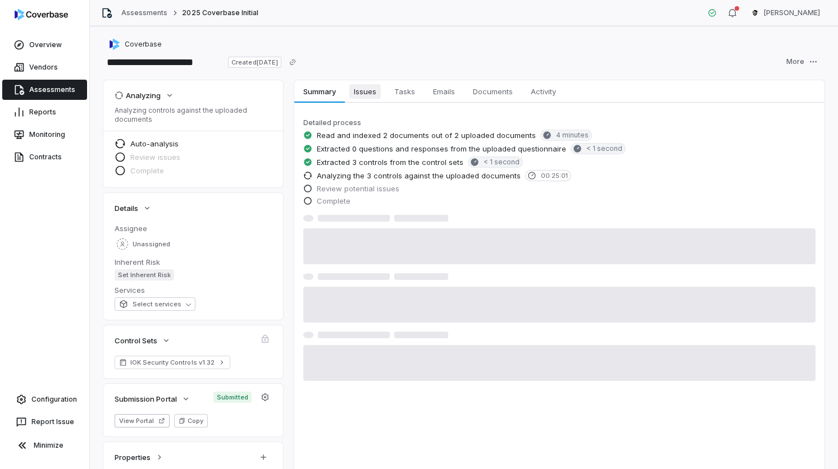
click at [357, 93] on span "Issues" at bounding box center [364, 91] width 31 height 15
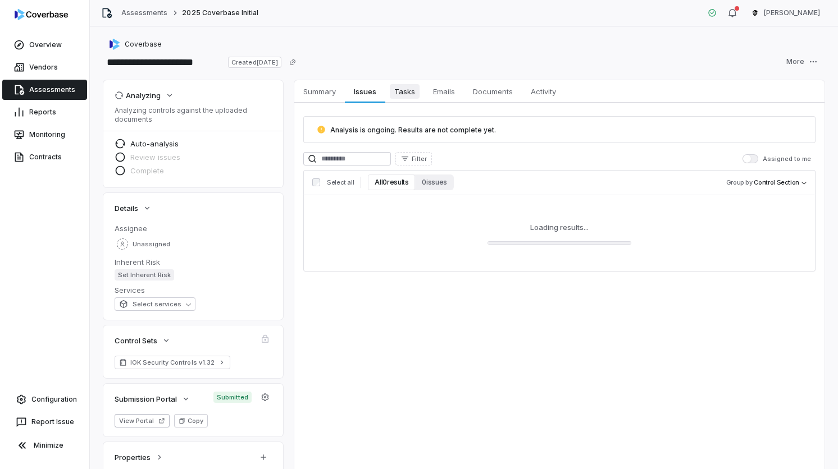
click at [401, 99] on link "Tasks Tasks" at bounding box center [404, 91] width 39 height 22
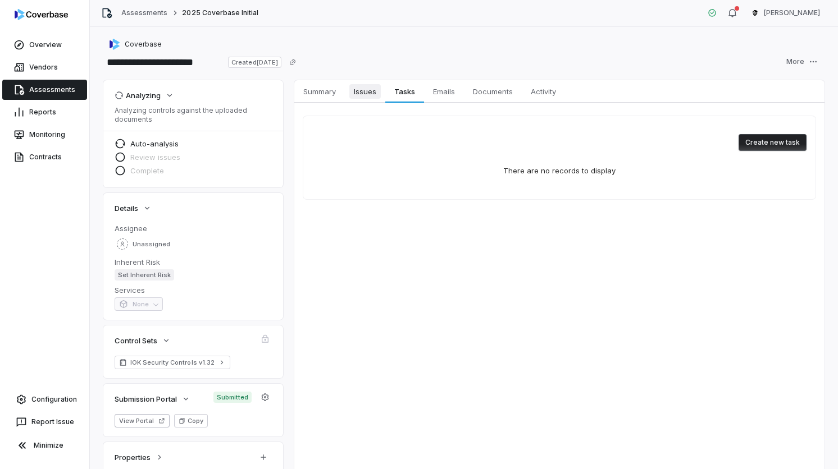
click at [380, 99] on link "Issues Issues" at bounding box center [365, 91] width 40 height 22
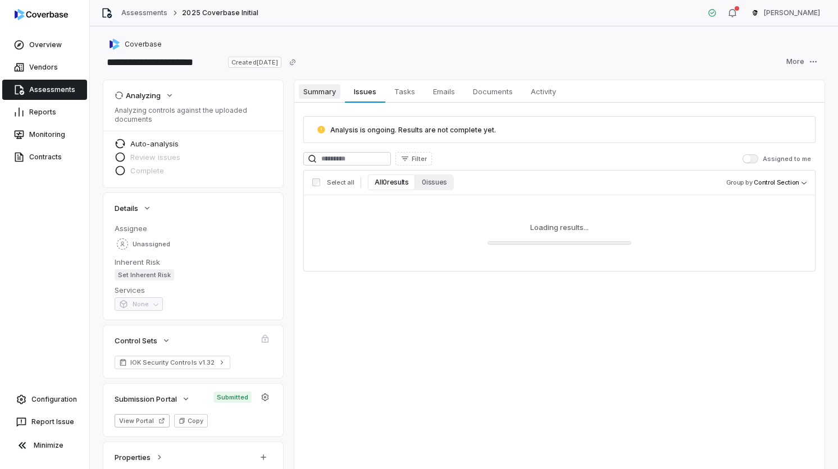
click at [337, 92] on span "Summary" at bounding box center [320, 91] width 42 height 15
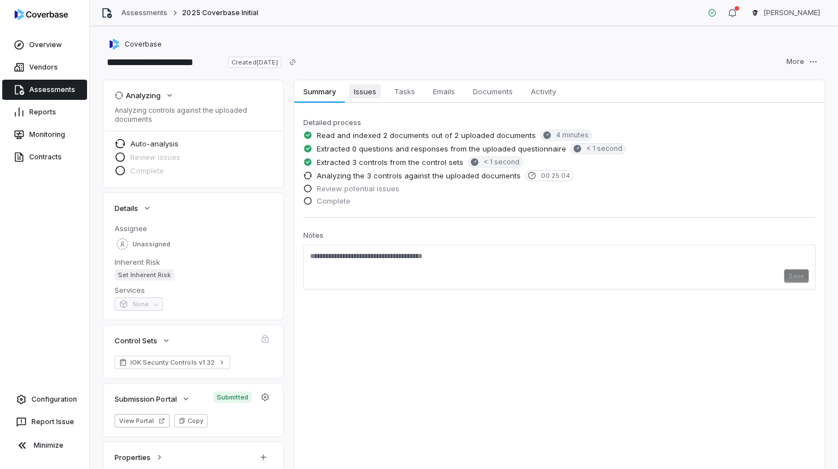
click at [357, 83] on link "Issues Issues" at bounding box center [365, 91] width 40 height 22
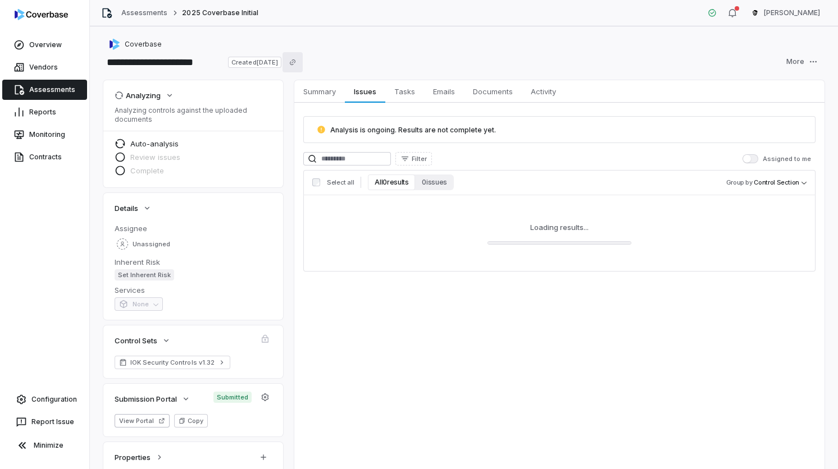
click at [303, 72] on button "Copy link" at bounding box center [292, 62] width 20 height 20
click at [303, 69] on button "Copy link" at bounding box center [292, 62] width 20 height 20
click at [327, 67] on div "**********" at bounding box center [463, 62] width 721 height 18
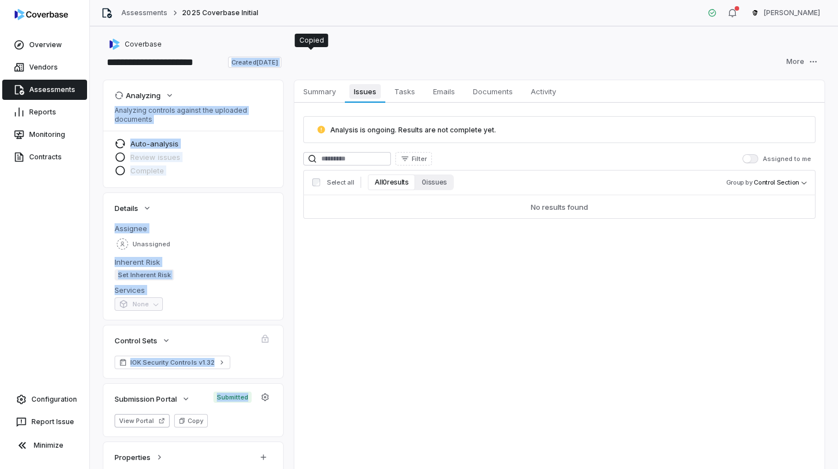
drag, startPoint x: 279, startPoint y: 57, endPoint x: 362, endPoint y: 98, distance: 92.4
click at [362, 98] on div "**********" at bounding box center [464, 247] width 748 height 443
click at [344, 65] on div "**********" at bounding box center [463, 62] width 721 height 18
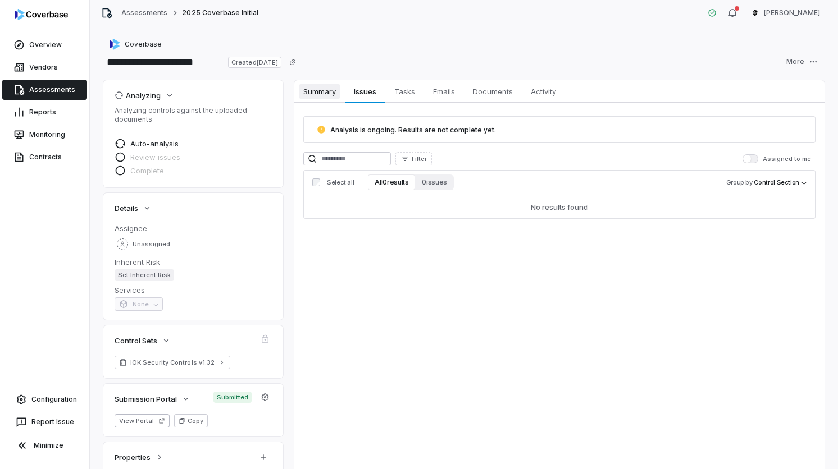
drag, startPoint x: 326, startPoint y: 79, endPoint x: 333, endPoint y: 83, distance: 8.3
click at [333, 83] on div "**********" at bounding box center [464, 247] width 748 height 443
click at [335, 95] on span "Summary" at bounding box center [320, 91] width 42 height 15
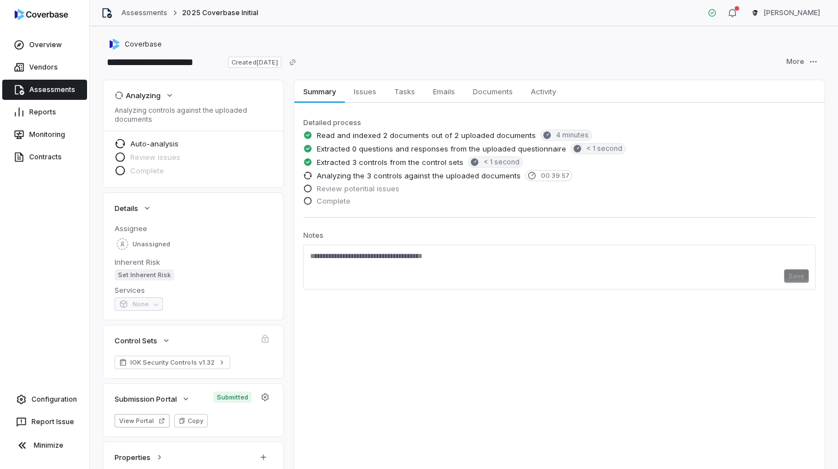
click at [69, 95] on link "Assessments" at bounding box center [44, 90] width 85 height 20
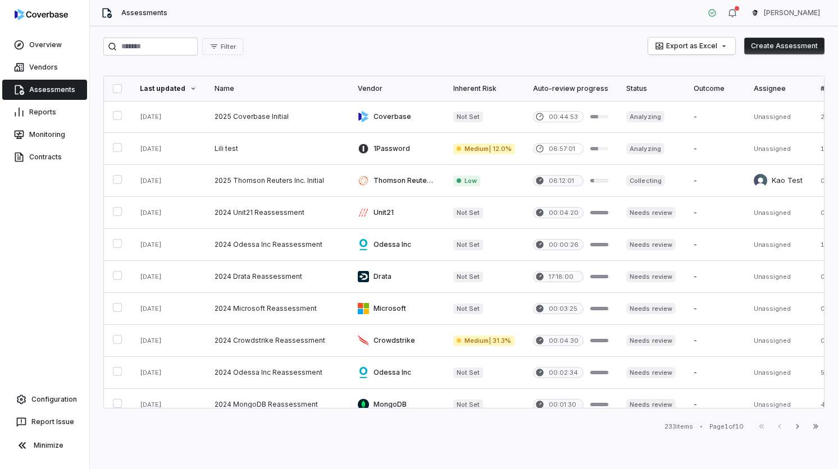
click at [777, 45] on button "Create Assessment" at bounding box center [784, 46] width 80 height 17
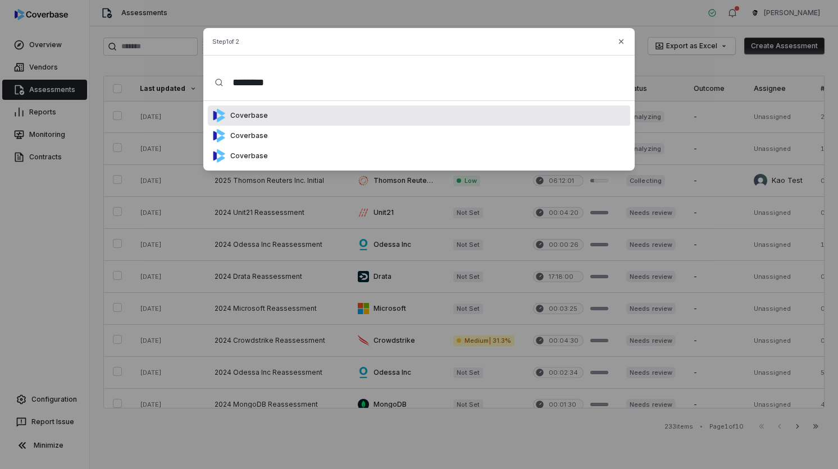
type input "*********"
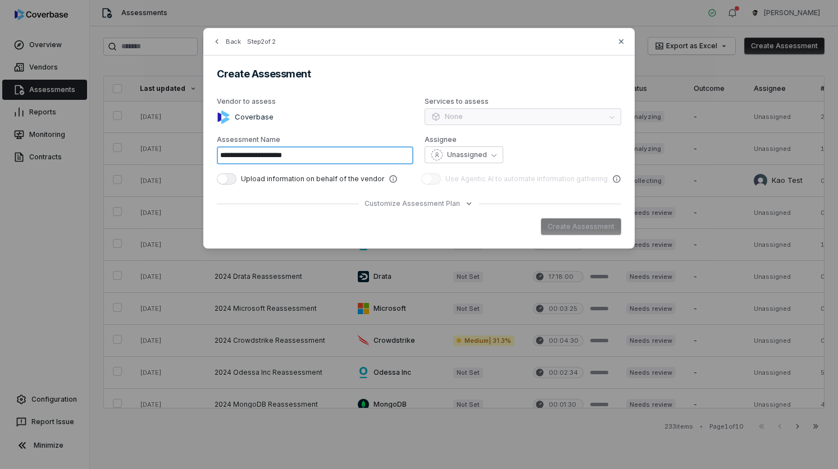
click at [391, 154] on input "**********" at bounding box center [315, 156] width 197 height 18
type input "**********"
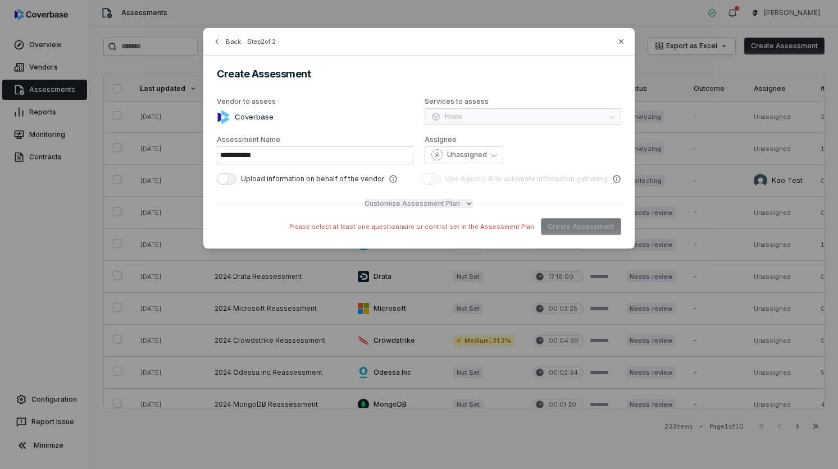
click at [404, 208] on span "Customize Assessment Plan" at bounding box center [411, 203] width 95 height 9
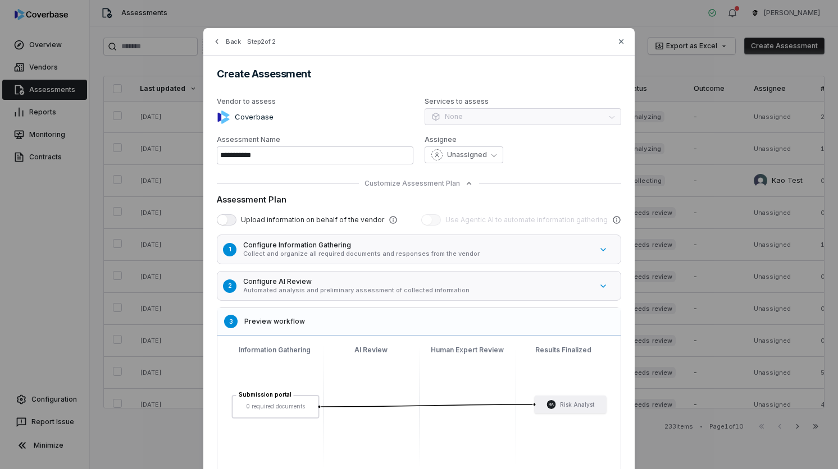
click at [280, 292] on p "Automated analysis and preliminary assessment of collected information" at bounding box center [417, 290] width 349 height 8
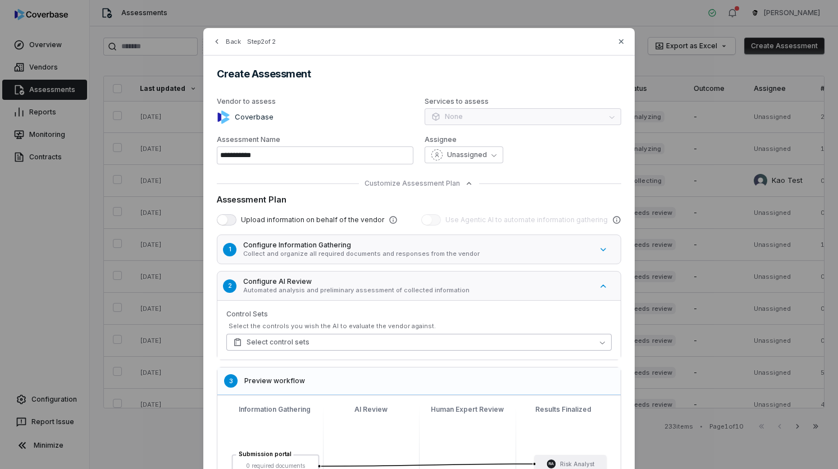
click at [264, 343] on span "Select control sets" at bounding box center [271, 342] width 76 height 9
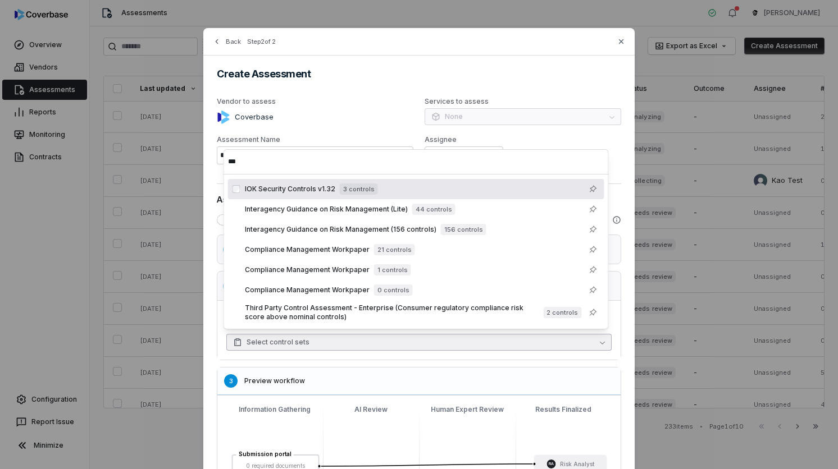
type input "***"
click at [354, 185] on span "3 controls" at bounding box center [359, 189] width 38 height 11
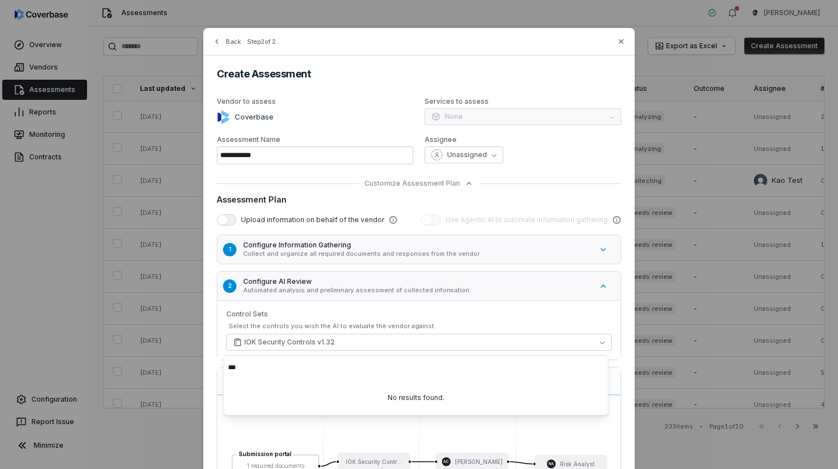
click at [440, 199] on div "Assessment Plan" at bounding box center [419, 200] width 404 height 12
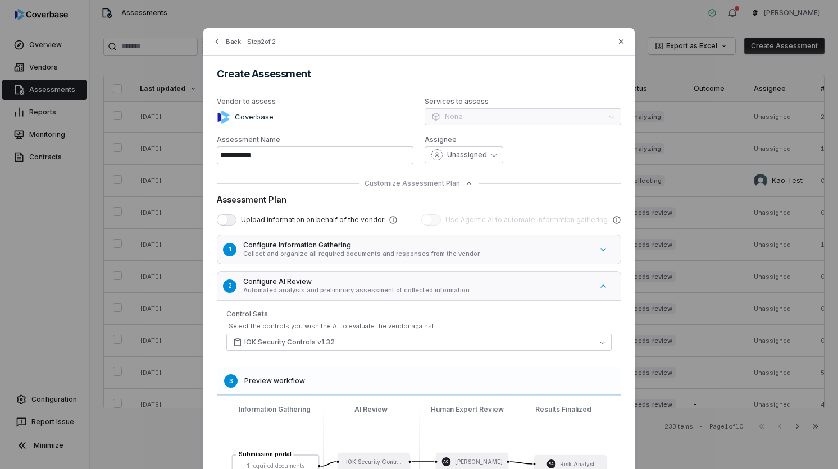
scroll to position [147, 0]
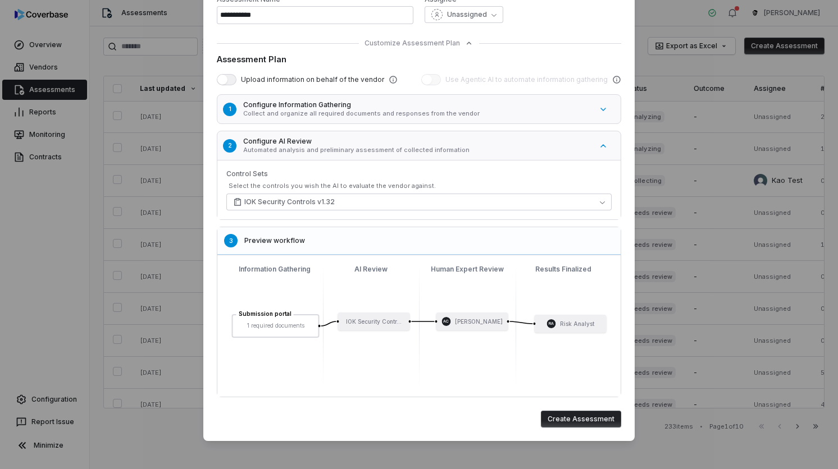
click at [594, 413] on button "Create Assessment" at bounding box center [581, 419] width 80 height 17
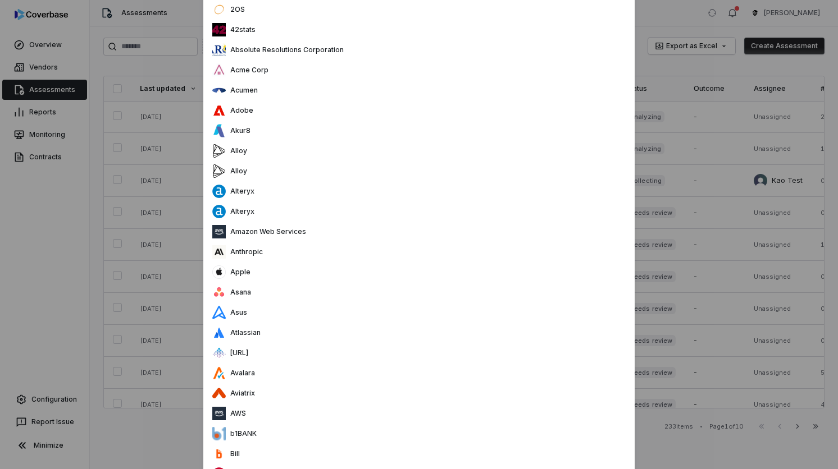
scroll to position [0, 0]
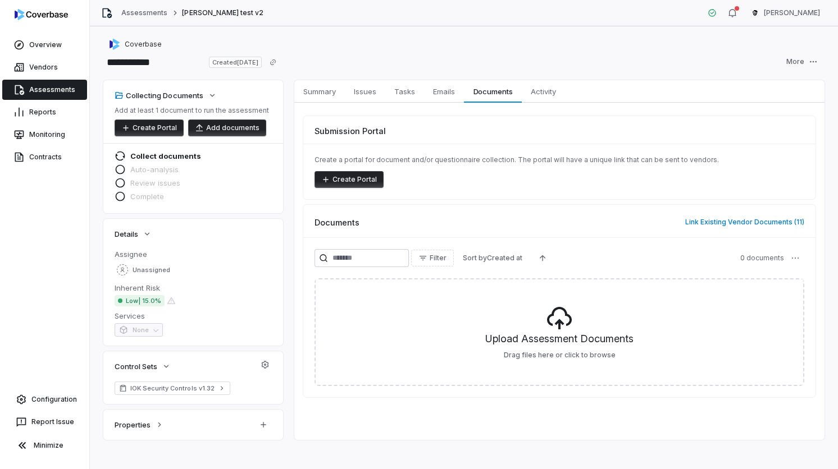
click at [337, 180] on button "Create Portal" at bounding box center [348, 179] width 69 height 17
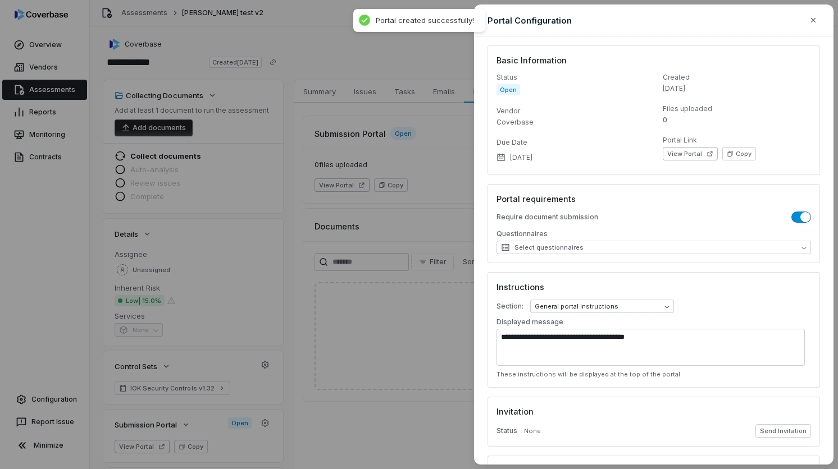
click at [427, 188] on div "**********" at bounding box center [419, 234] width 838 height 469
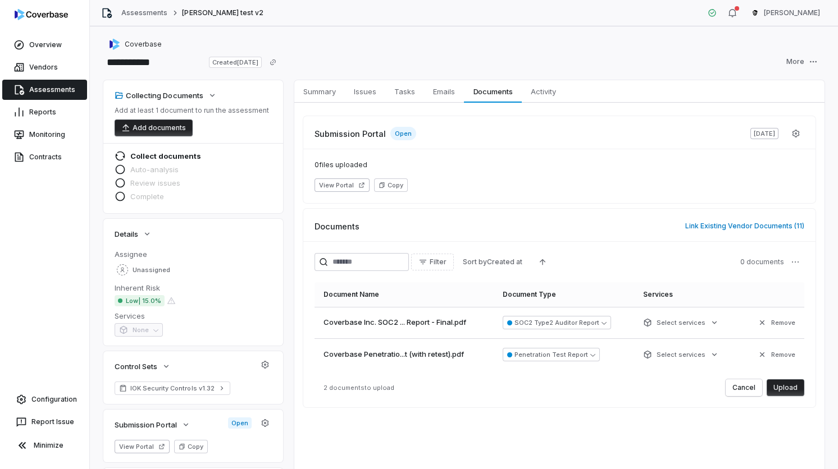
click at [781, 394] on button "Upload" at bounding box center [785, 388] width 38 height 17
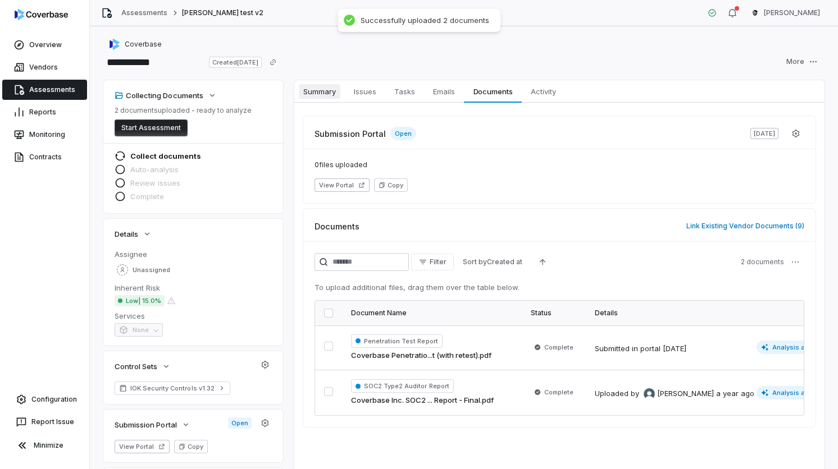
click at [332, 97] on span "Summary" at bounding box center [320, 91] width 42 height 15
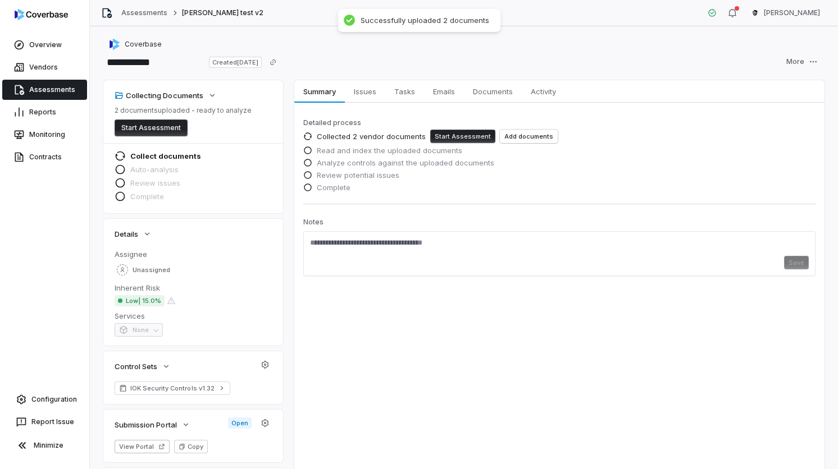
click at [467, 141] on button "Start Assessment" at bounding box center [462, 136] width 65 height 13
click at [387, 131] on span "Collected 2 vendor documents" at bounding box center [371, 136] width 109 height 10
click at [391, 131] on span "Collected 2 vendor documents" at bounding box center [371, 136] width 109 height 10
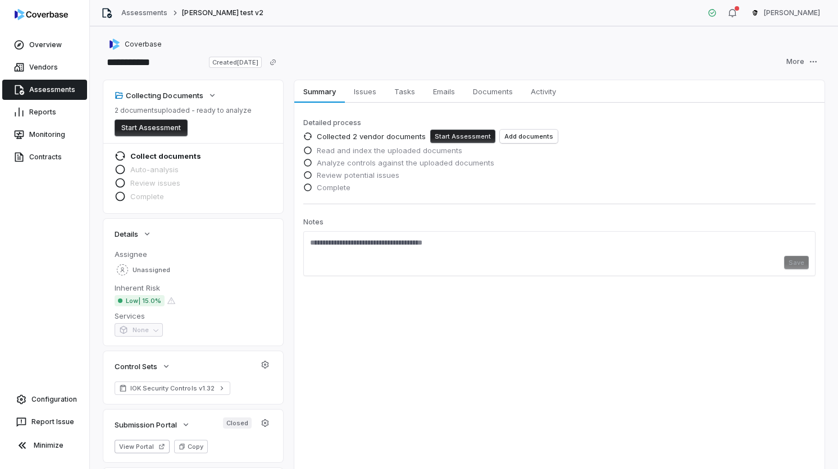
click at [447, 140] on button "Start Assessment" at bounding box center [462, 136] width 65 height 13
click at [363, 95] on span "Issues" at bounding box center [364, 91] width 31 height 15
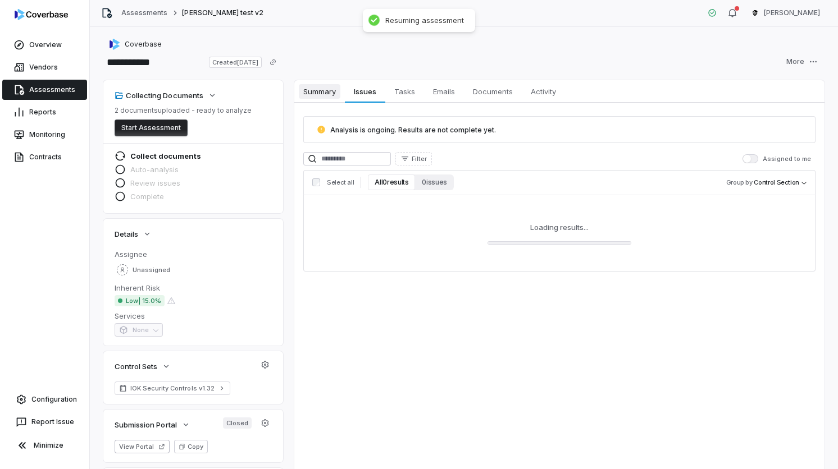
click at [320, 92] on span "Summary" at bounding box center [320, 91] width 42 height 15
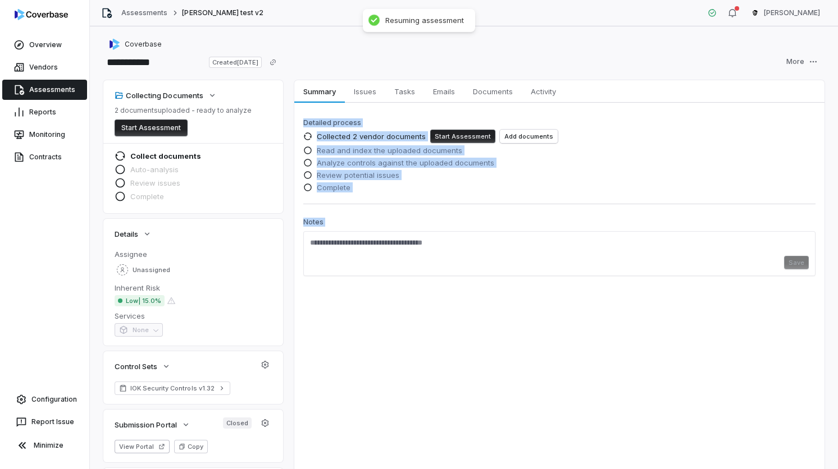
drag, startPoint x: 456, startPoint y: 120, endPoint x: 476, endPoint y: 241, distance: 122.9
click at [476, 241] on div "Detailed process Collected 2 vendor documents Start Assessment Add documents Re…" at bounding box center [559, 196] width 512 height 160
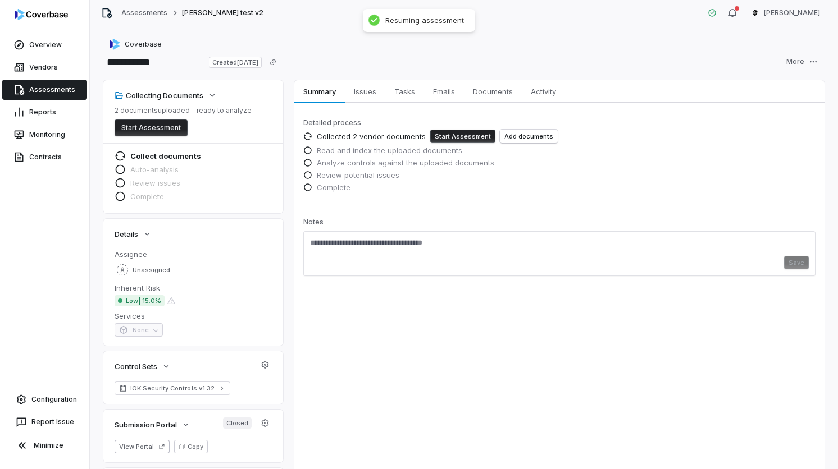
click at [476, 241] on textarea at bounding box center [559, 247] width 499 height 18
click at [459, 167] on span "Analyze controls against the uploaded documents" at bounding box center [405, 163] width 177 height 10
click at [456, 155] on span "Read and index the uploaded documents" at bounding box center [389, 150] width 145 height 10
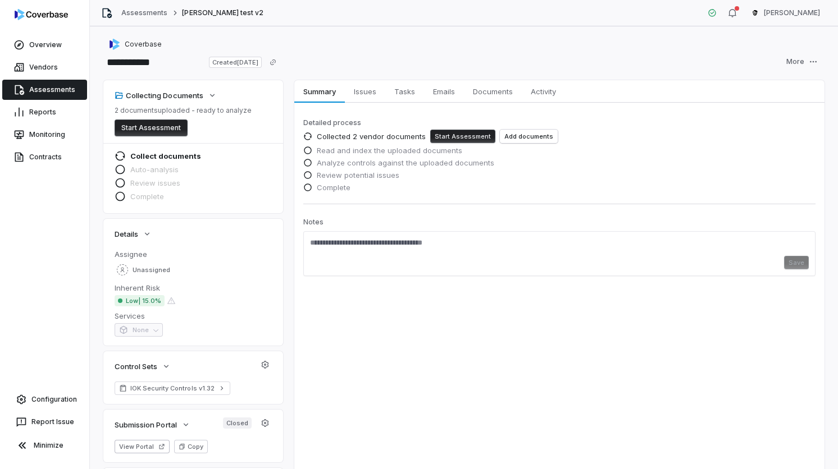
click at [167, 125] on button "Start Assessment" at bounding box center [151, 128] width 73 height 17
click at [199, 104] on button "Collecting Documents" at bounding box center [165, 96] width 109 height 24
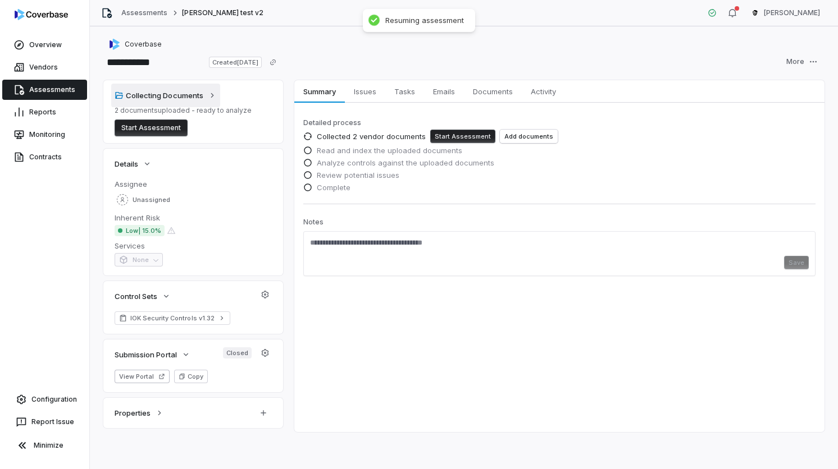
click at [199, 104] on button "Collecting Documents" at bounding box center [165, 96] width 109 height 24
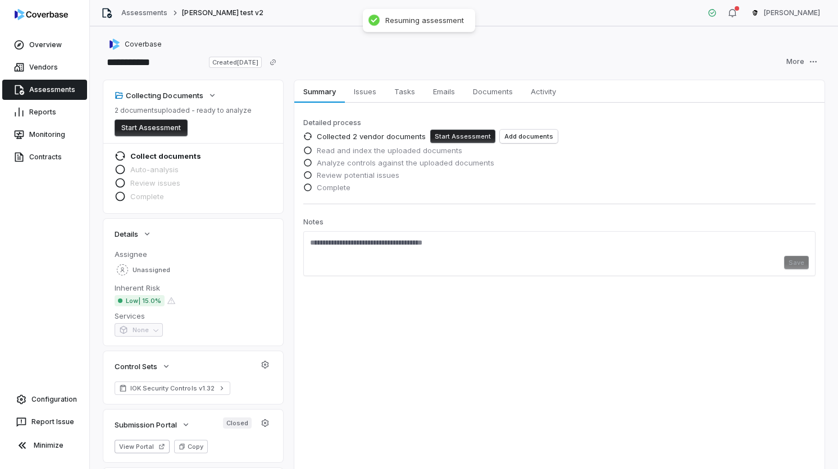
click at [401, 158] on span "Analyze controls against the uploaded documents" at bounding box center [405, 163] width 177 height 10
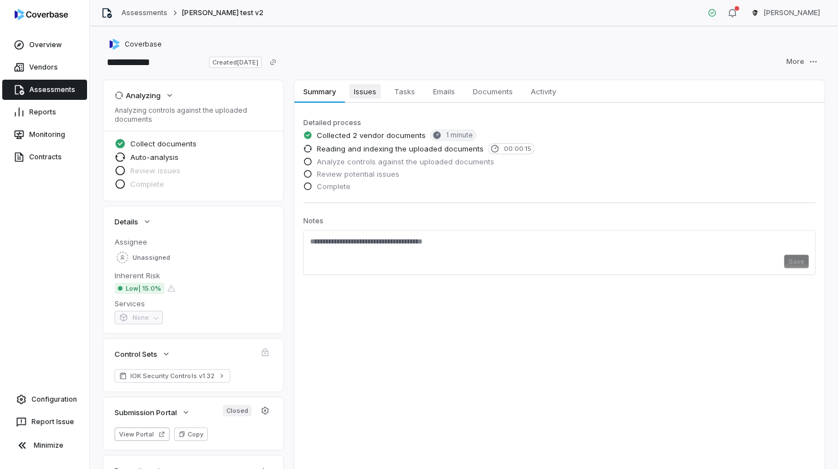
click at [380, 97] on span "Issues" at bounding box center [364, 91] width 31 height 15
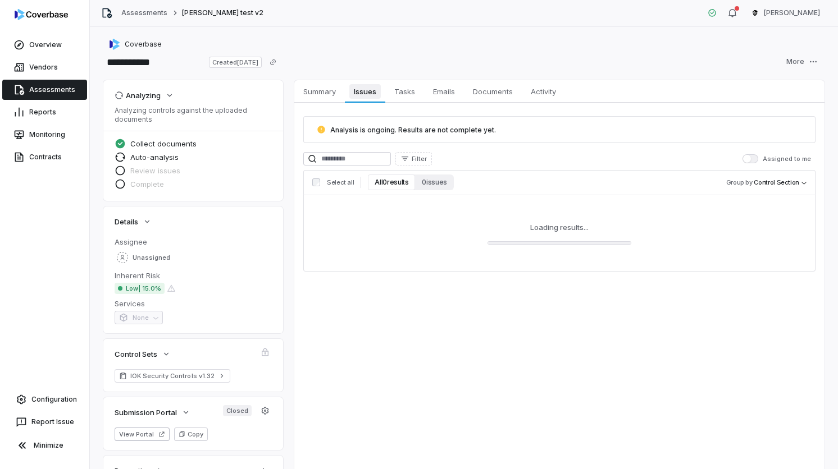
click at [349, 102] on link "Issues Issues" at bounding box center [365, 91] width 40 height 22
click at [329, 94] on span "Summary" at bounding box center [320, 91] width 42 height 15
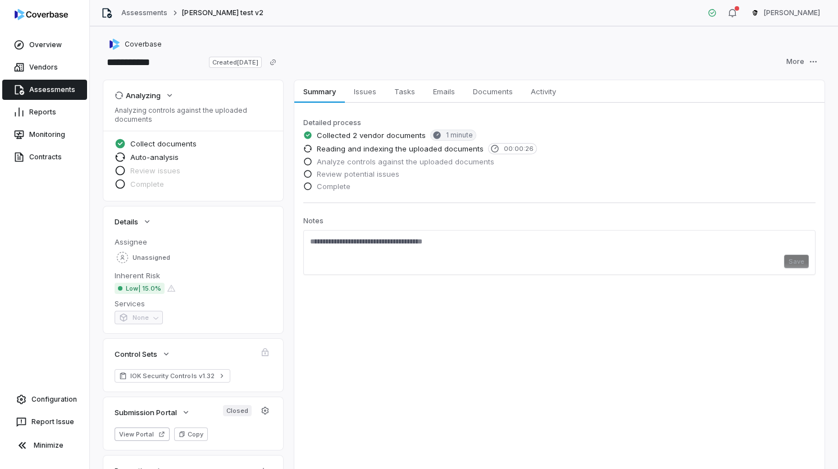
click at [39, 84] on link "Assessments" at bounding box center [44, 90] width 85 height 20
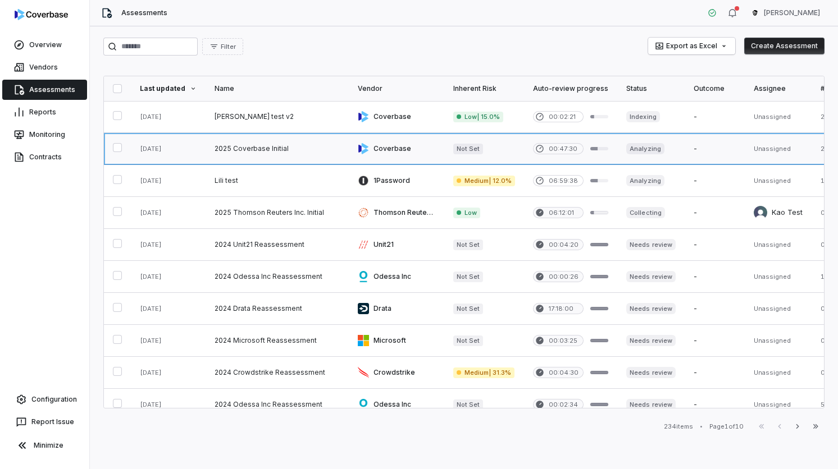
click at [266, 160] on link at bounding box center [276, 148] width 143 height 31
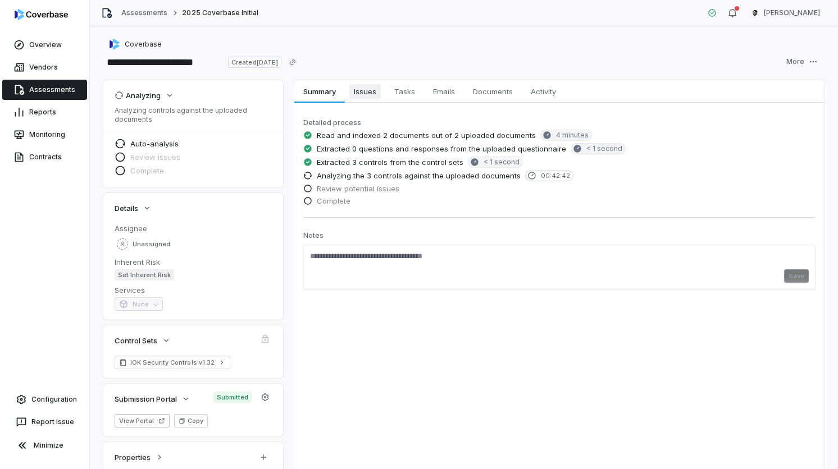
click at [369, 100] on link "Issues Issues" at bounding box center [365, 91] width 40 height 22
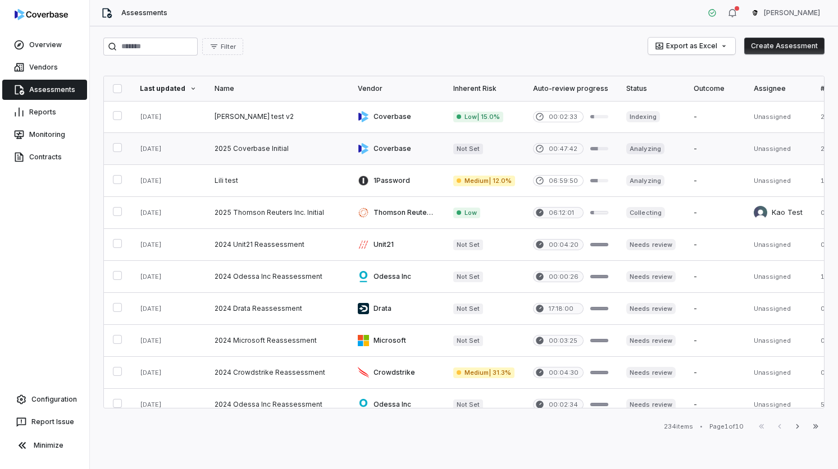
click at [317, 153] on link at bounding box center [276, 148] width 143 height 31
click at [424, 160] on link at bounding box center [396, 148] width 95 height 31
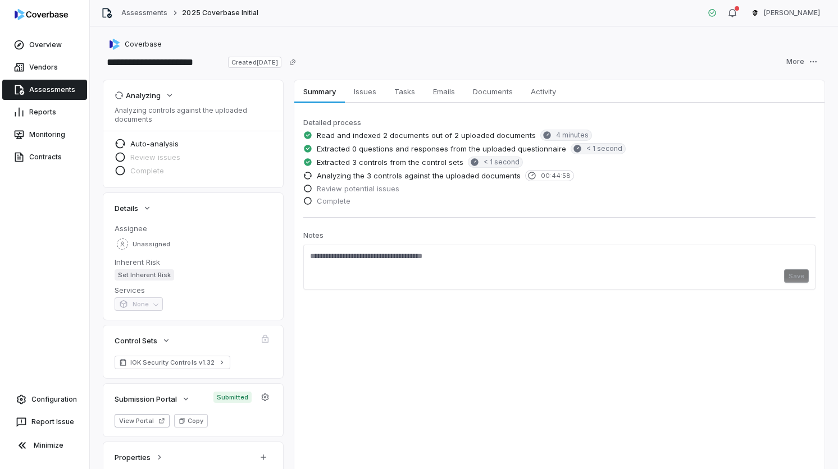
click at [508, 224] on div "Detailed process Read and indexed 2 documents out of 2 uploaded documents 4 min…" at bounding box center [559, 202] width 512 height 173
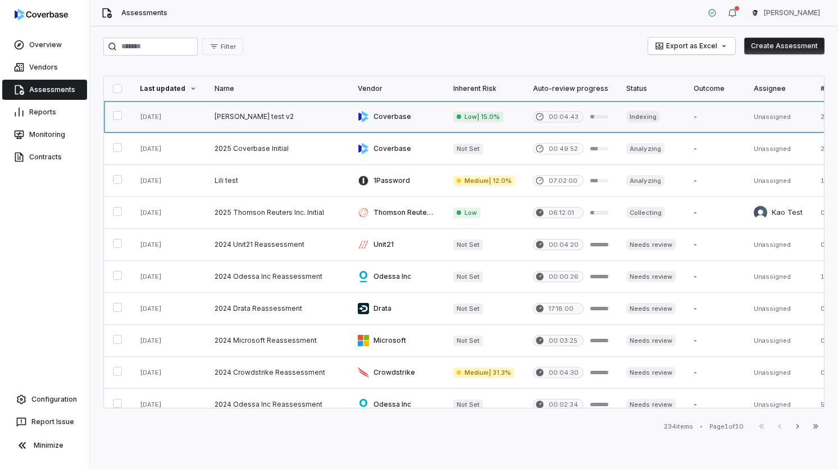
click at [421, 107] on link at bounding box center [396, 116] width 95 height 31
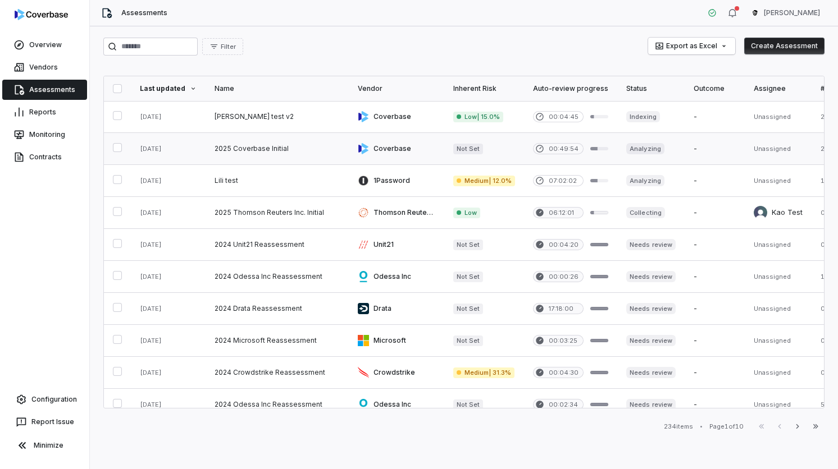
click at [459, 143] on link at bounding box center [484, 148] width 80 height 31
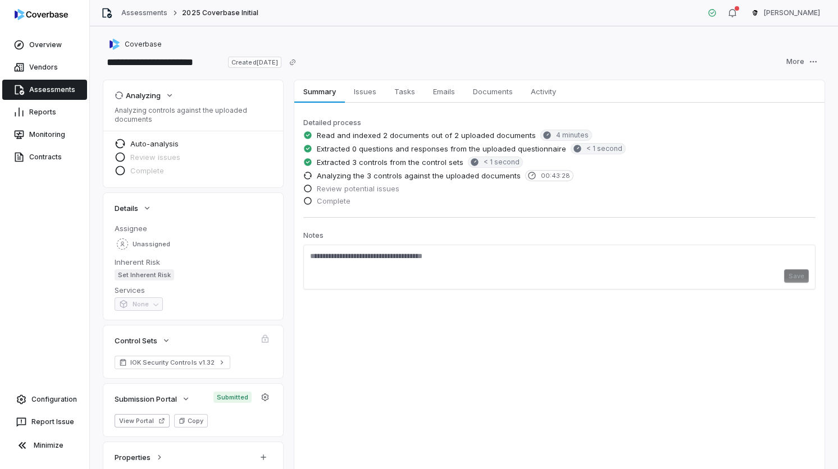
click at [372, 153] on span "Extracted 0 questions and responses from the uploaded questionnaire" at bounding box center [441, 149] width 249 height 10
click at [80, 87] on link "Assessments" at bounding box center [44, 90] width 85 height 20
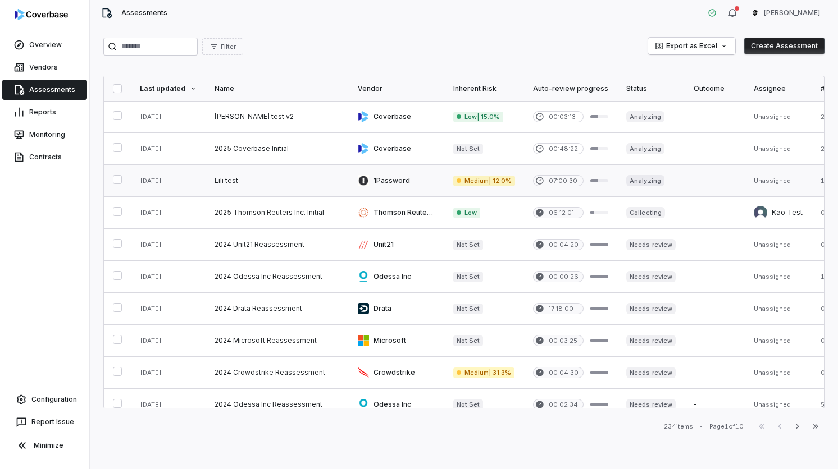
click at [248, 180] on link at bounding box center [276, 180] width 143 height 31
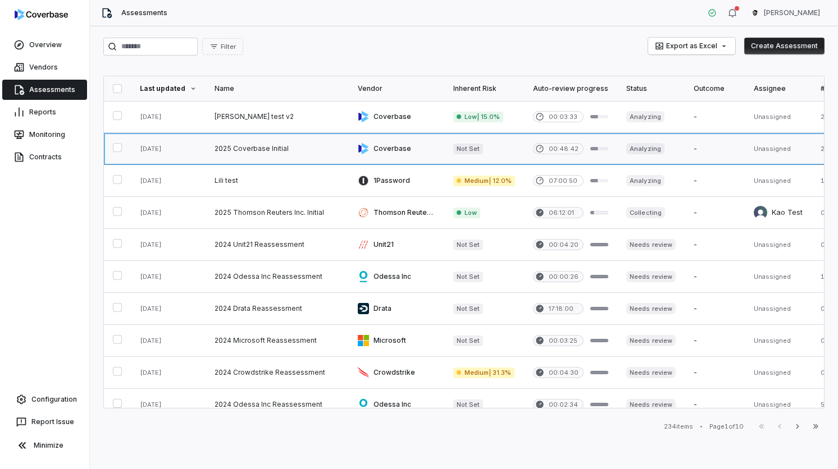
click at [256, 147] on link at bounding box center [276, 148] width 143 height 31
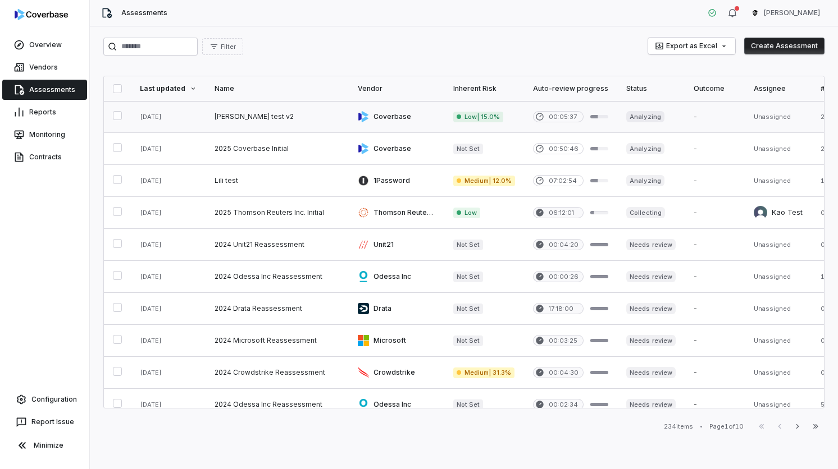
click at [268, 108] on link at bounding box center [276, 116] width 143 height 31
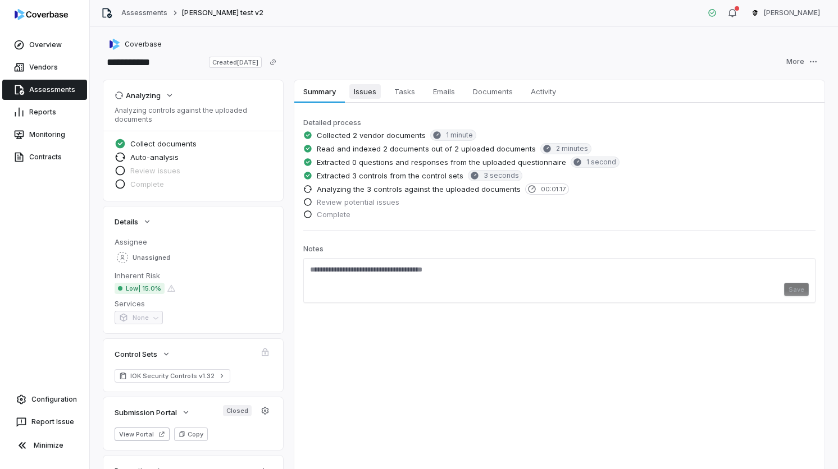
click at [374, 87] on span "Issues" at bounding box center [364, 91] width 31 height 15
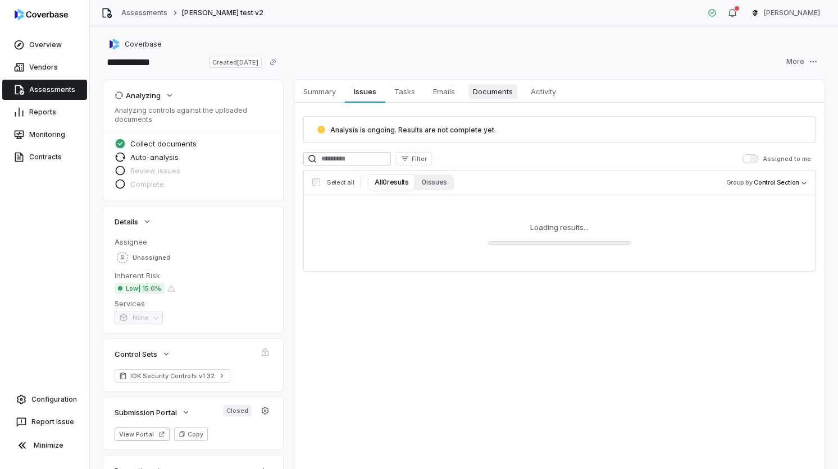
click at [478, 85] on span "Documents" at bounding box center [492, 91] width 49 height 15
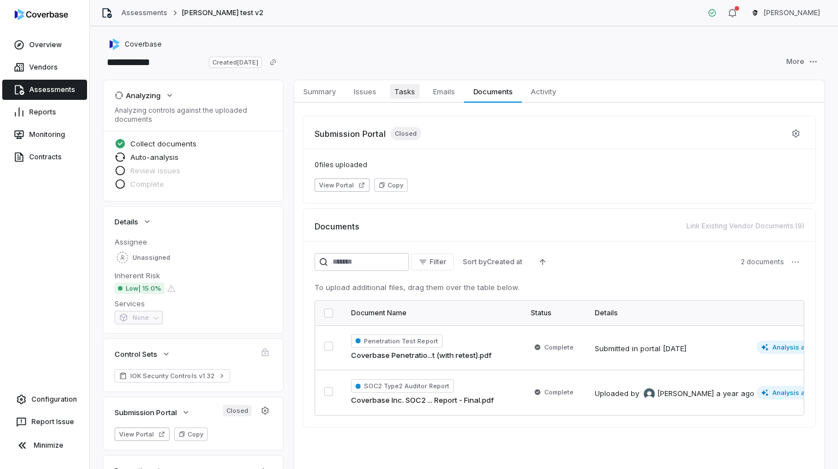
click at [409, 93] on span "Tasks" at bounding box center [405, 91] width 30 height 15
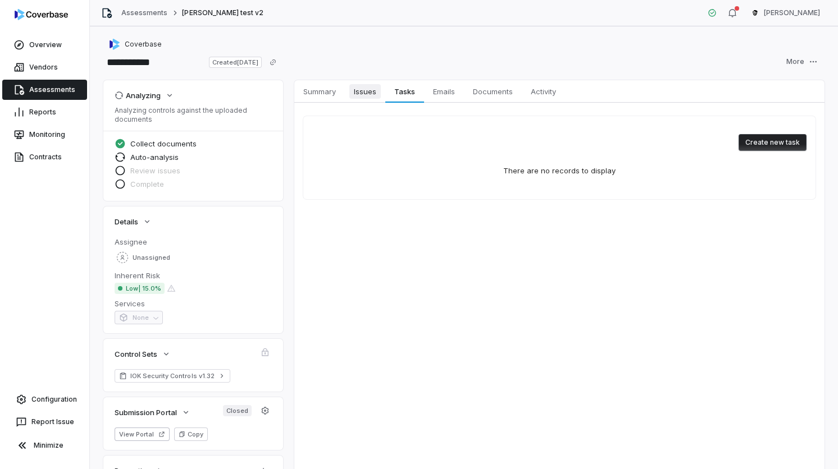
click at [373, 91] on span "Issues" at bounding box center [364, 91] width 31 height 15
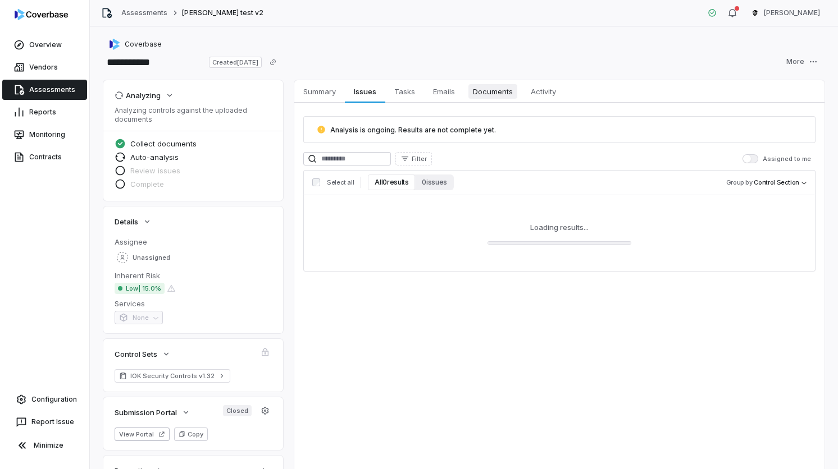
click at [485, 84] on span "Documents" at bounding box center [492, 91] width 49 height 15
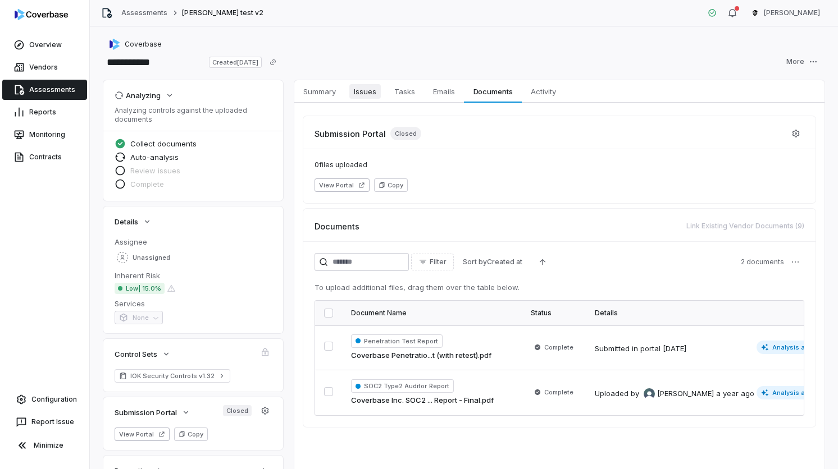
click at [360, 98] on span "Issues" at bounding box center [364, 91] width 31 height 15
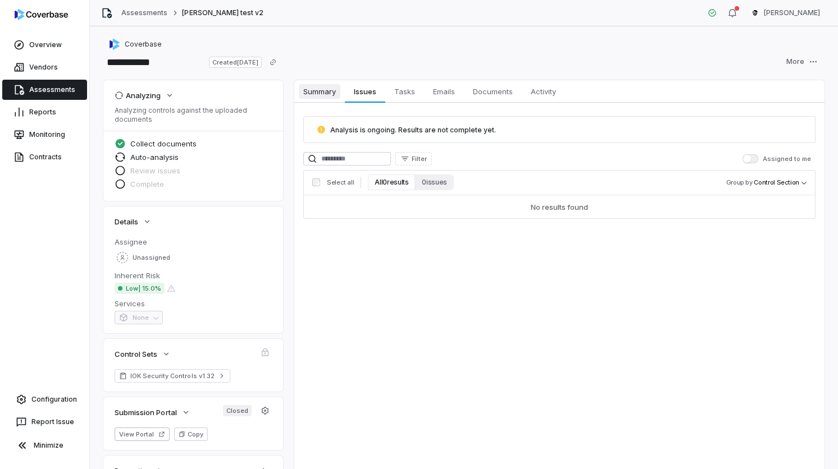
click at [309, 90] on span "Summary" at bounding box center [320, 91] width 42 height 15
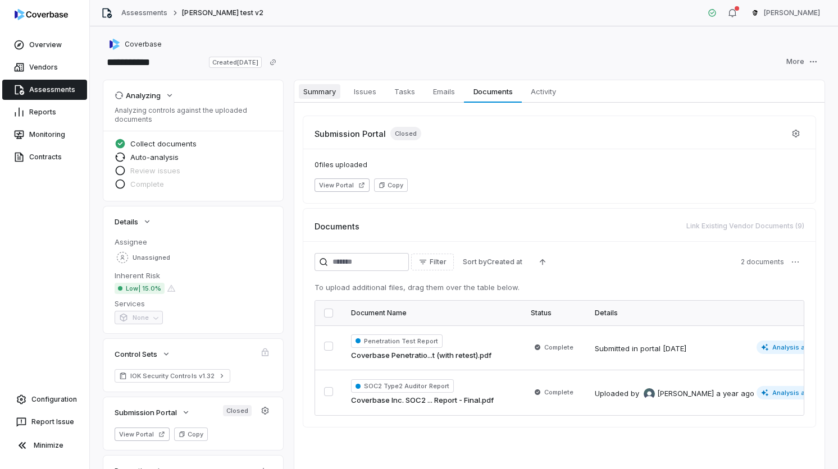
click at [319, 91] on span "Summary" at bounding box center [320, 91] width 42 height 15
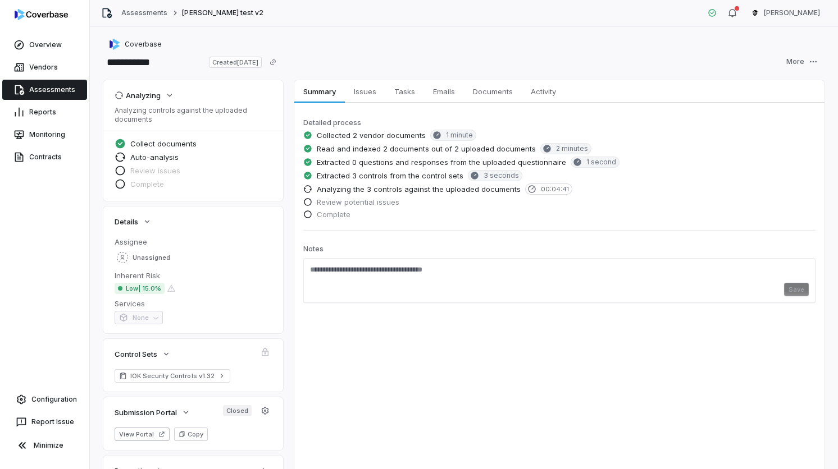
click at [367, 377] on div "Summary Summary Issues Issues Tasks Tasks Emails Emails Documents Documents Act…" at bounding box center [559, 283] width 530 height 406
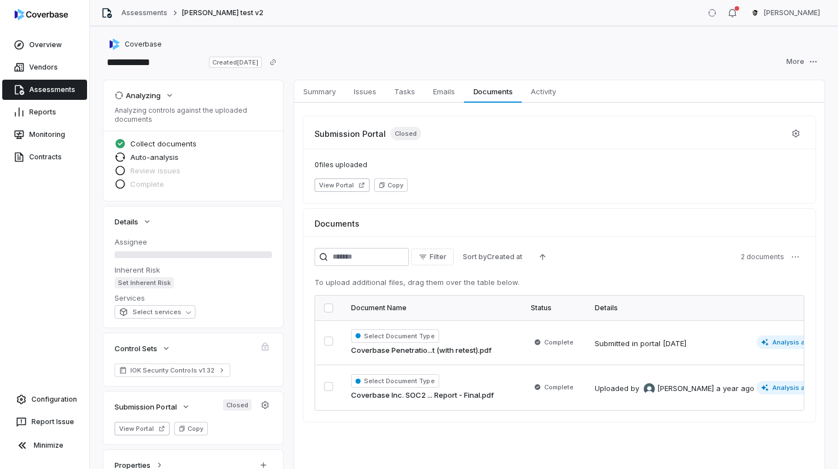
click at [52, 92] on link "Assessments" at bounding box center [44, 90] width 85 height 20
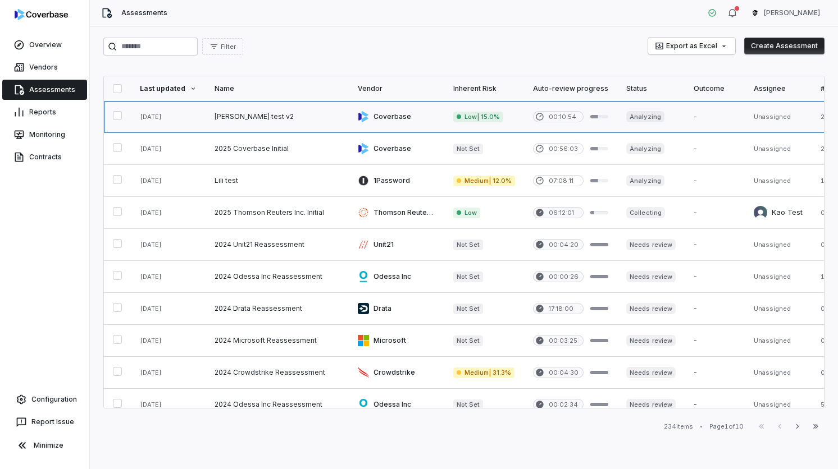
click at [617, 118] on link at bounding box center [650, 116] width 67 height 31
